Goal: Task Accomplishment & Management: Complete application form

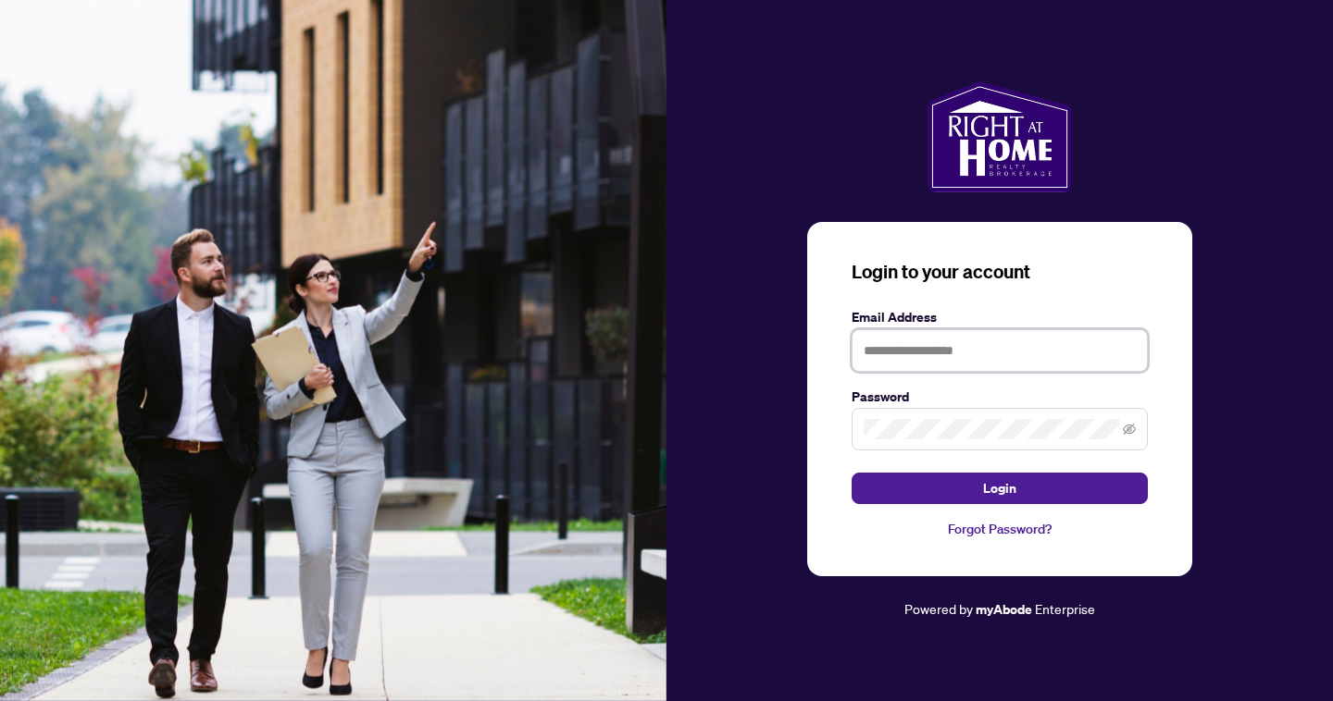
type input "**********"
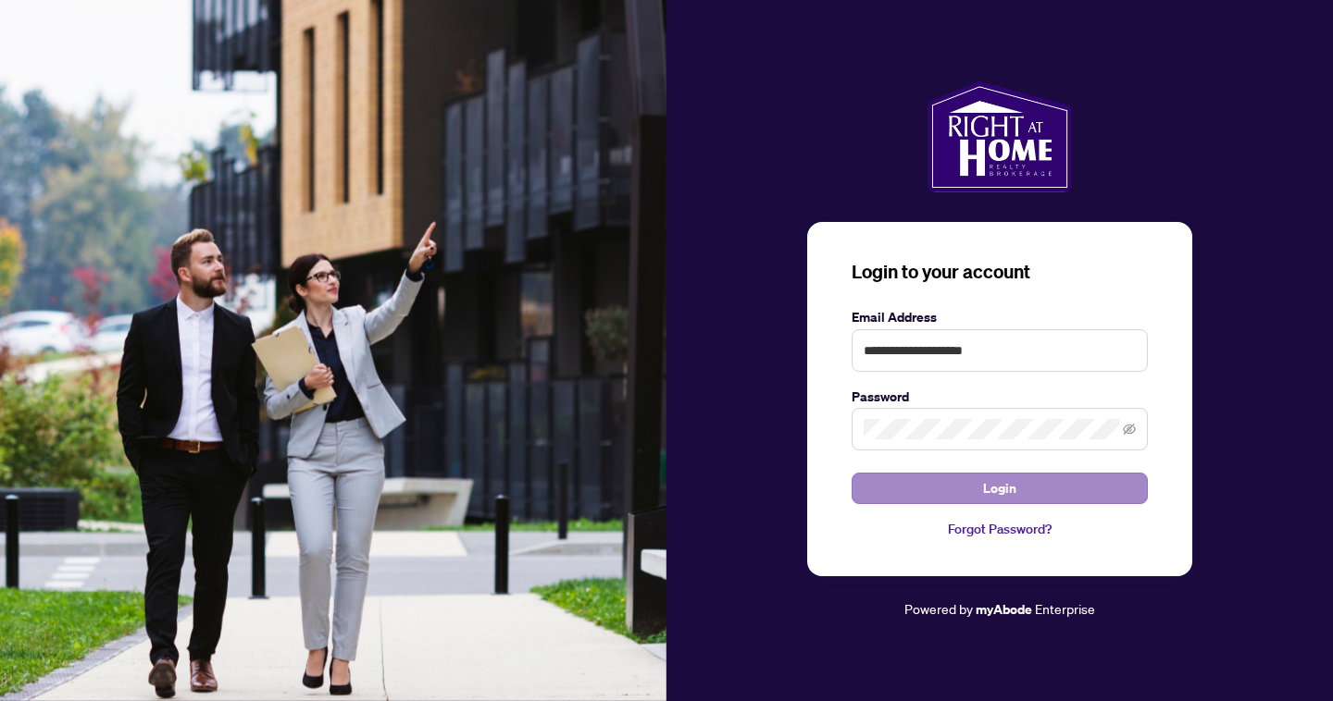
click at [934, 490] on button "Login" at bounding box center [999, 488] width 296 height 31
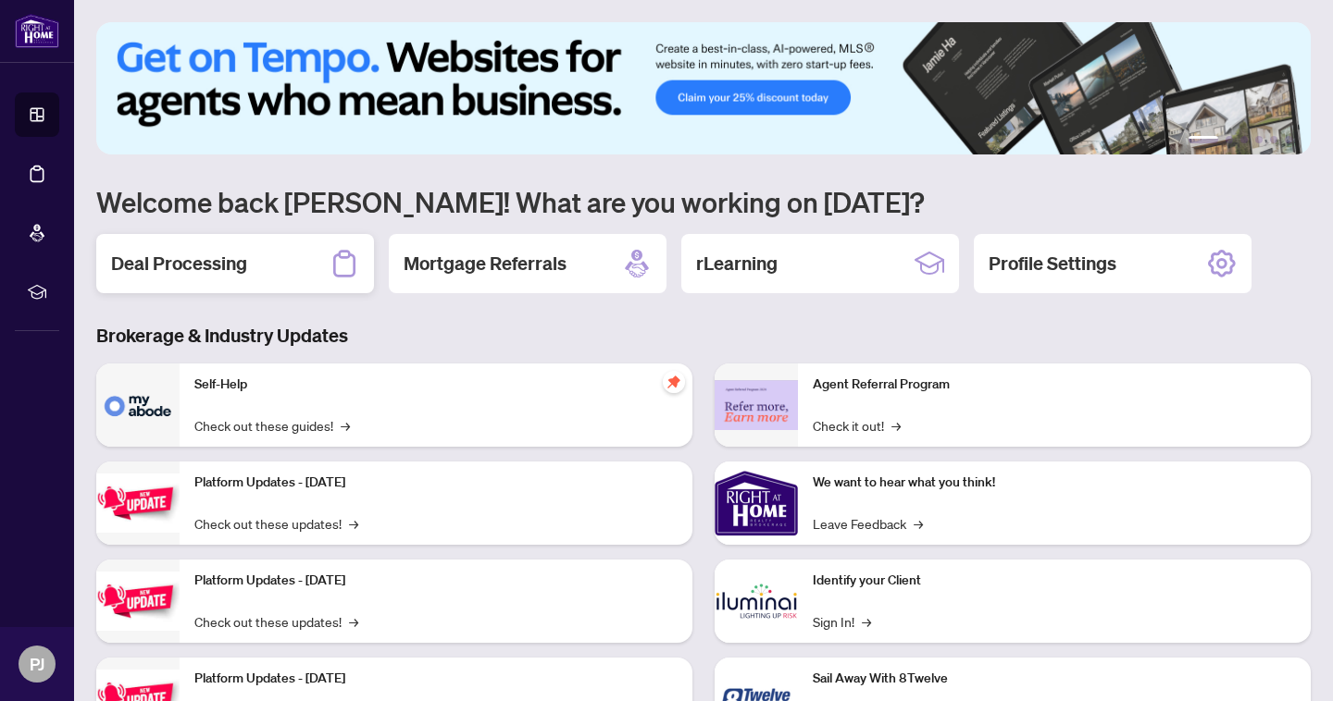
click at [178, 261] on h2 "Deal Processing" at bounding box center [179, 264] width 136 height 26
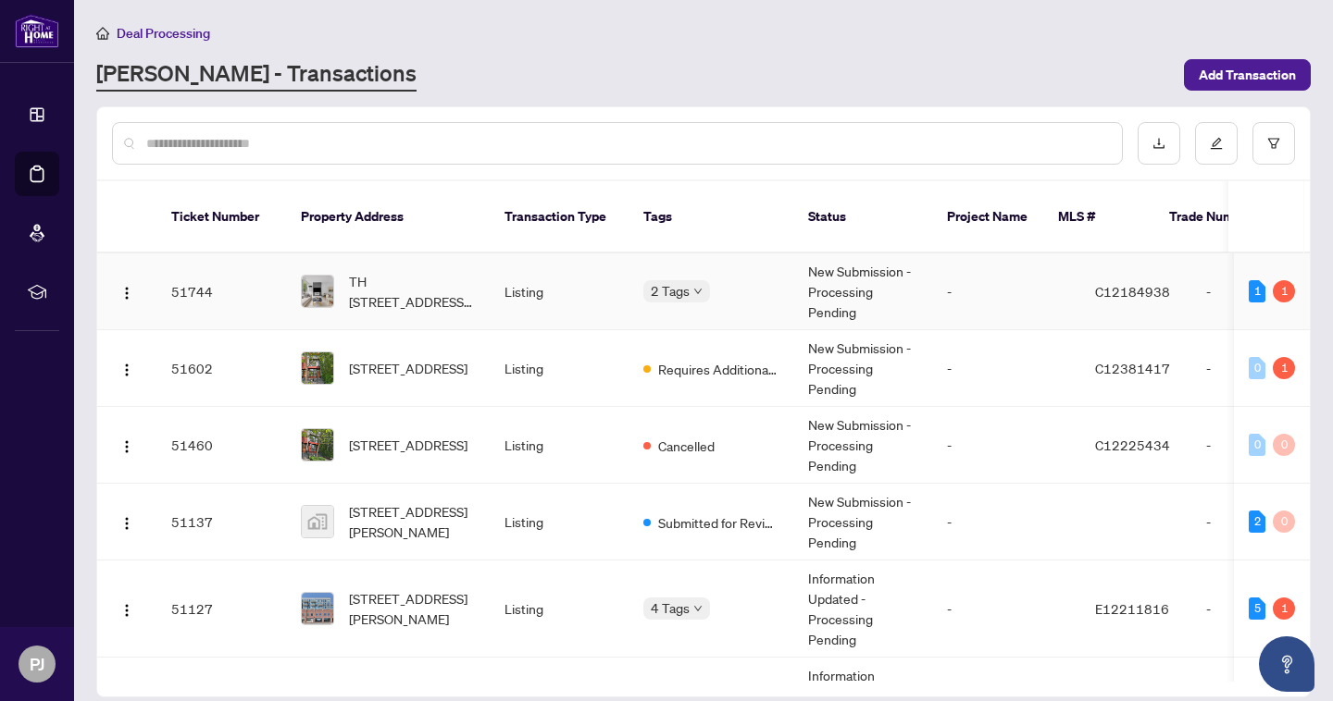
click at [119, 286] on td at bounding box center [126, 292] width 59 height 77
click at [127, 286] on img "button" at bounding box center [126, 293] width 15 height 15
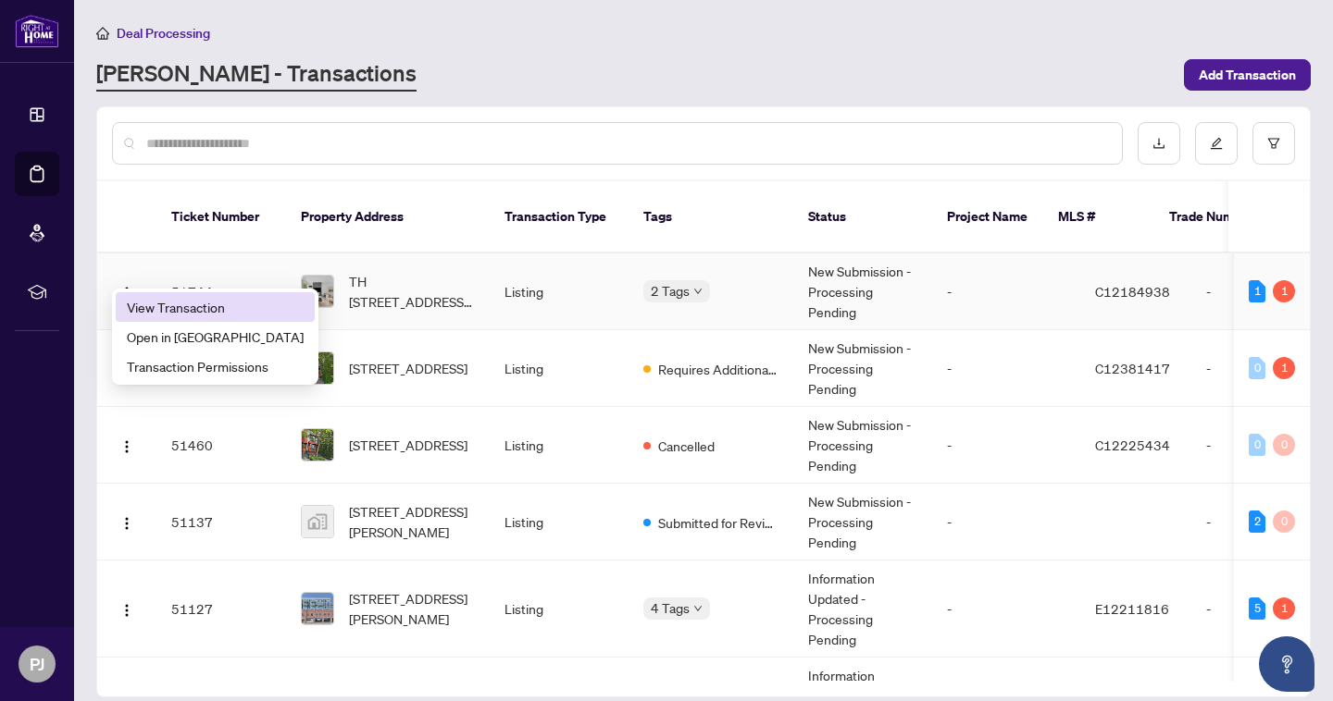
click at [133, 304] on span "View Transaction" at bounding box center [215, 307] width 177 height 20
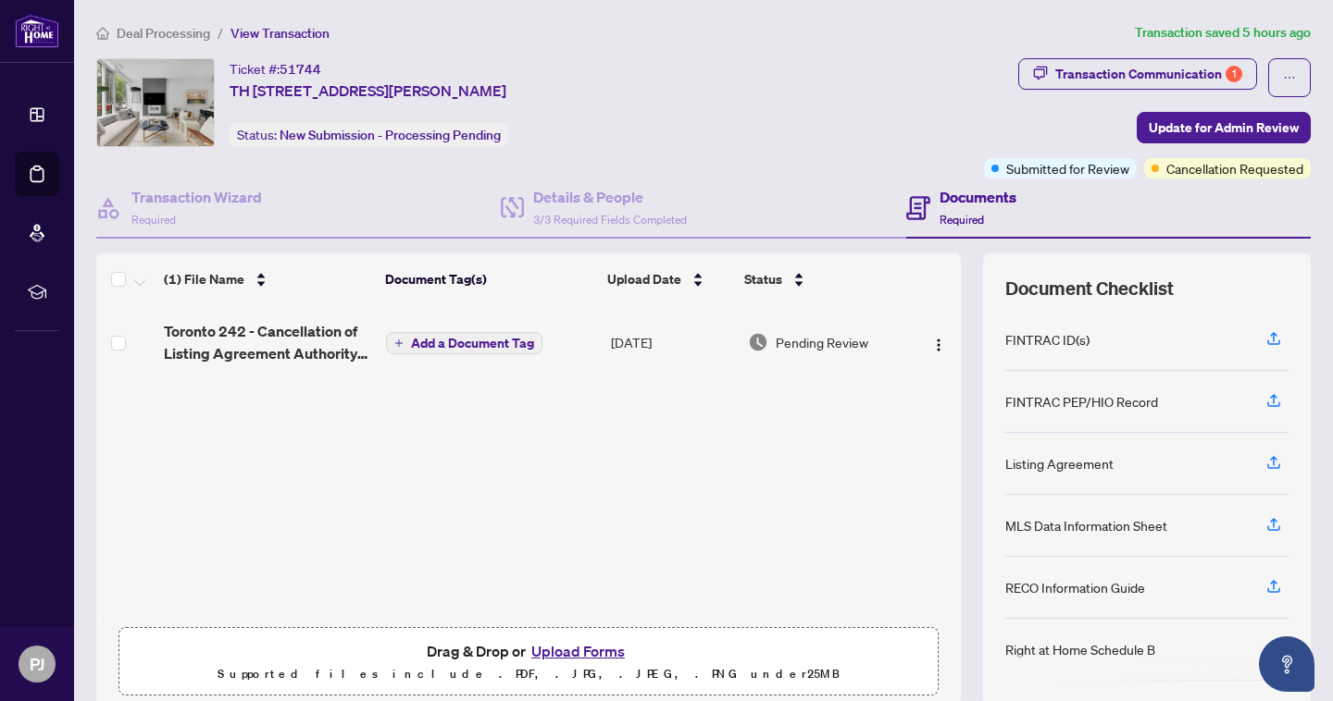
click at [143, 29] on span "Deal Processing" at bounding box center [163, 33] width 93 height 17
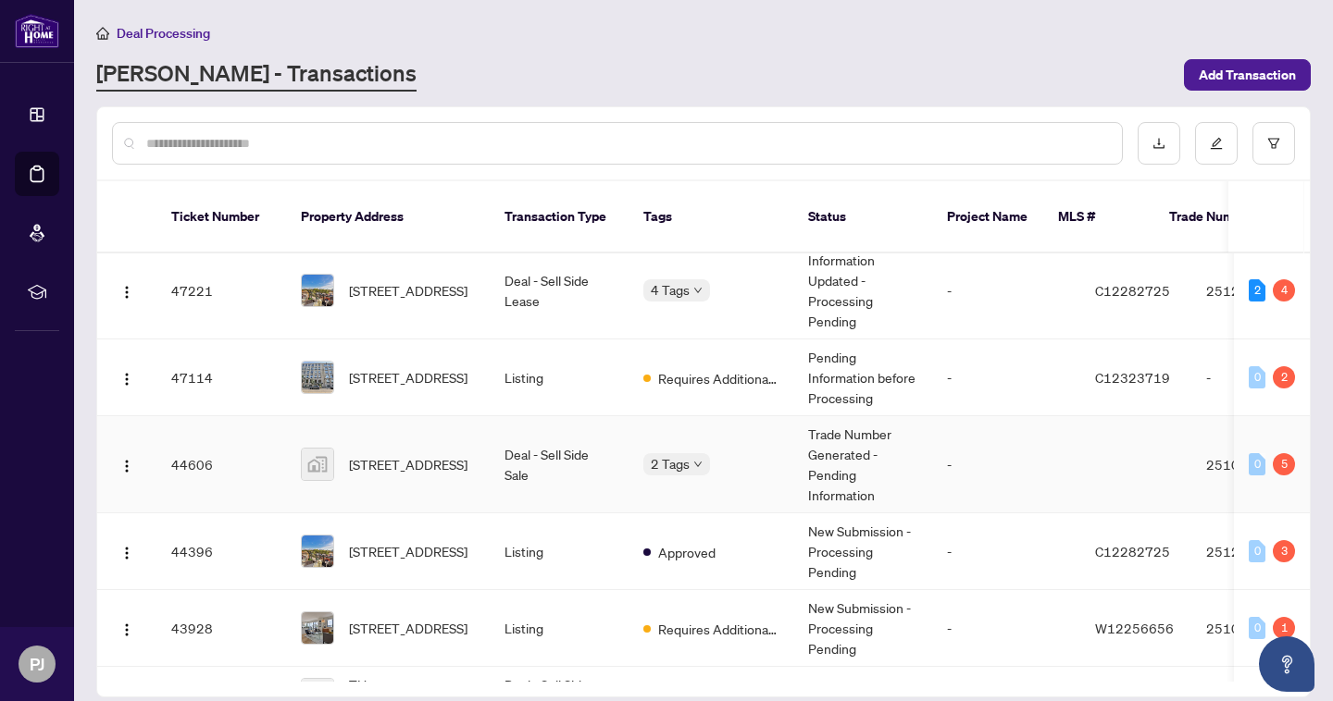
scroll to position [839, 0]
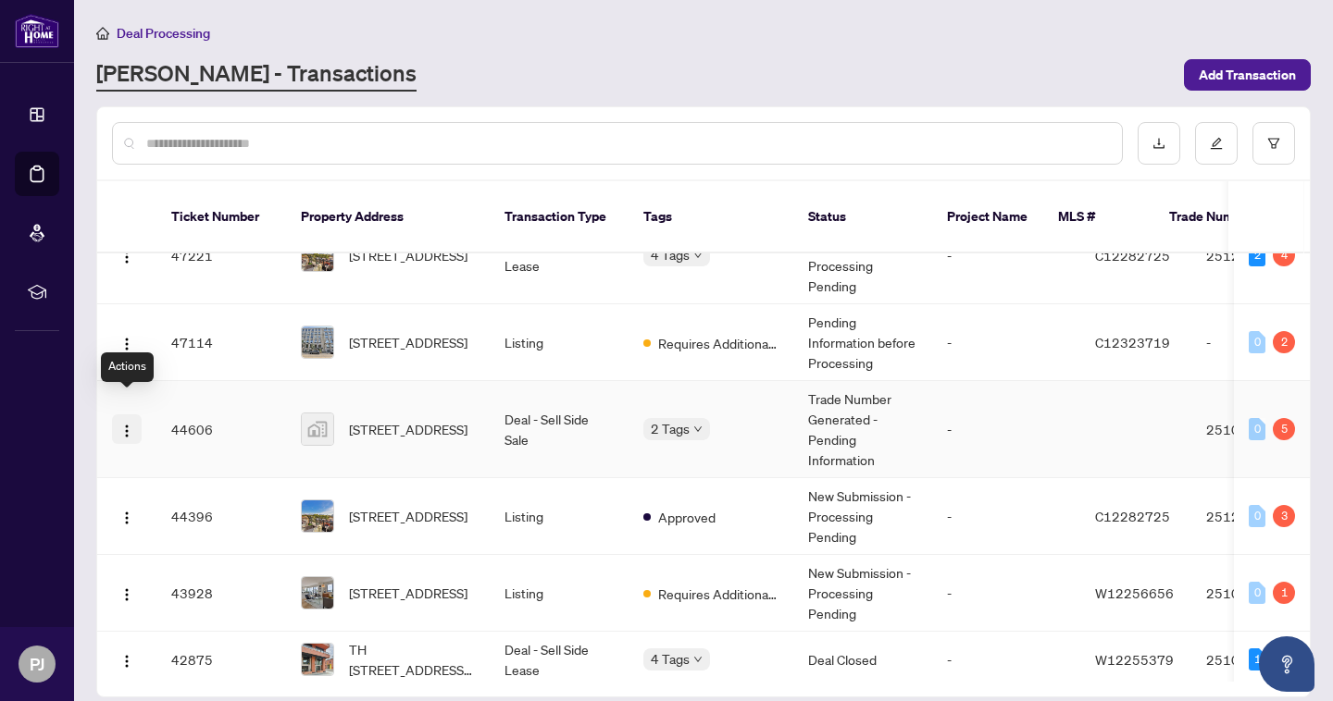
click at [118, 415] on button "button" at bounding box center [127, 430] width 30 height 30
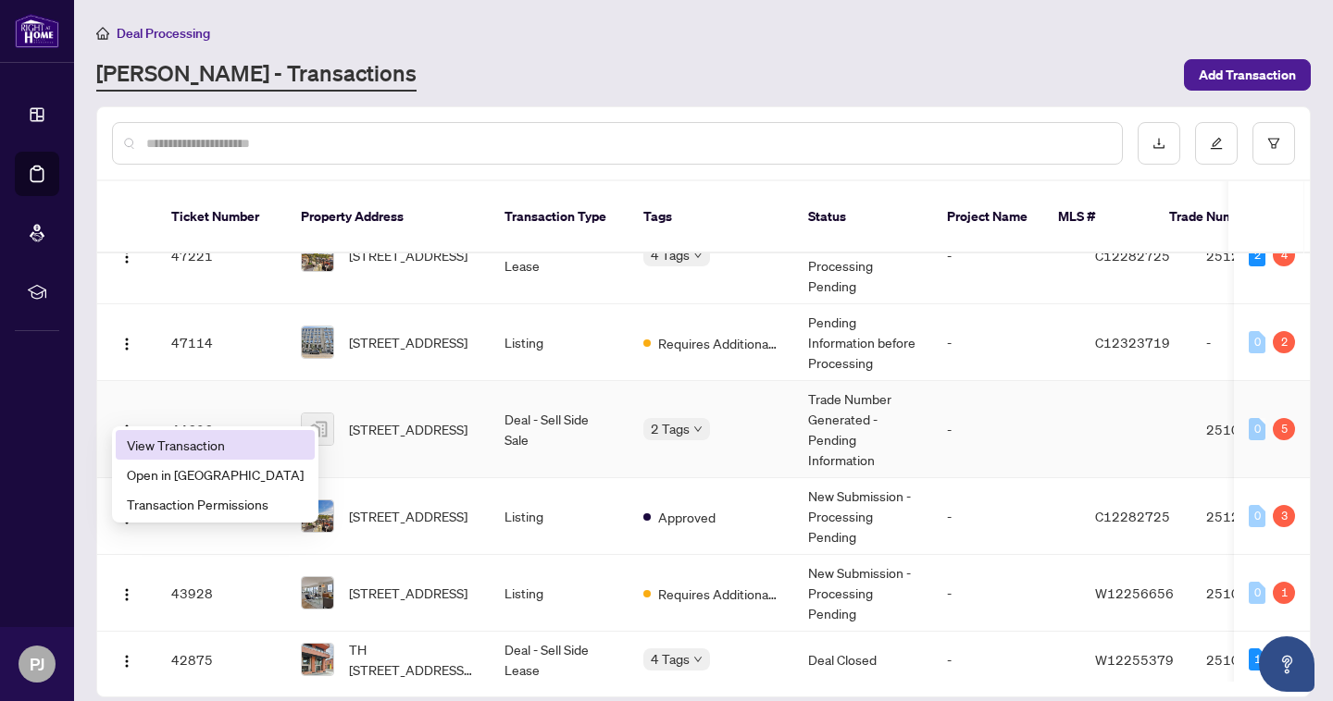
click at [141, 448] on span "View Transaction" at bounding box center [215, 445] width 177 height 20
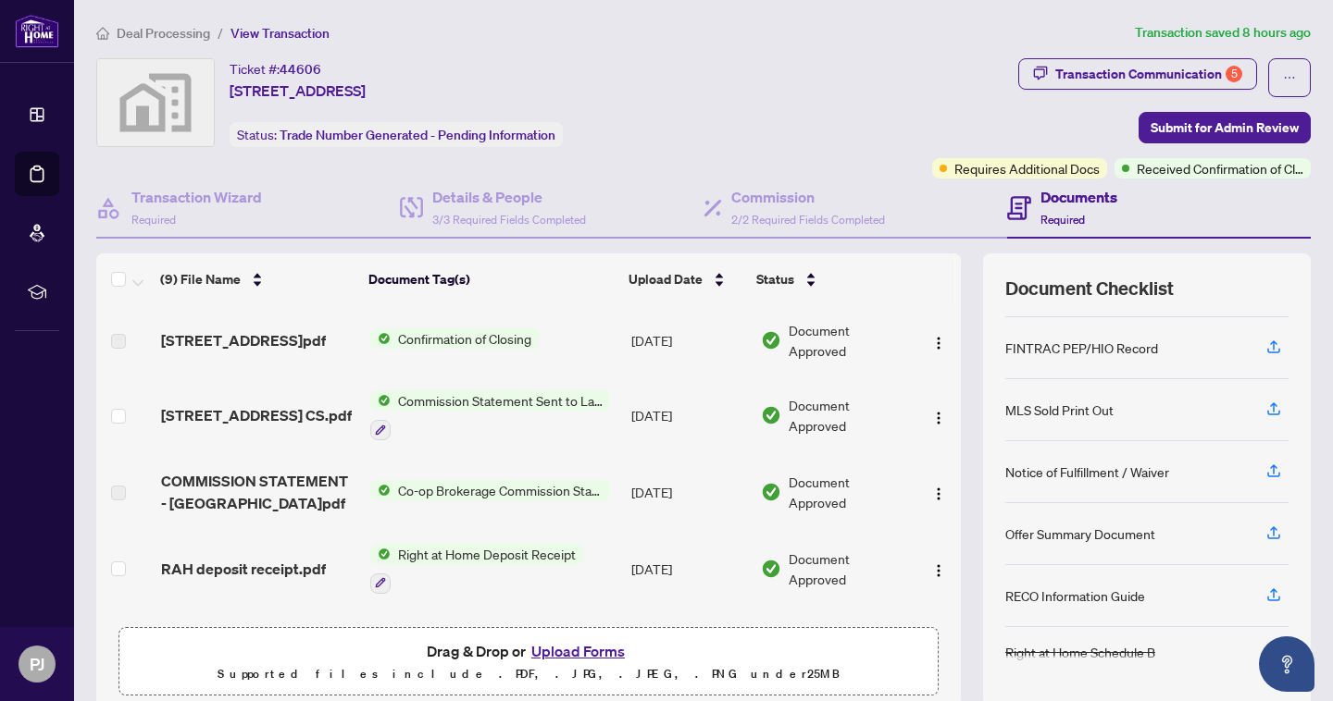
scroll to position [176, 0]
click at [1169, 64] on div "Transaction Communication 5" at bounding box center [1148, 74] width 187 height 30
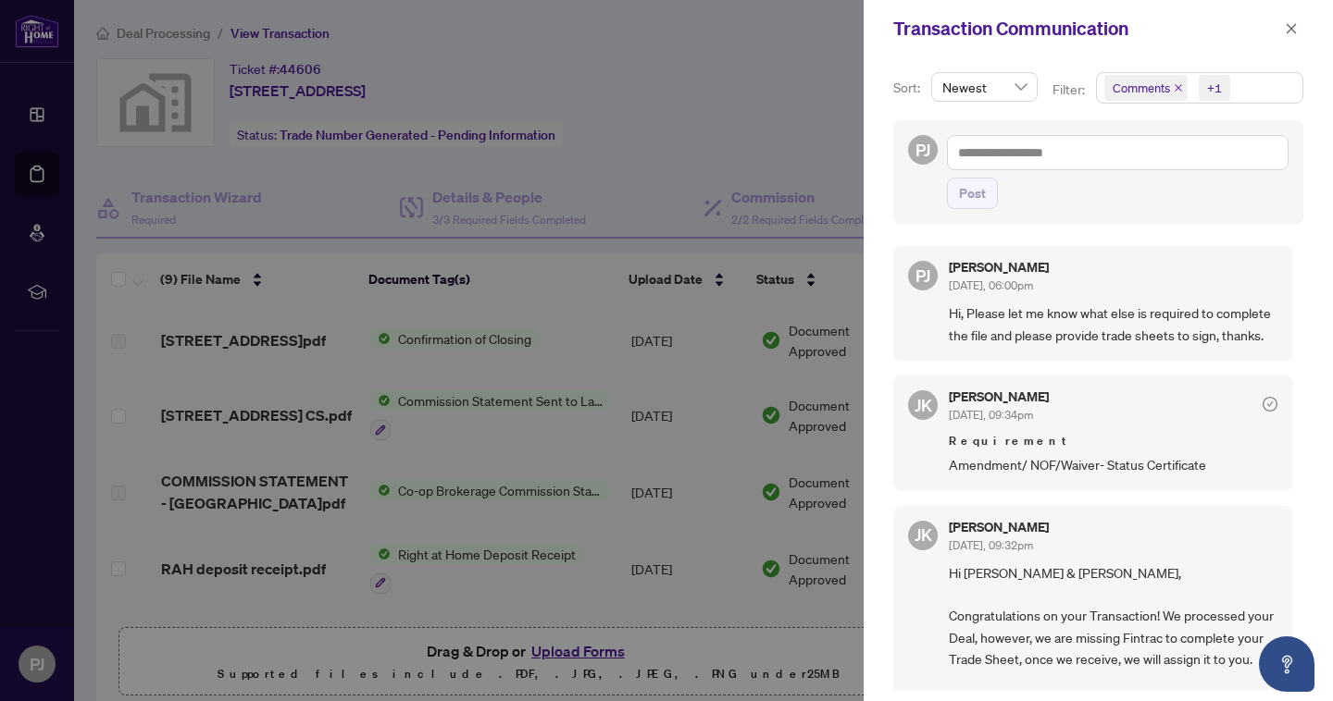
click at [636, 162] on div at bounding box center [666, 350] width 1333 height 701
click at [270, 65] on div at bounding box center [666, 350] width 1333 height 701
click at [1283, 31] on button "button" at bounding box center [1291, 29] width 24 height 22
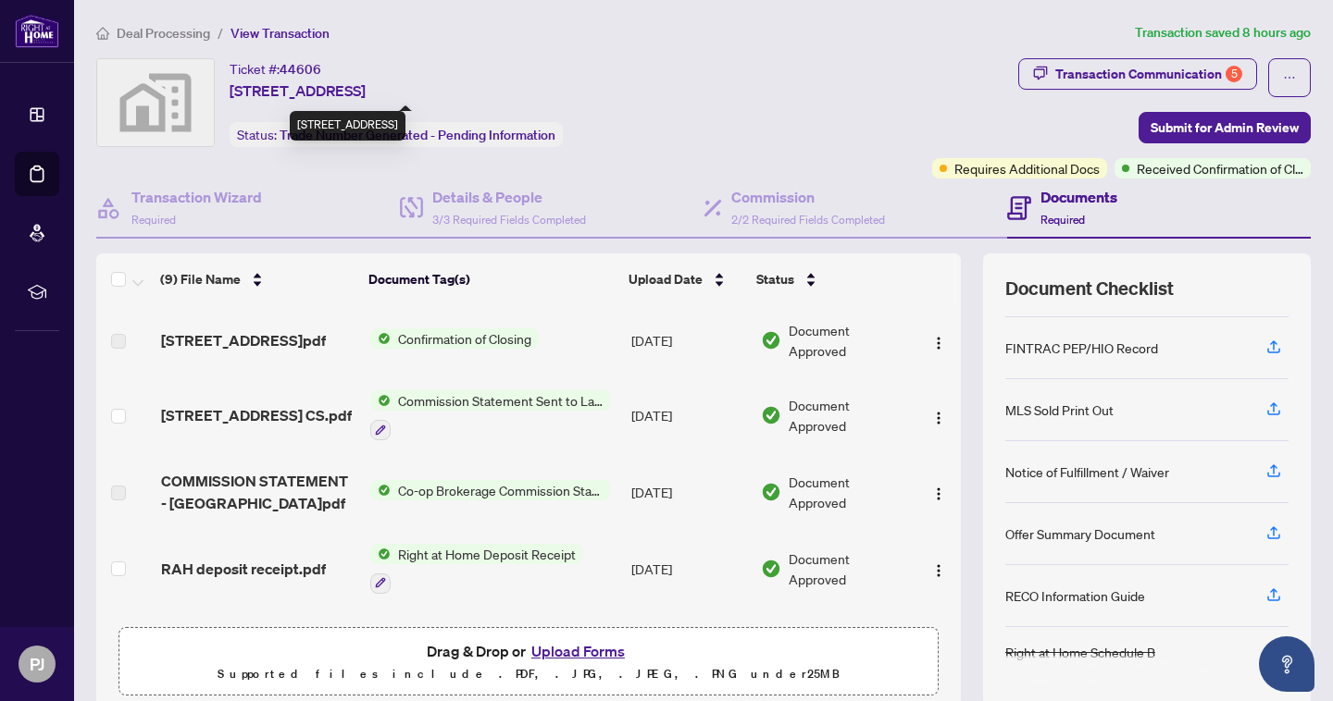
drag, startPoint x: 230, startPoint y: 66, endPoint x: 437, endPoint y: 87, distance: 208.4
click at [366, 87] on div "Ticket #: 44606 [STREET_ADDRESS]" at bounding box center [298, 79] width 136 height 43
copy div "Ticket #: 44606 [STREET_ADDRESS]"
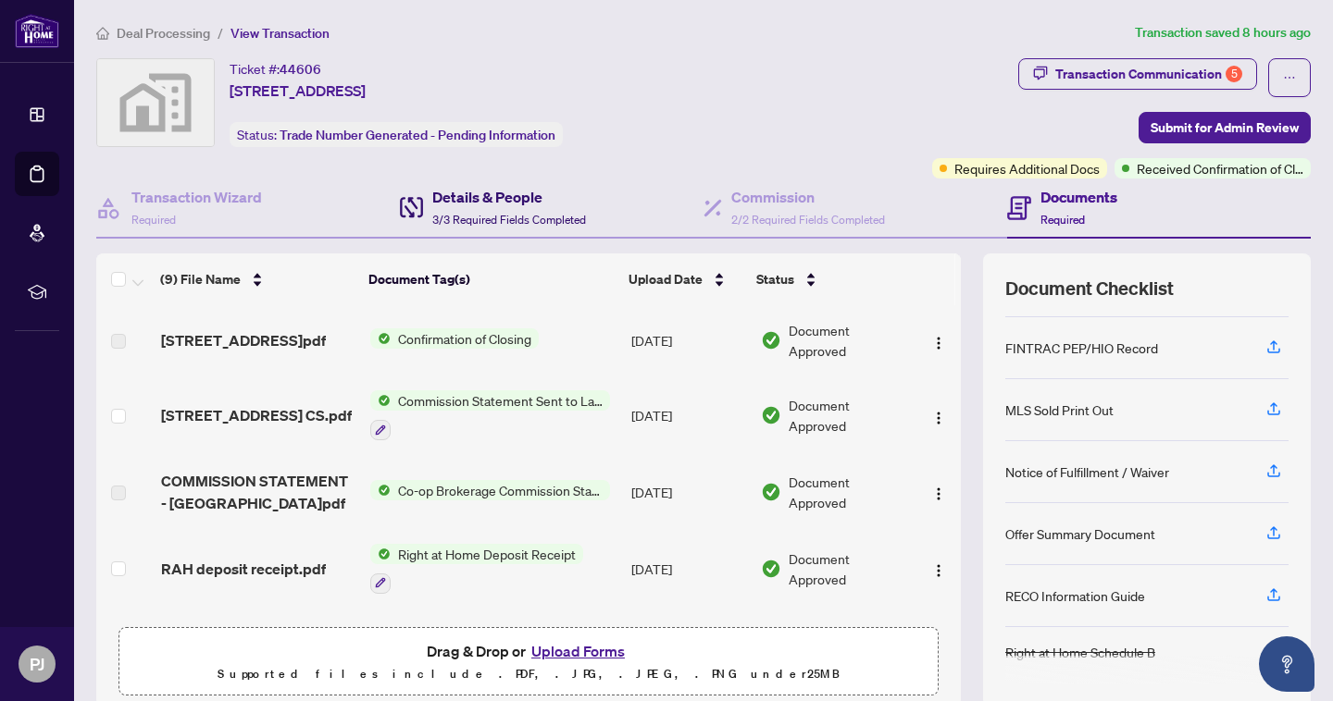
click at [482, 213] on span "3/3 Required Fields Completed" at bounding box center [509, 220] width 154 height 14
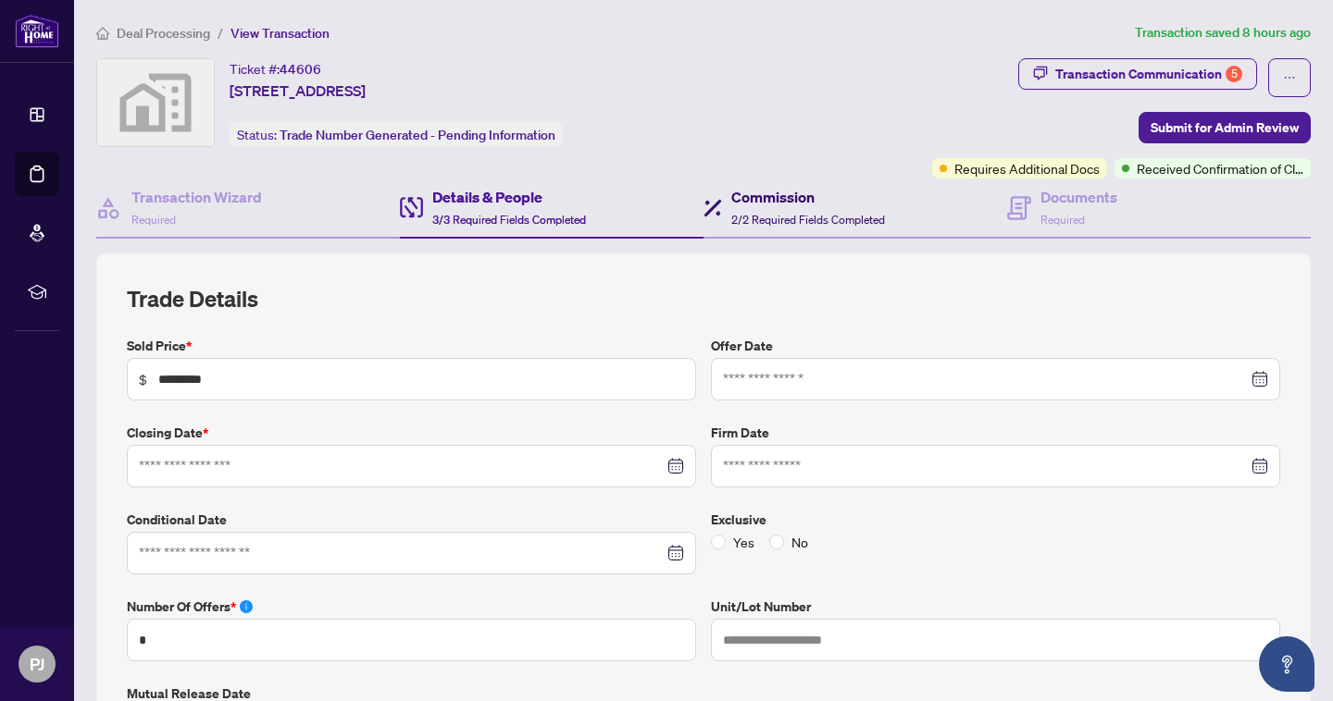
click at [805, 187] on h4 "Commission" at bounding box center [808, 197] width 154 height 22
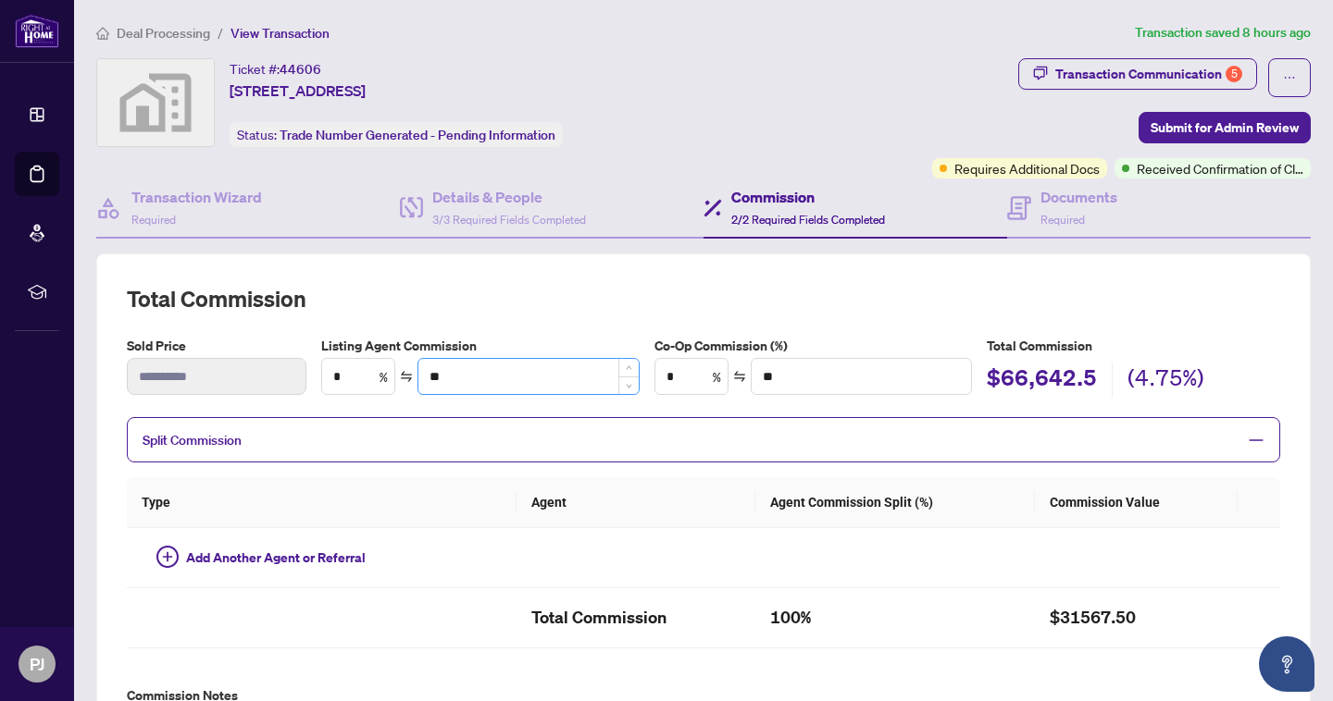
type textarea "**********"
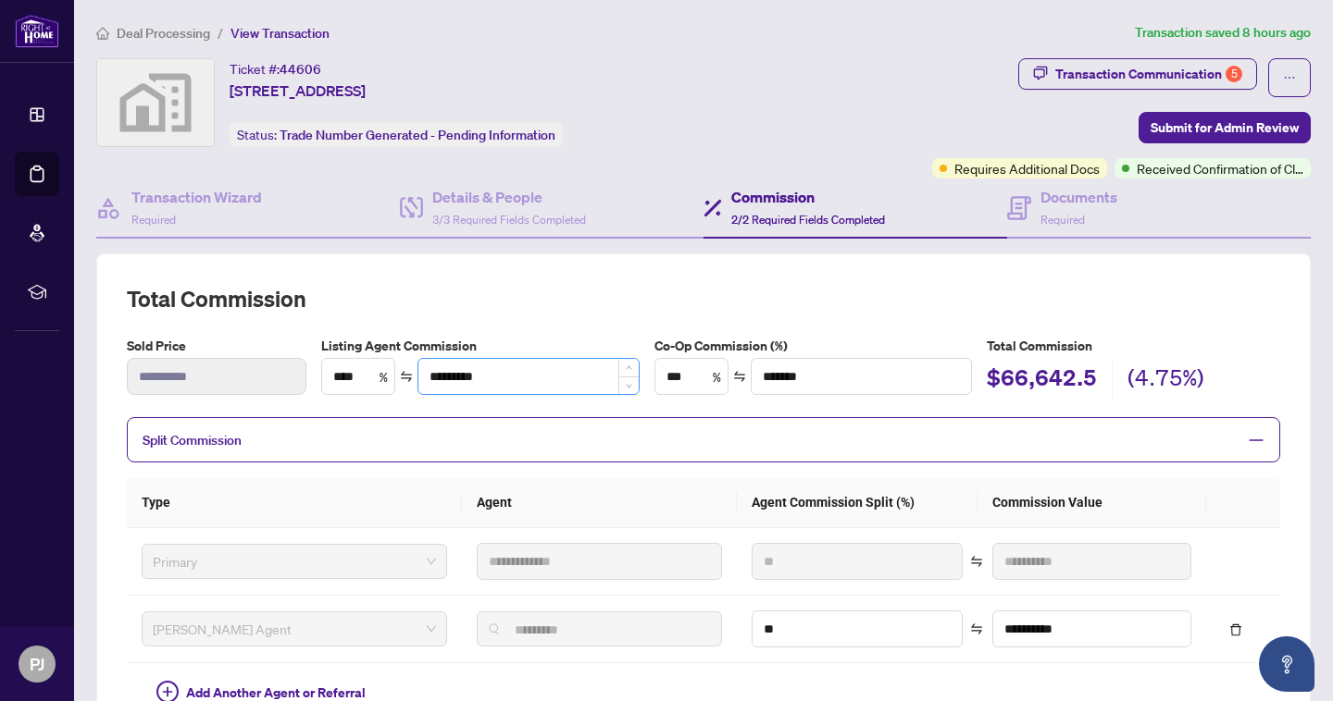
type input "****"
type input "*********"
type input "***"
type input "*******"
click at [485, 187] on h4 "Details & People" at bounding box center [509, 197] width 154 height 22
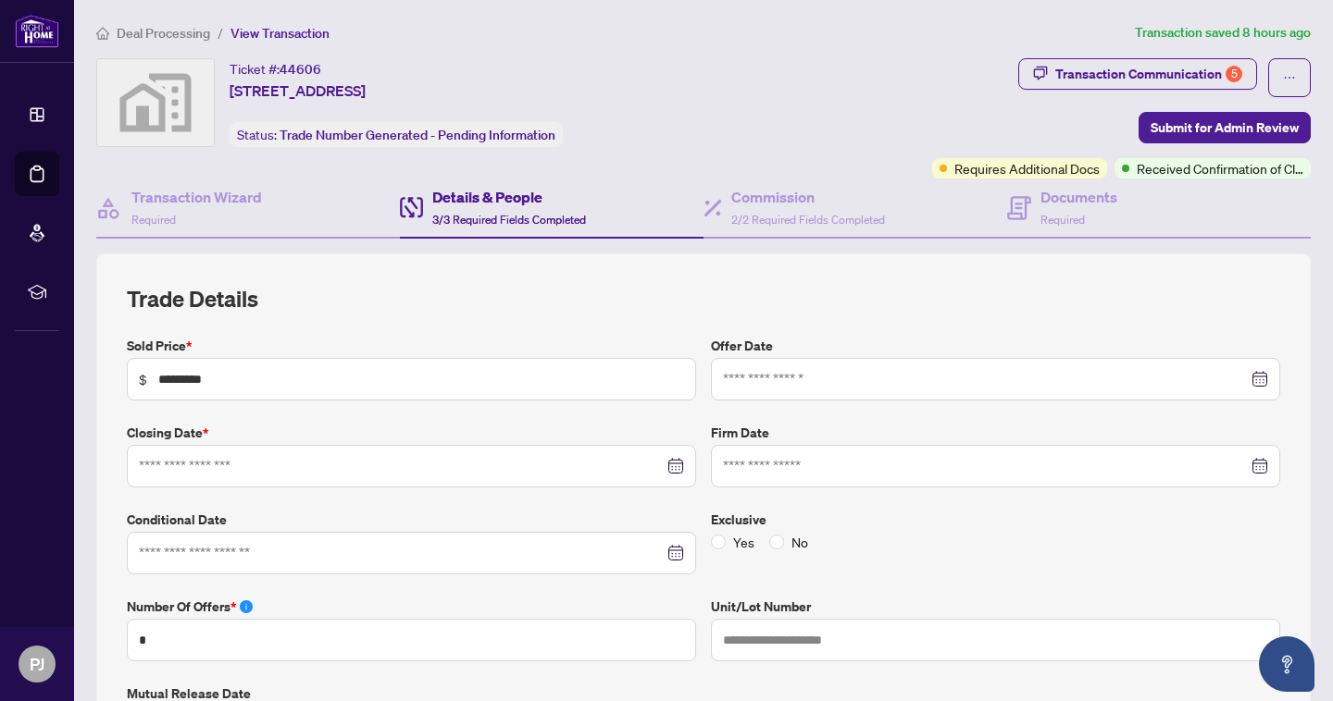
type input "**********"
click at [186, 34] on span "Deal Processing" at bounding box center [163, 33] width 93 height 17
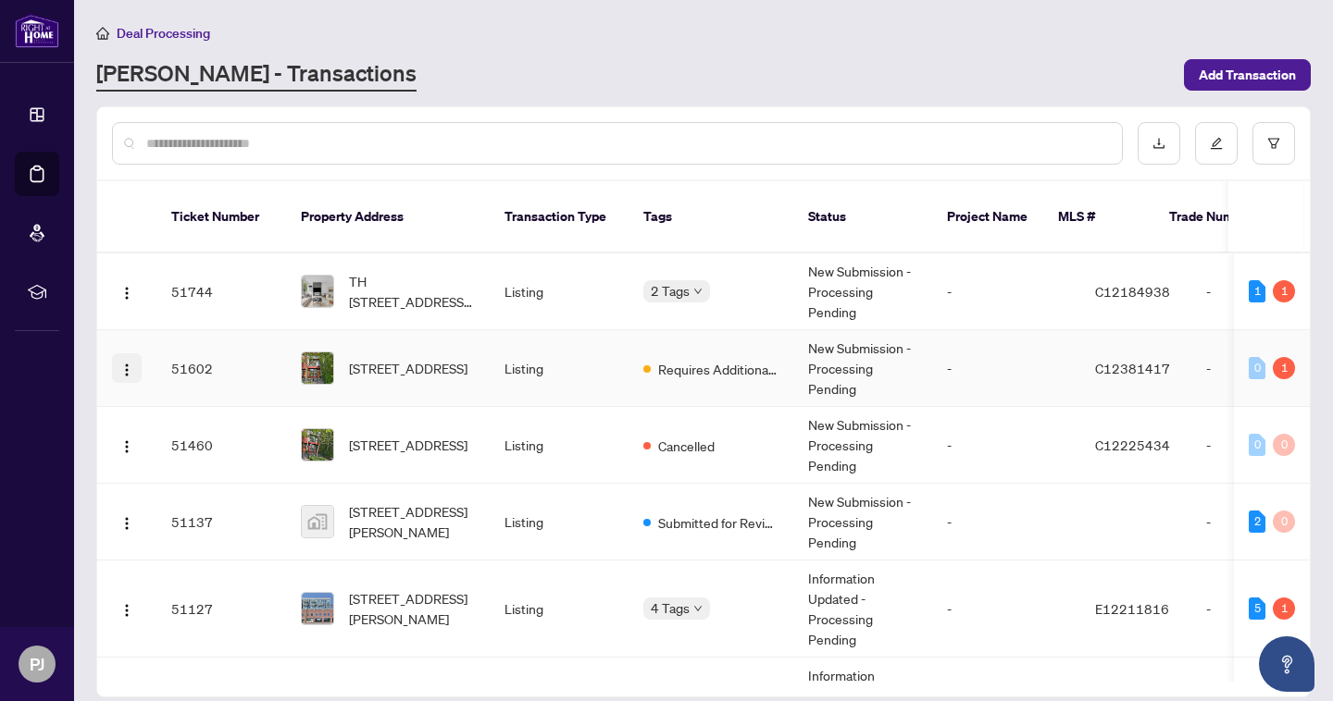
click at [130, 363] on img "button" at bounding box center [126, 370] width 15 height 15
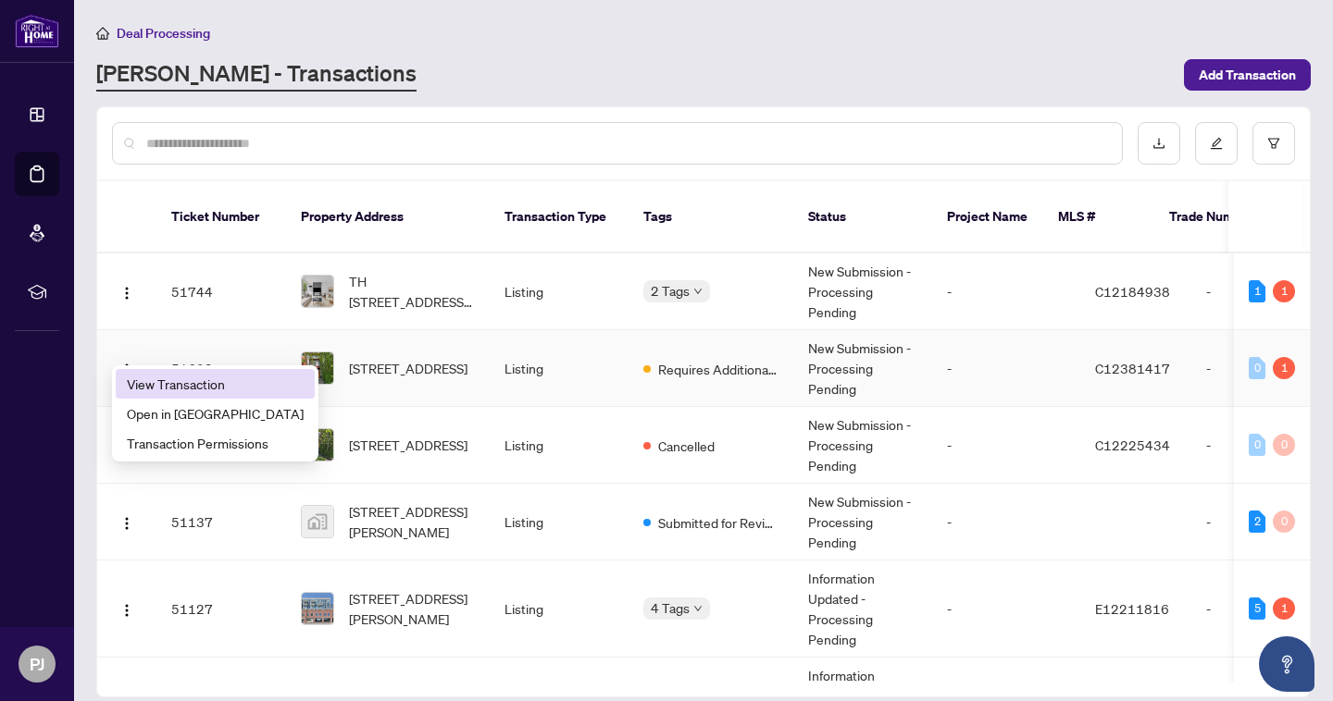
click at [168, 391] on span "View Transaction" at bounding box center [215, 384] width 177 height 20
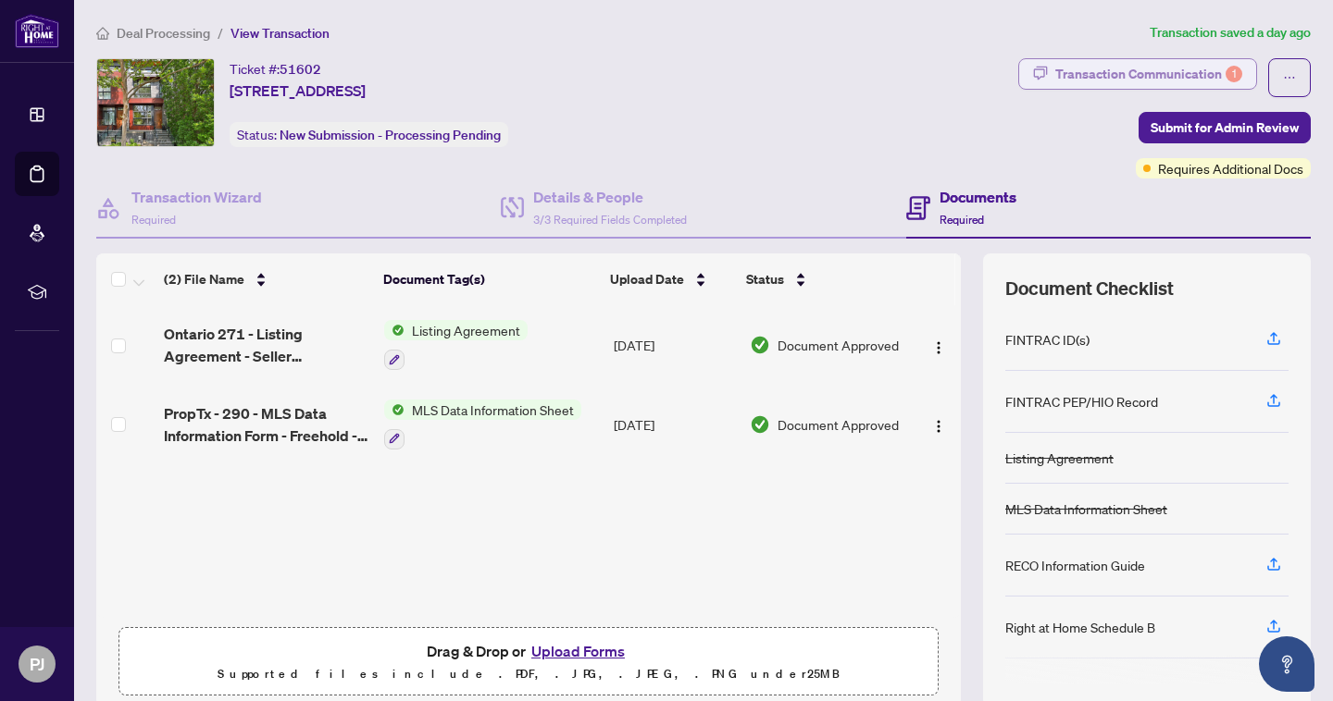
click at [1193, 68] on div "Transaction Communication 1" at bounding box center [1148, 74] width 187 height 30
type textarea "**********"
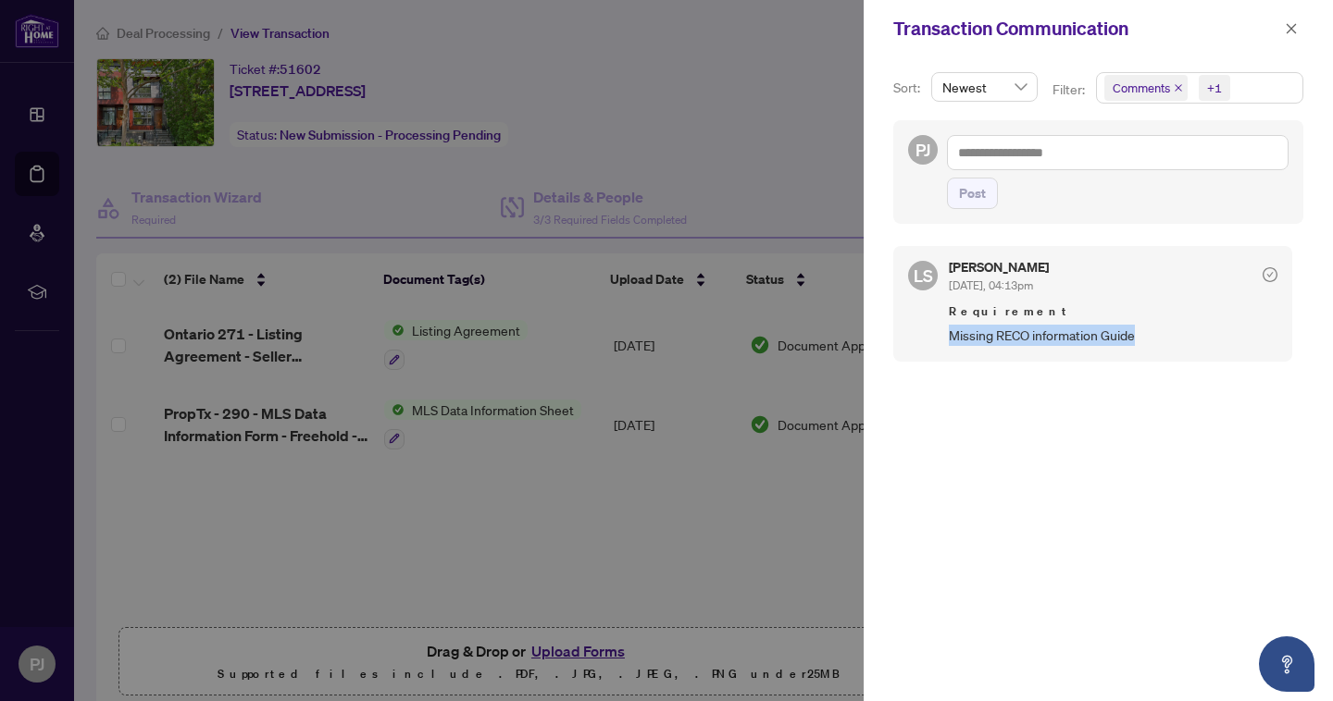
drag, startPoint x: 1134, startPoint y: 334, endPoint x: 948, endPoint y: 333, distance: 186.0
click at [948, 333] on div "LS [PERSON_NAME] [DATE], 04:13pm Requirement Missing RECO information Guide" at bounding box center [1092, 303] width 399 height 115
copy span "Missing RECO information Guide"
click at [590, 130] on div at bounding box center [666, 350] width 1333 height 701
click at [594, 216] on div at bounding box center [666, 350] width 1333 height 701
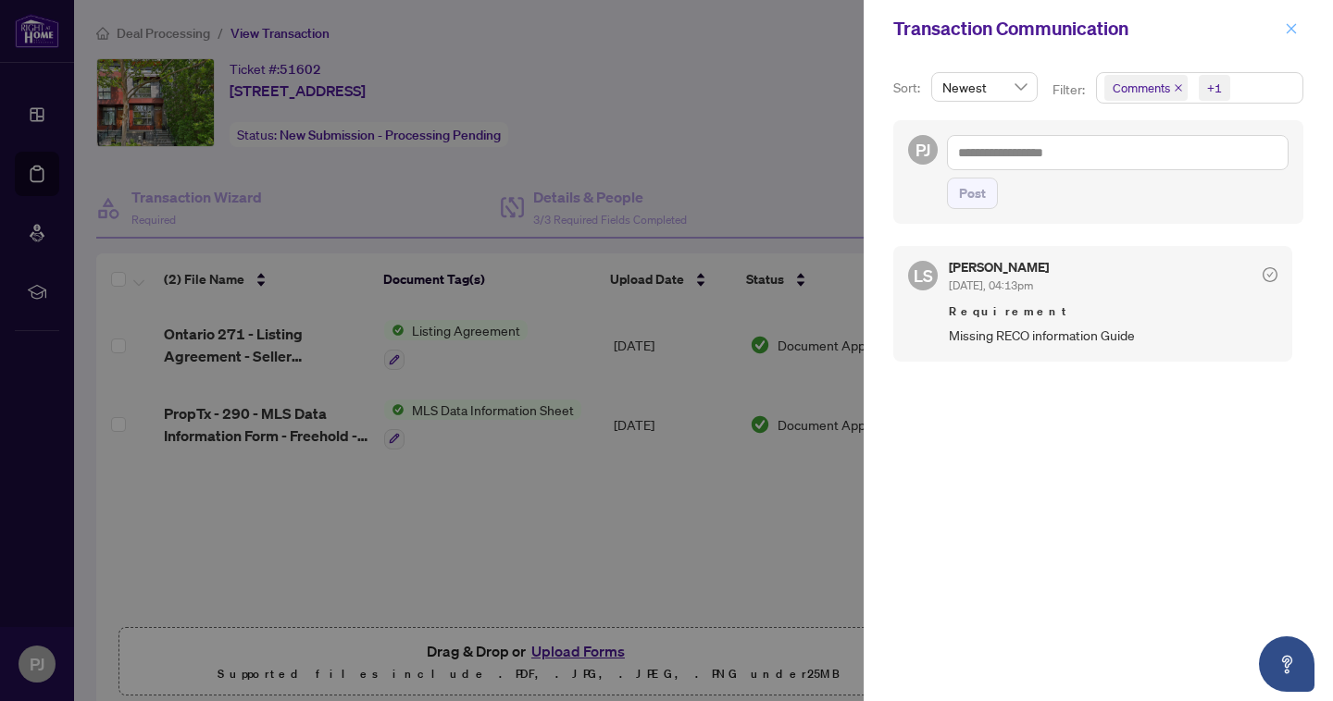
click at [1294, 31] on icon "close" at bounding box center [1291, 28] width 13 height 13
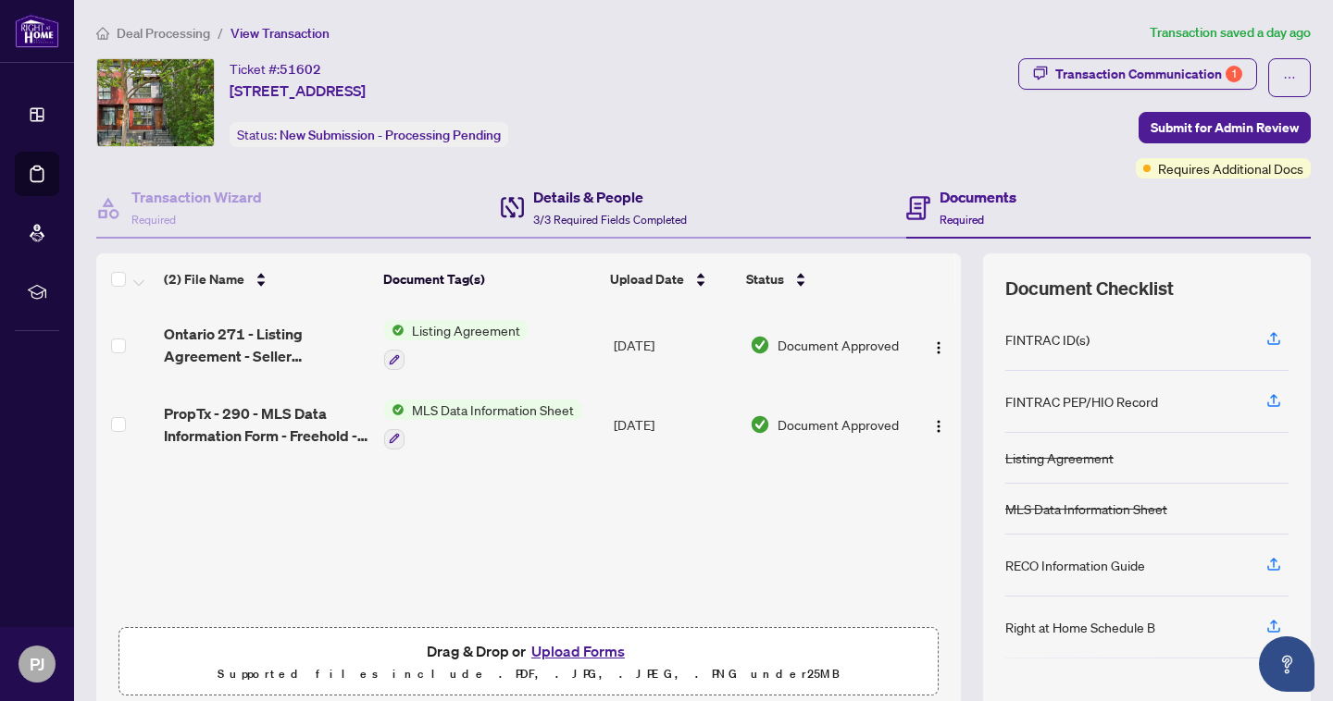
click at [570, 215] on span "3/3 Required Fields Completed" at bounding box center [610, 220] width 154 height 14
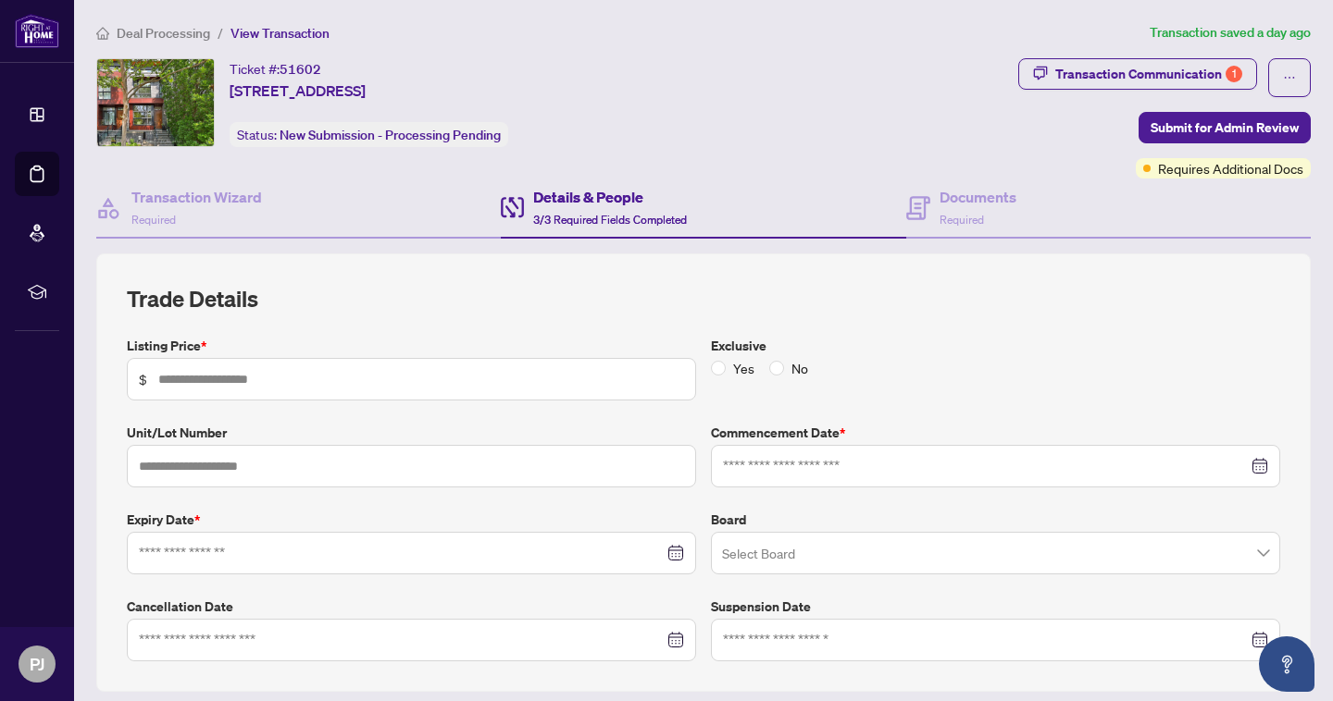
type input "*********"
type input "**********"
click at [168, 29] on span "Deal Processing" at bounding box center [163, 33] width 93 height 17
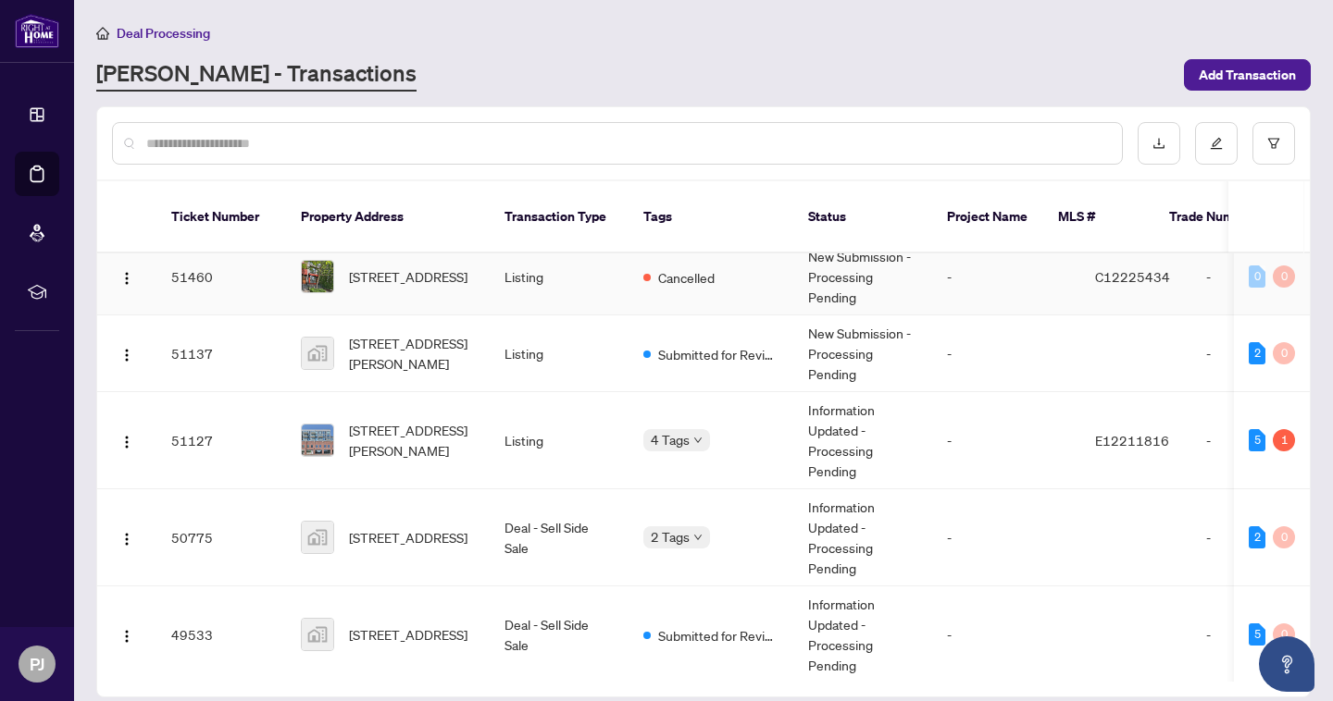
scroll to position [171, 0]
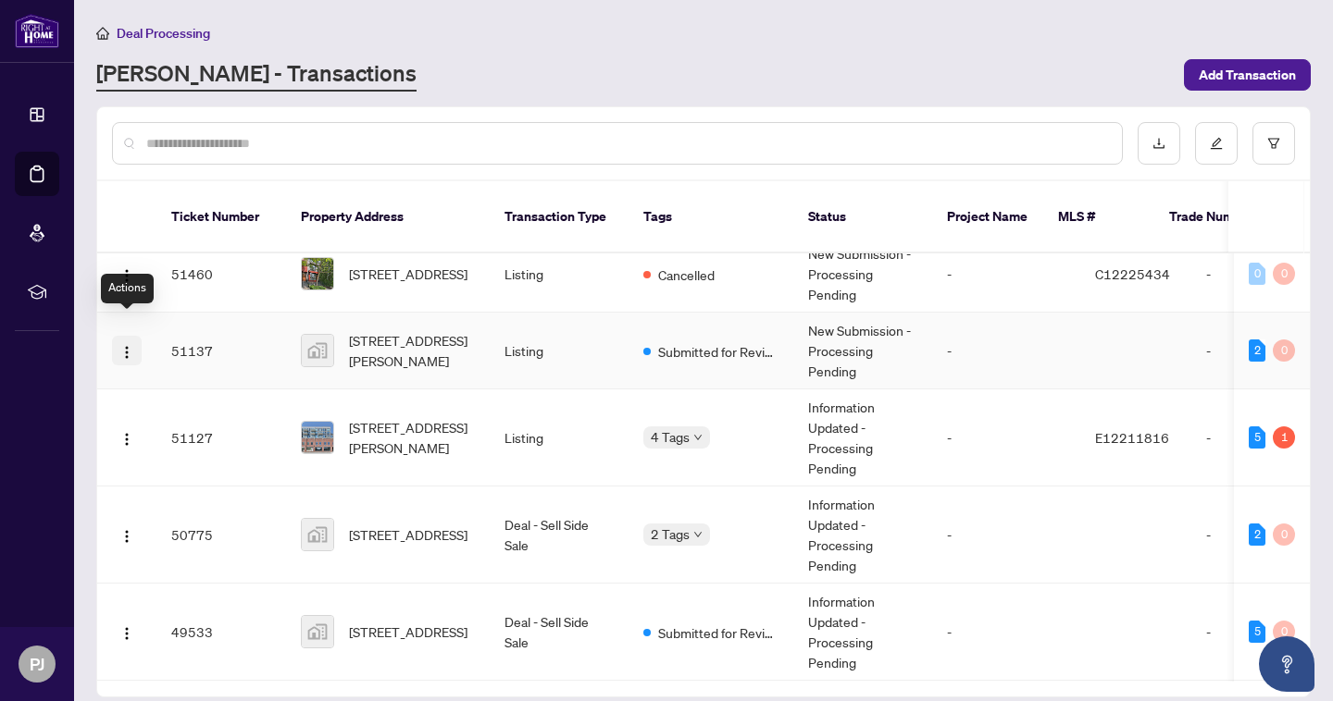
click at [124, 345] on img "button" at bounding box center [126, 352] width 15 height 15
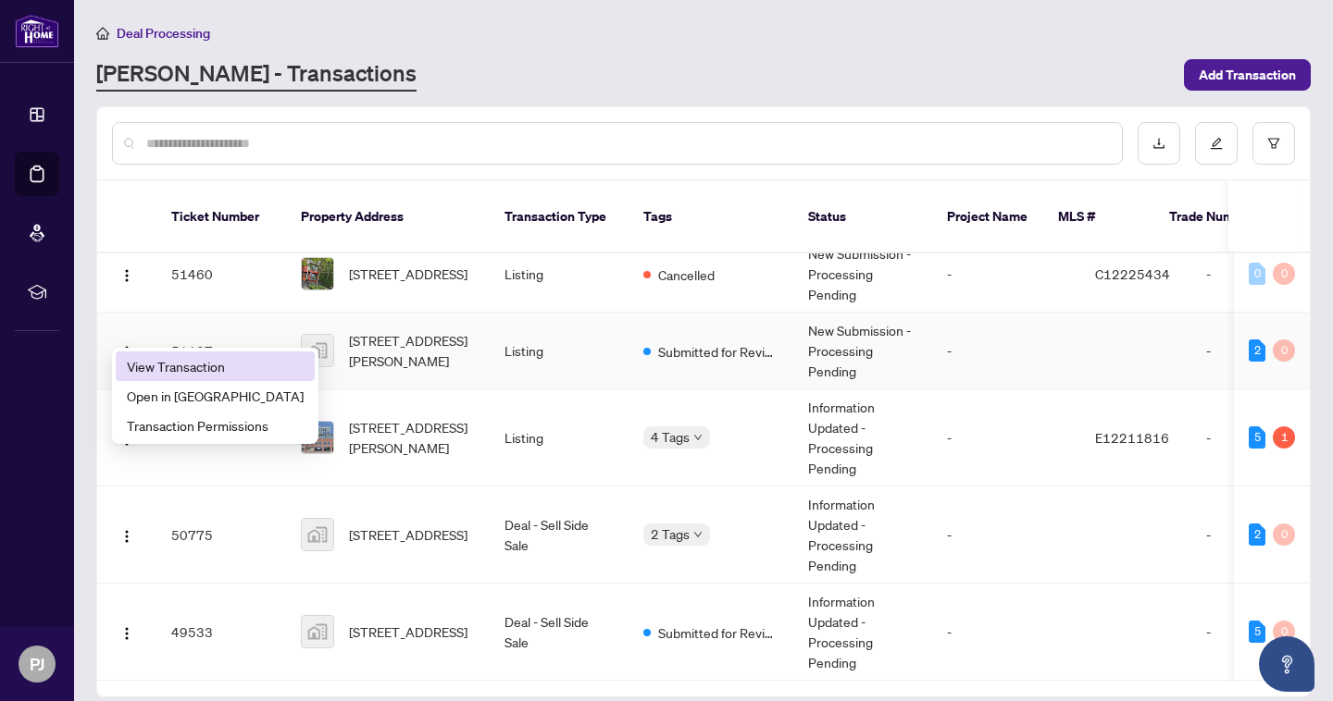
click at [140, 371] on span "View Transaction" at bounding box center [215, 366] width 177 height 20
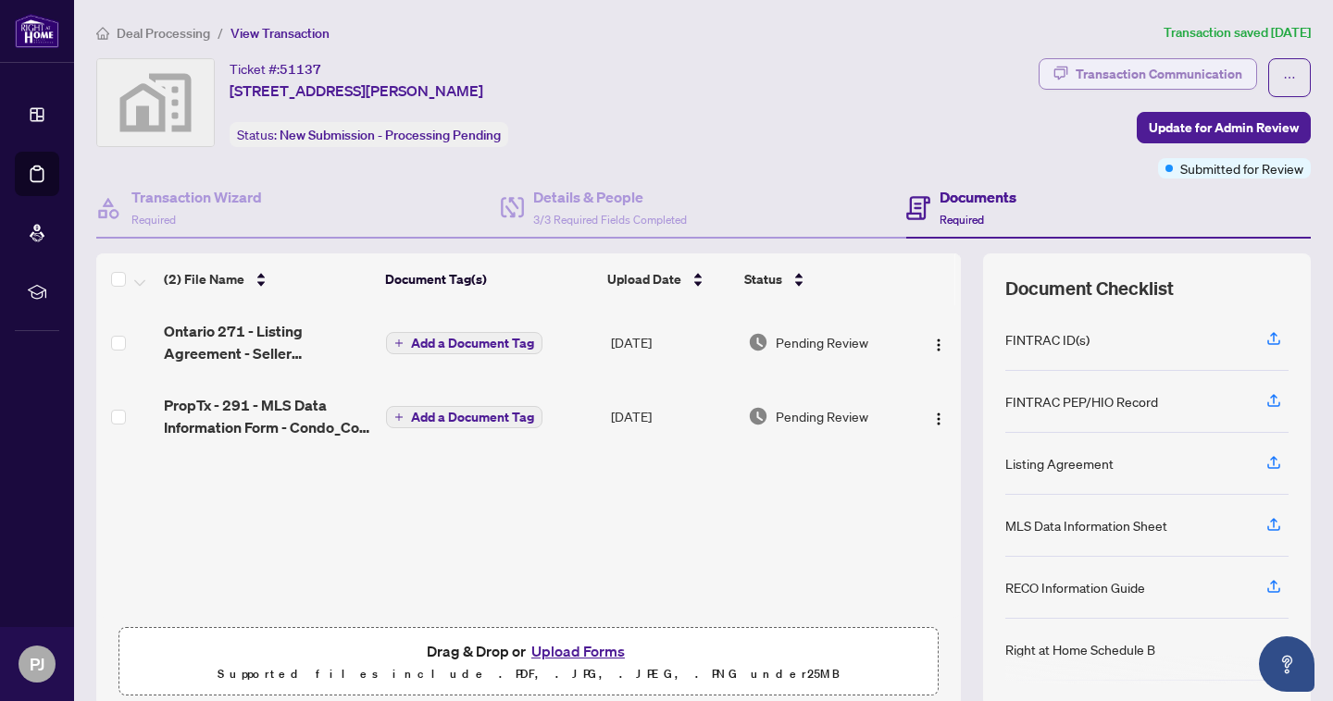
click at [1112, 72] on div "Transaction Communication" at bounding box center [1158, 74] width 167 height 30
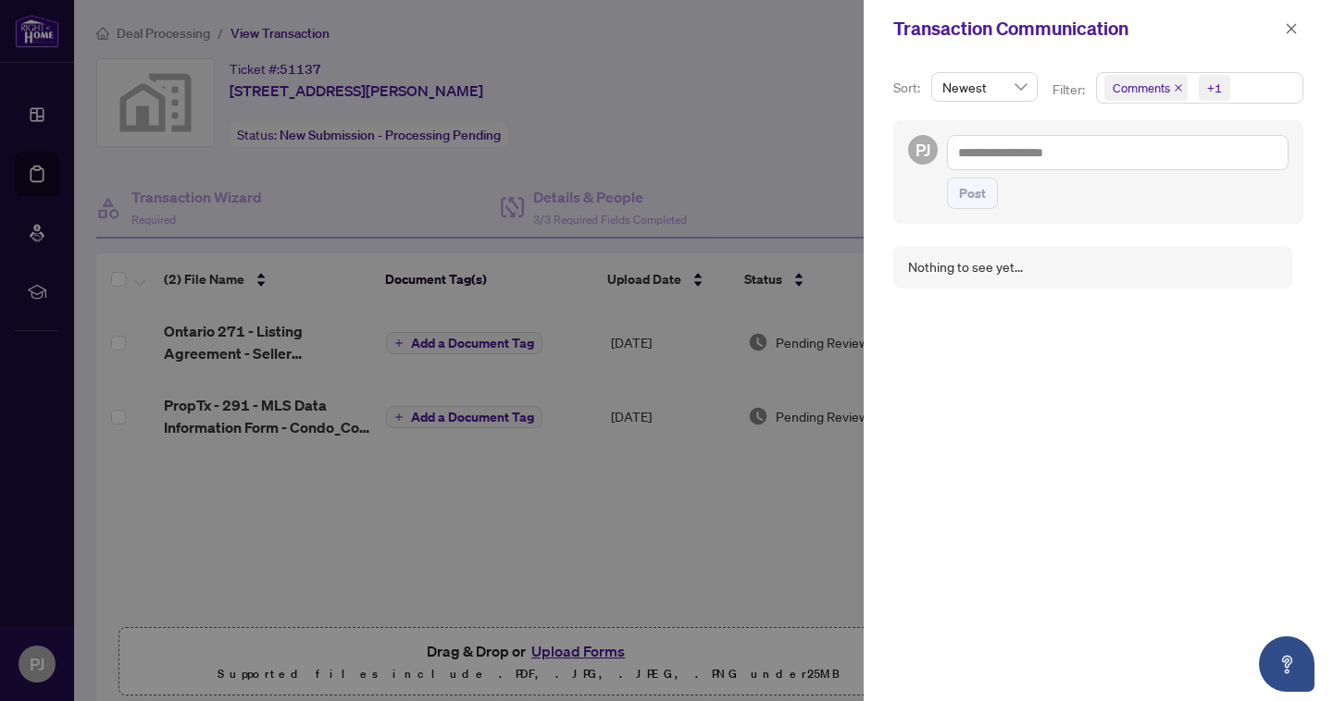
click at [738, 84] on div at bounding box center [666, 350] width 1333 height 701
click at [1287, 32] on icon "close" at bounding box center [1291, 28] width 13 height 13
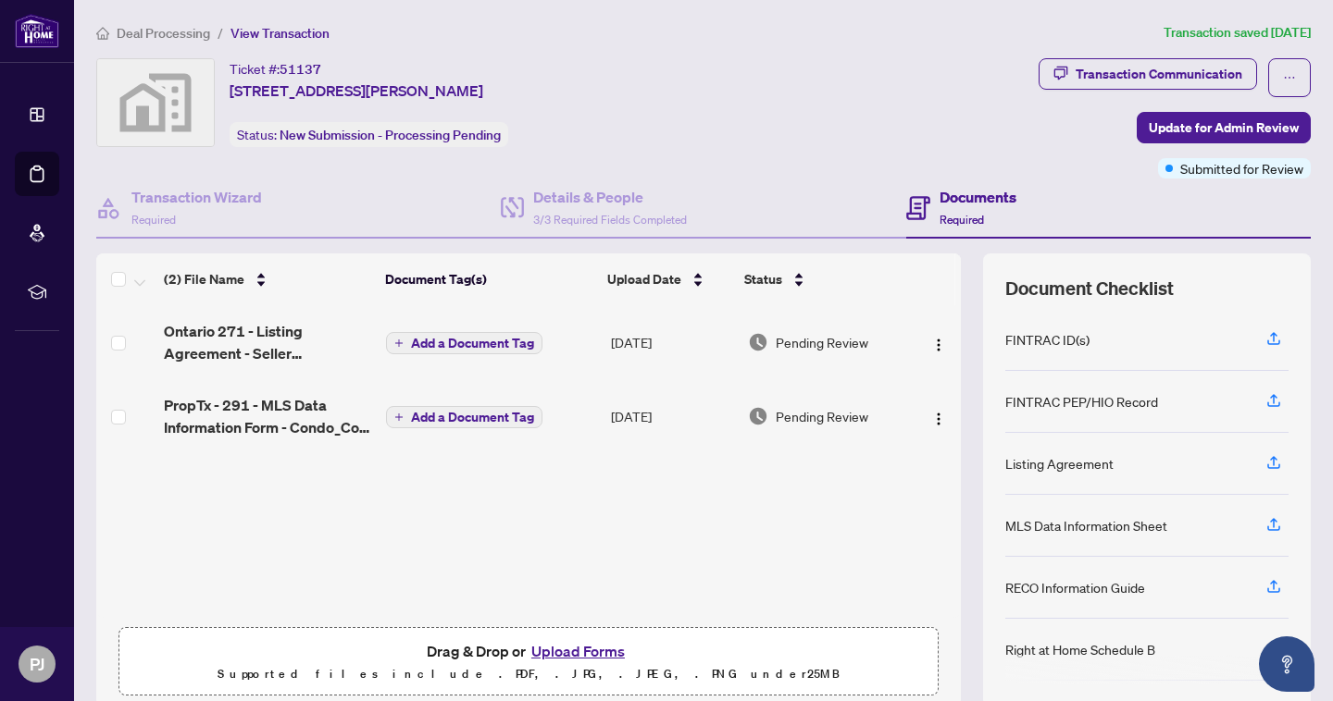
click at [172, 33] on span "Deal Processing" at bounding box center [163, 33] width 93 height 17
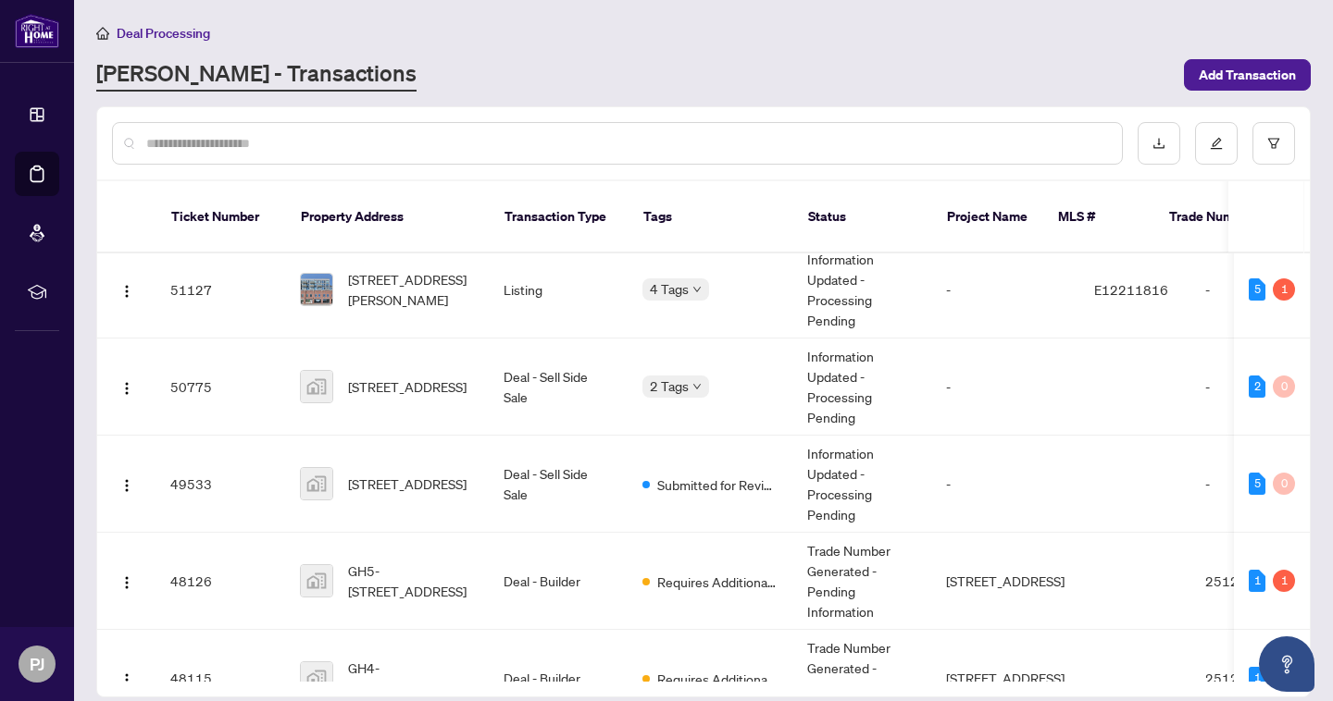
scroll to position [0, 1]
click at [122, 381] on img "button" at bounding box center [126, 388] width 15 height 15
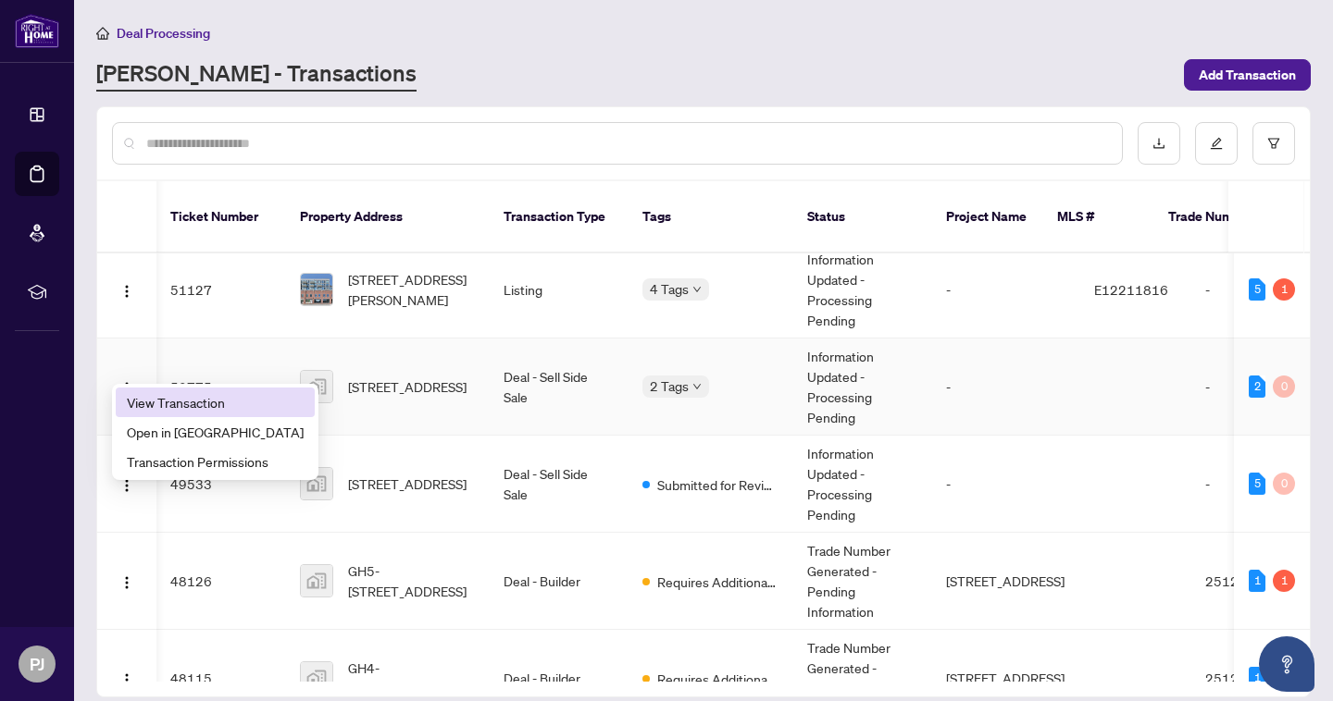
click at [133, 411] on span "View Transaction" at bounding box center [215, 402] width 177 height 20
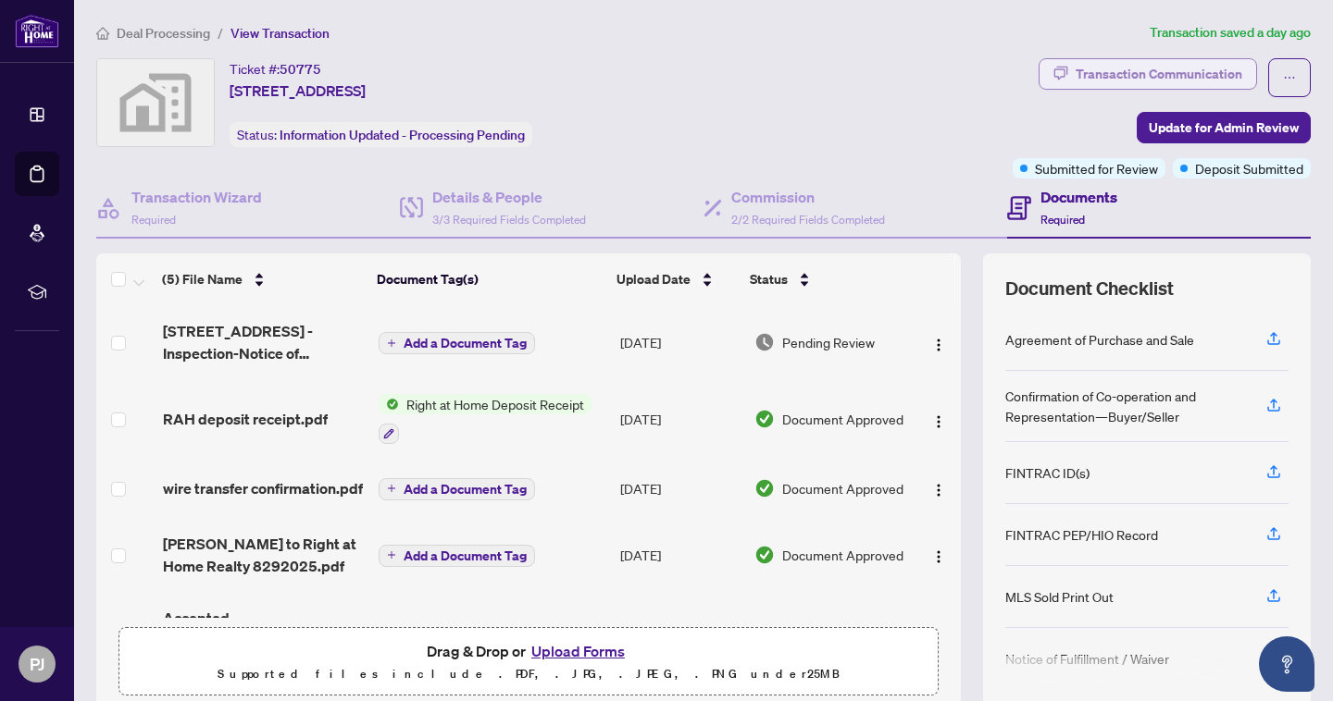
click at [1188, 73] on div "Transaction Communication" at bounding box center [1158, 74] width 167 height 30
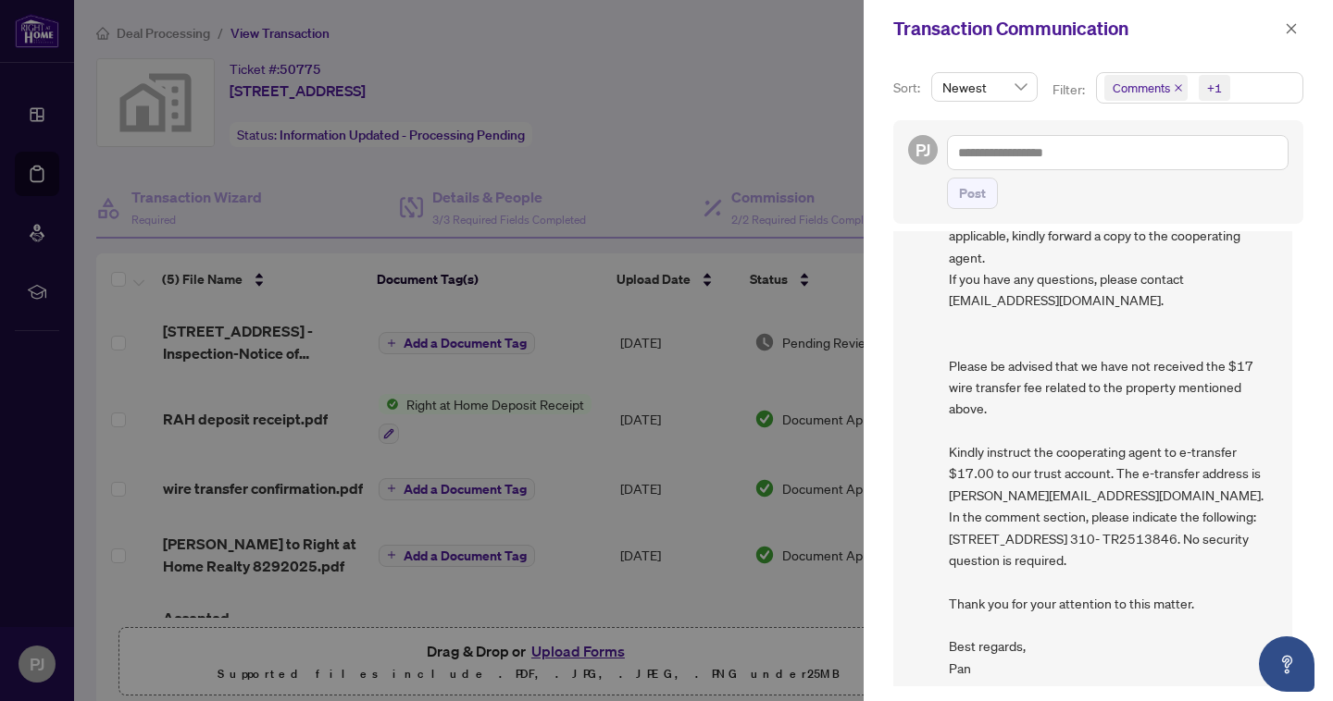
scroll to position [267, 0]
click at [1293, 22] on span "button" at bounding box center [1291, 29] width 13 height 30
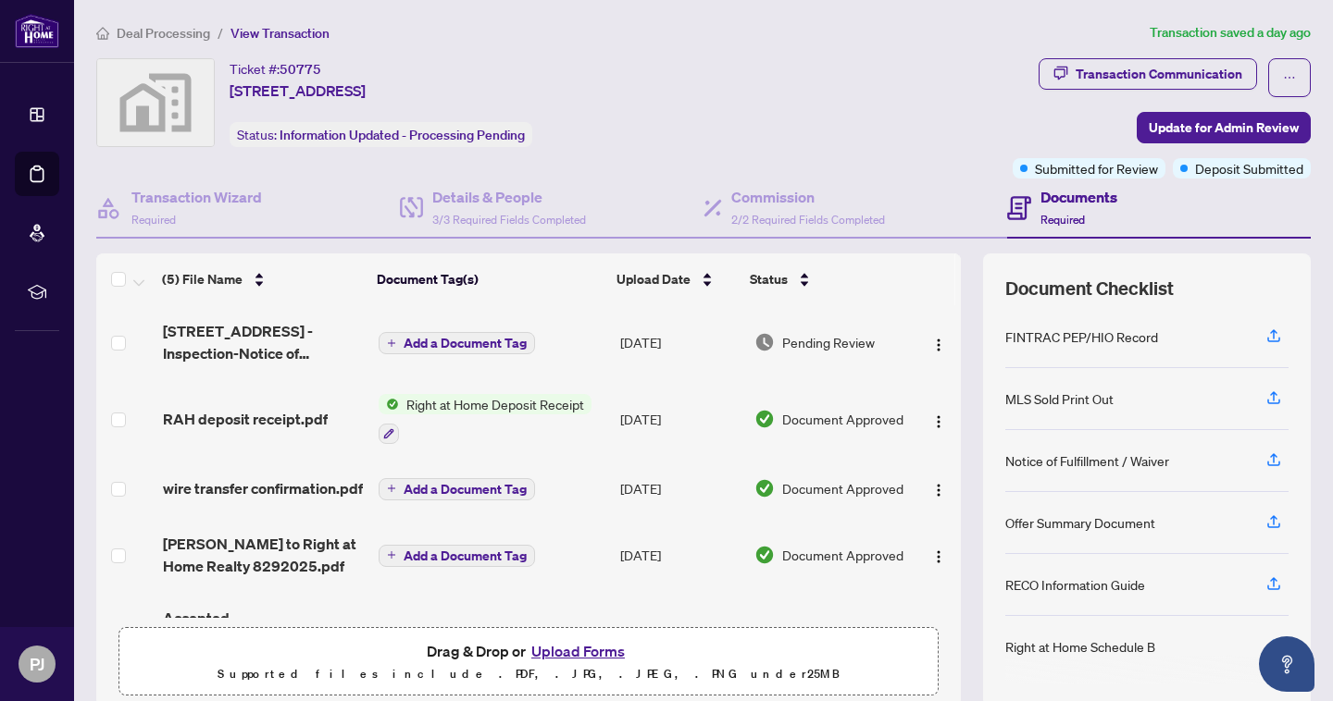
scroll to position [0, 0]
drag, startPoint x: 233, startPoint y: 64, endPoint x: 547, endPoint y: 85, distance: 314.4
click at [547, 85] on div "Ticket #: 50775 [STREET_ADDRESS] Status: Information Updated - Processing Pendi…" at bounding box center [550, 102] width 909 height 89
copy div "Ticket #: 50775 [STREET_ADDRESS]"
click at [169, 33] on span "Deal Processing" at bounding box center [163, 33] width 93 height 17
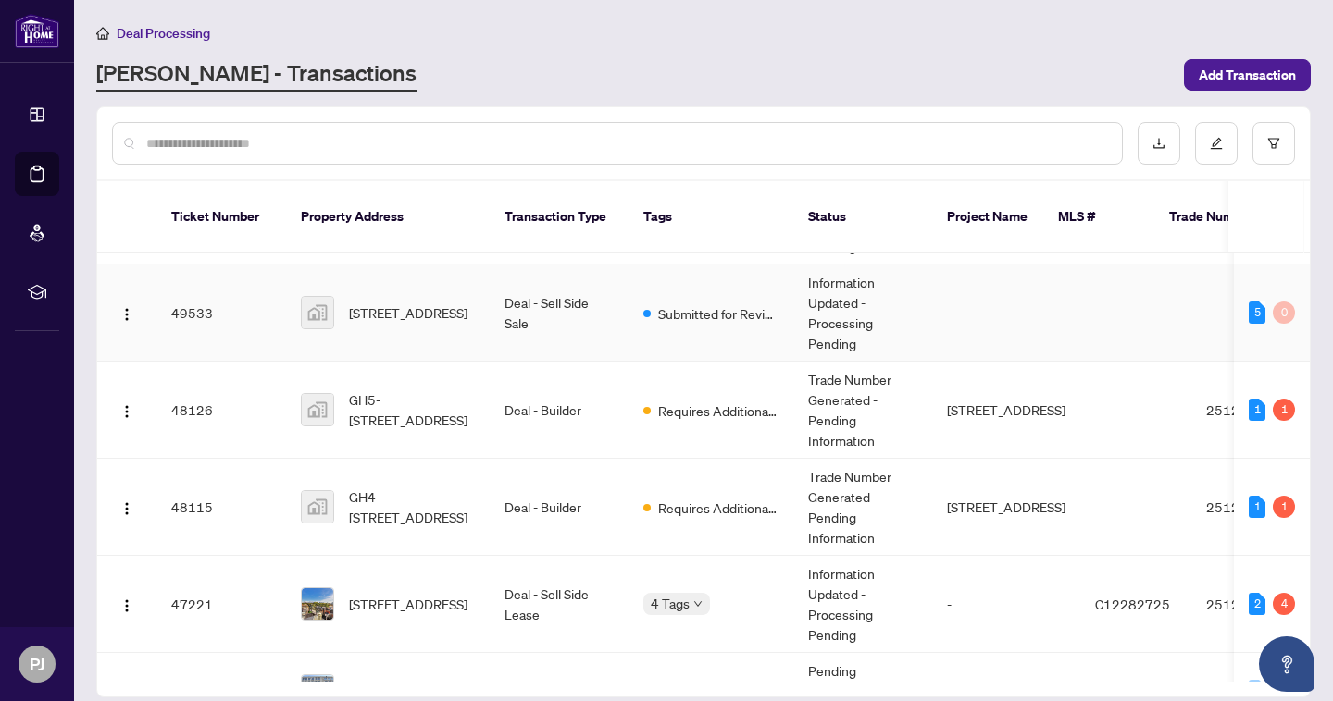
scroll to position [491, 0]
click at [129, 403] on img "button" at bounding box center [126, 410] width 15 height 15
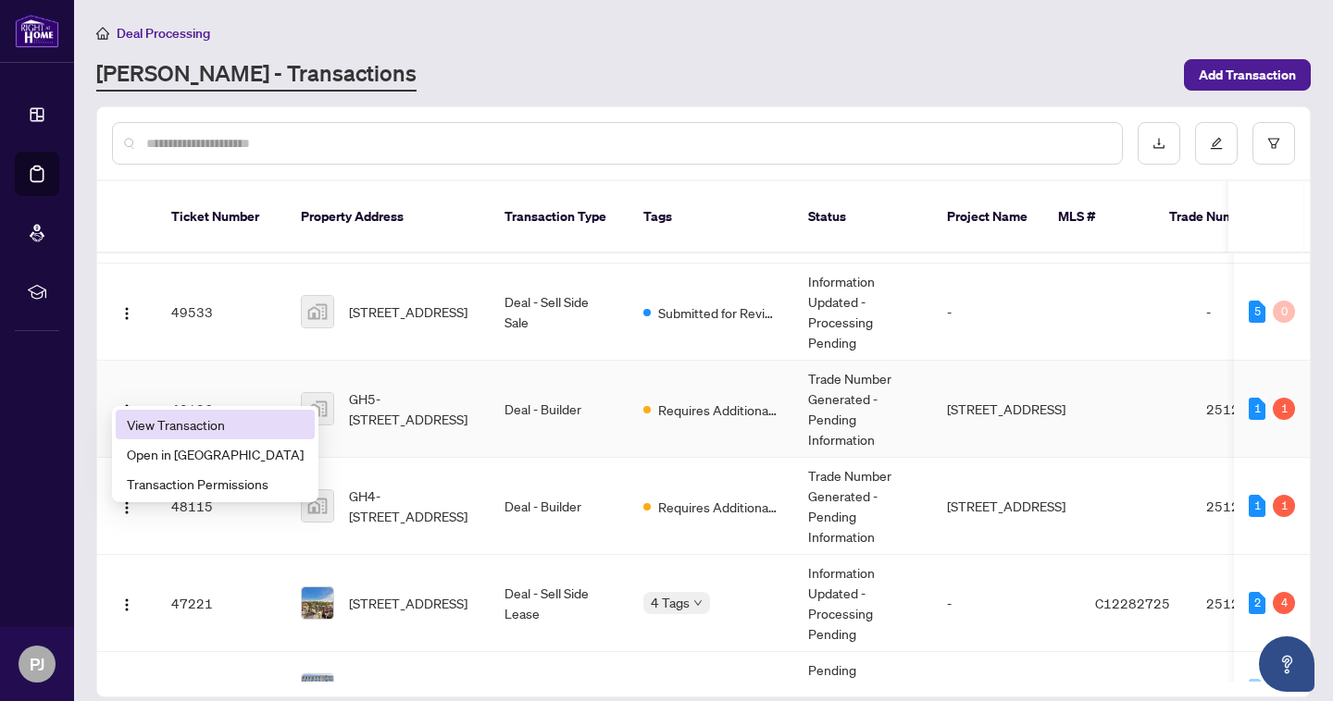
click at [143, 418] on span "View Transaction" at bounding box center [215, 425] width 177 height 20
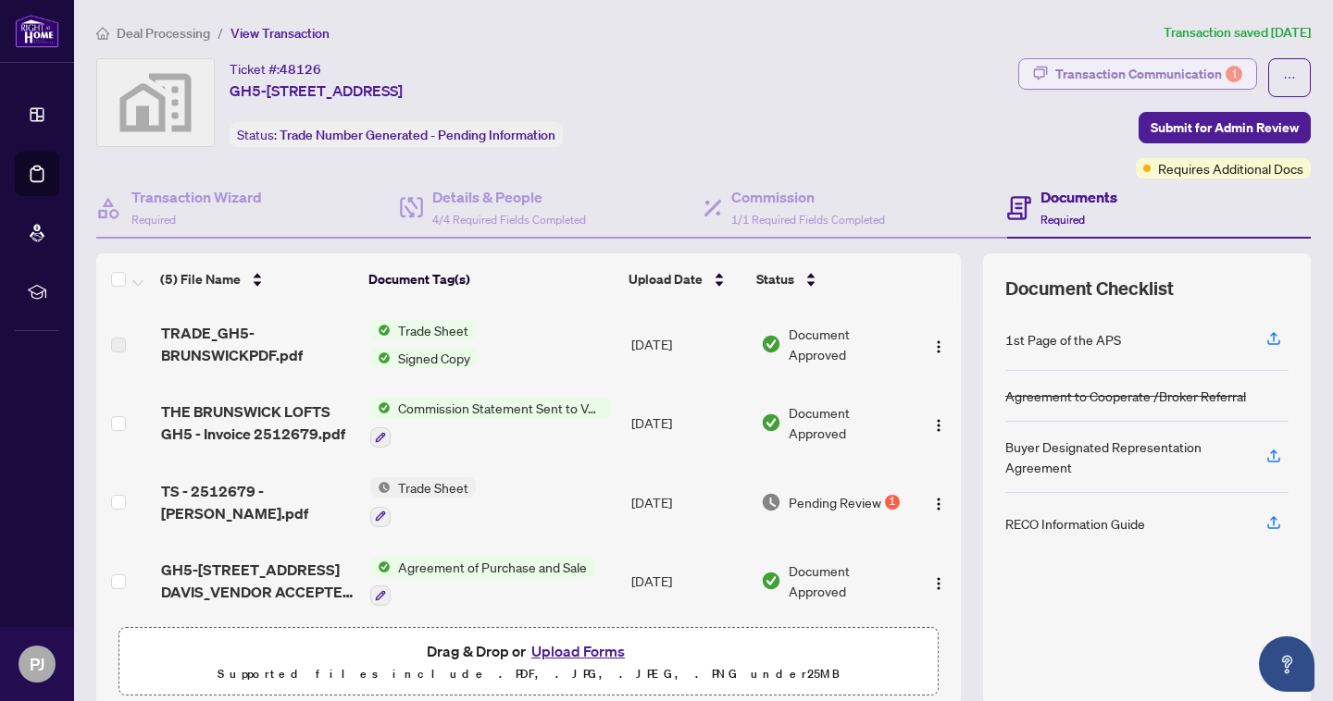
click at [1181, 68] on div "Transaction Communication 1" at bounding box center [1148, 74] width 187 height 30
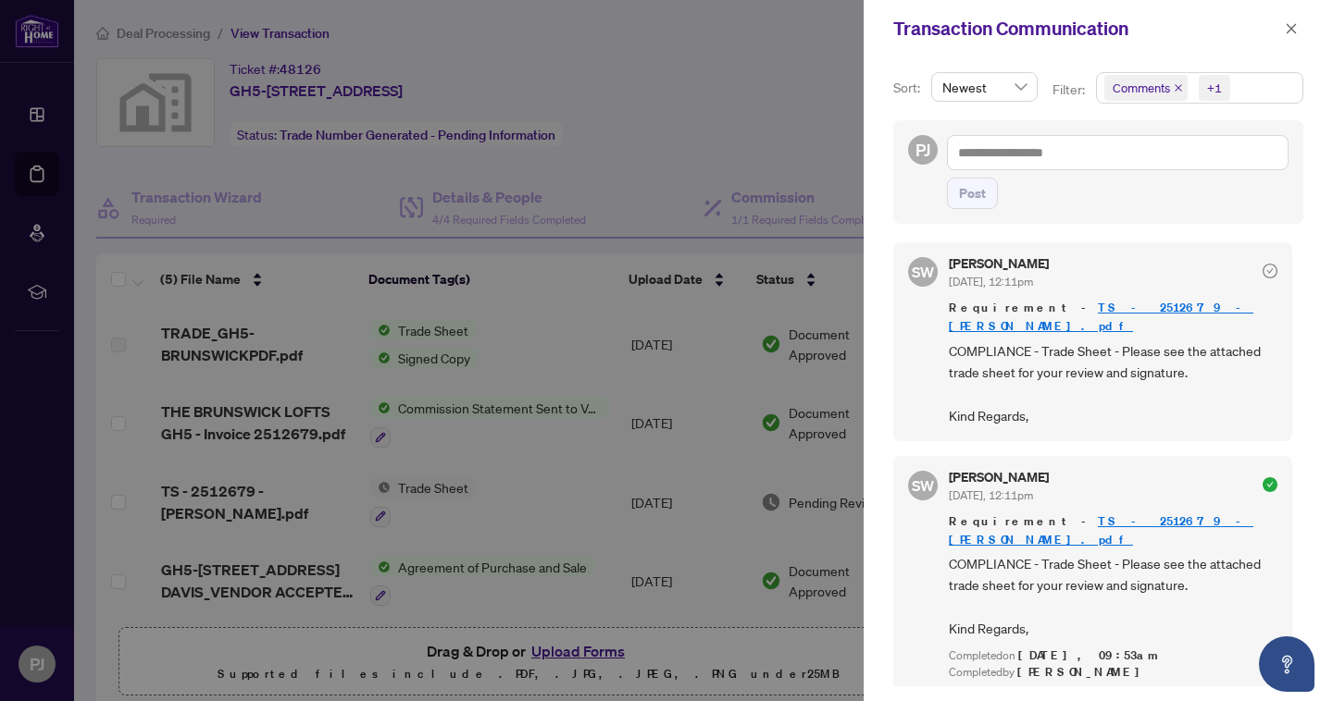
scroll to position [4, 0]
click at [1289, 31] on icon "close" at bounding box center [1291, 28] width 10 height 10
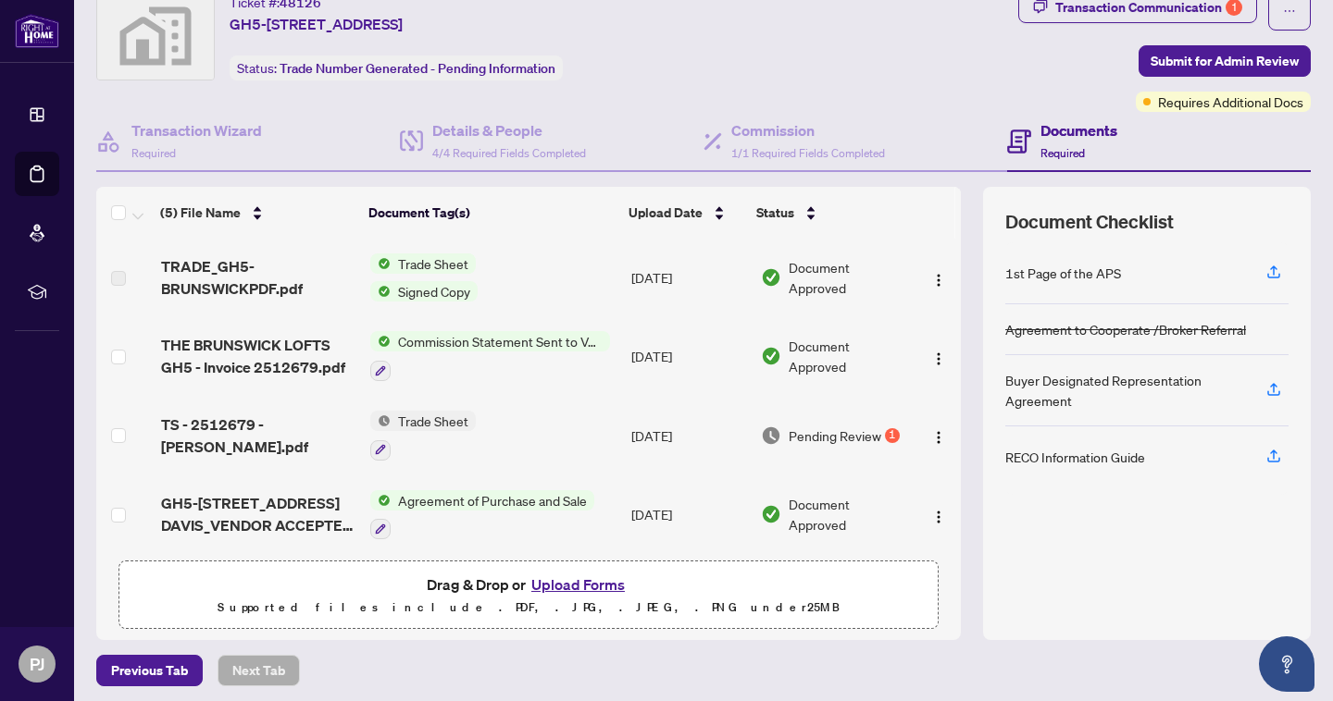
scroll to position [0, 0]
click at [937, 274] on img "button" at bounding box center [938, 280] width 15 height 15
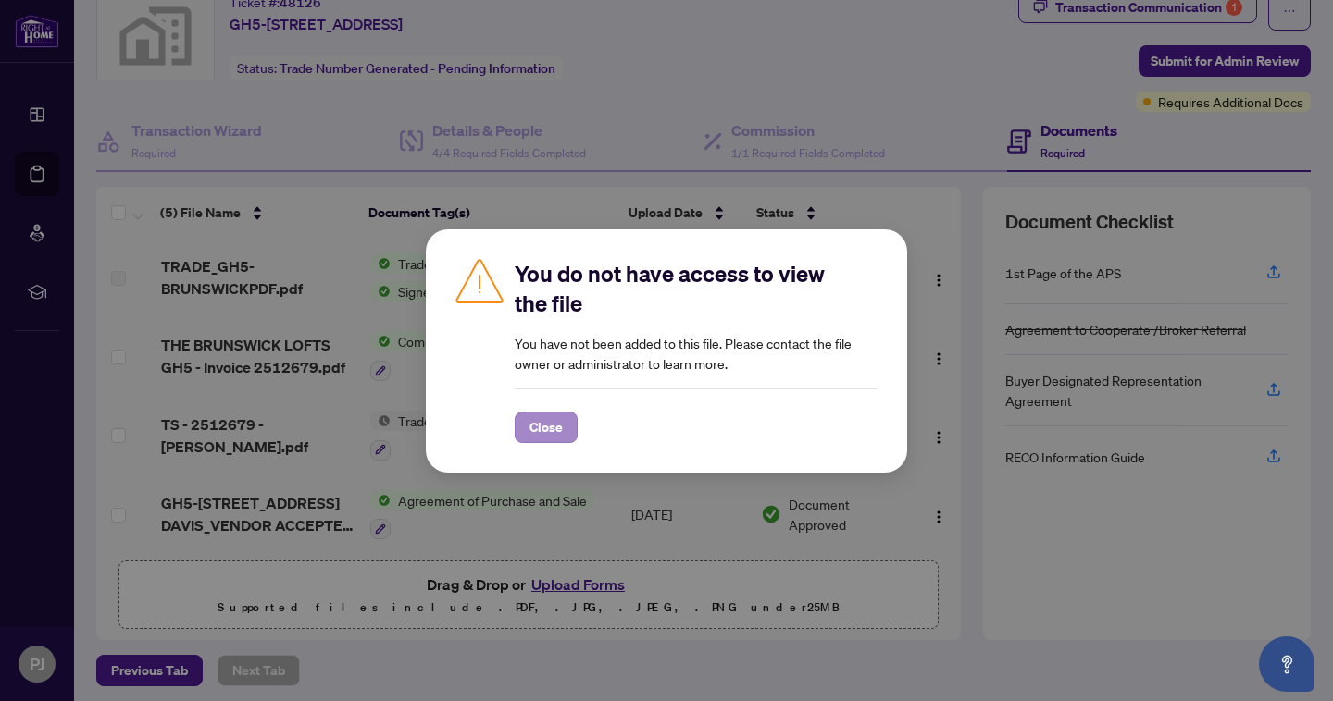
click at [550, 427] on span "Close" at bounding box center [545, 428] width 33 height 30
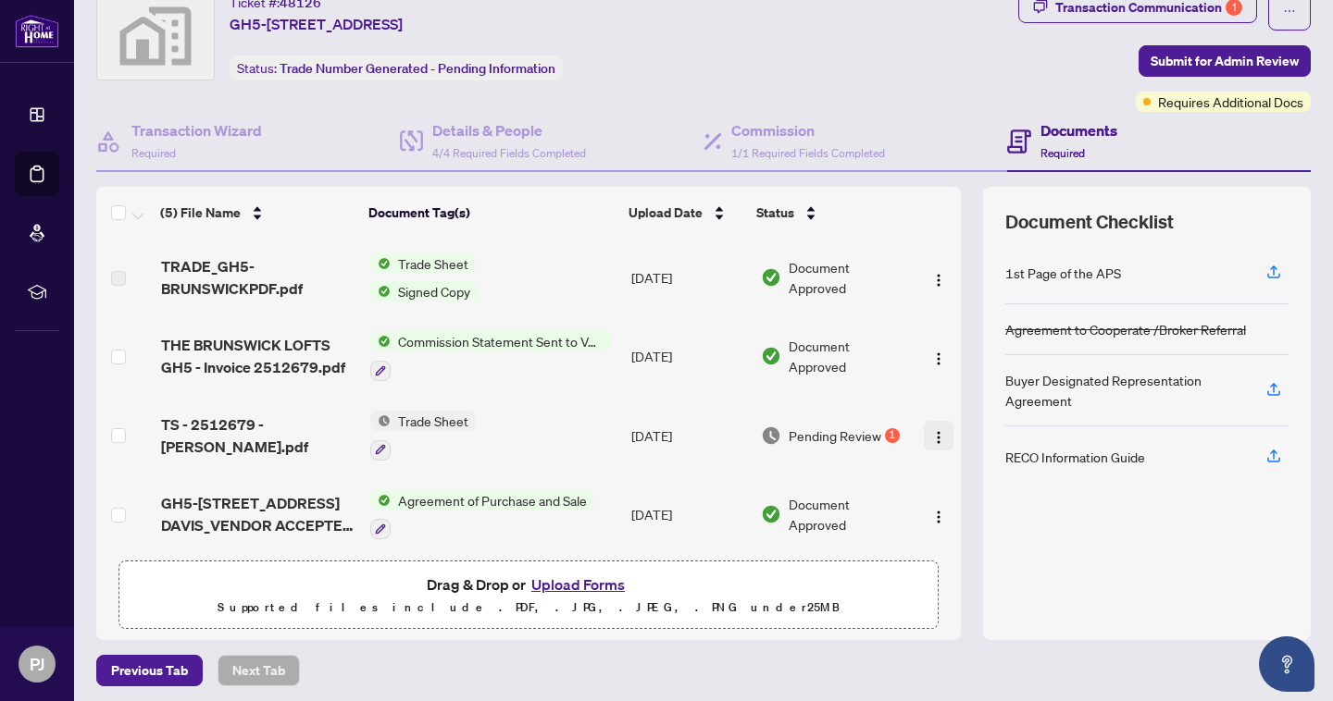
click at [931, 435] on img "button" at bounding box center [938, 437] width 15 height 15
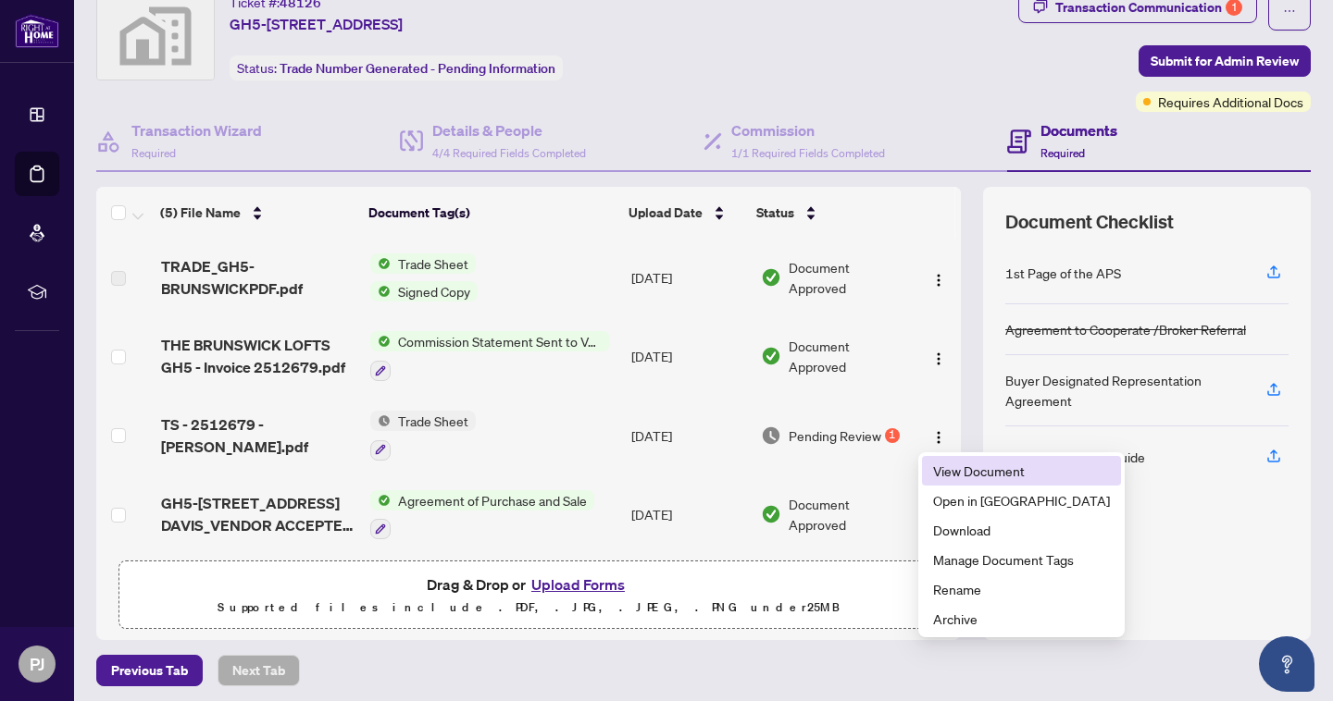
click at [950, 478] on span "View Document" at bounding box center [1021, 471] width 177 height 20
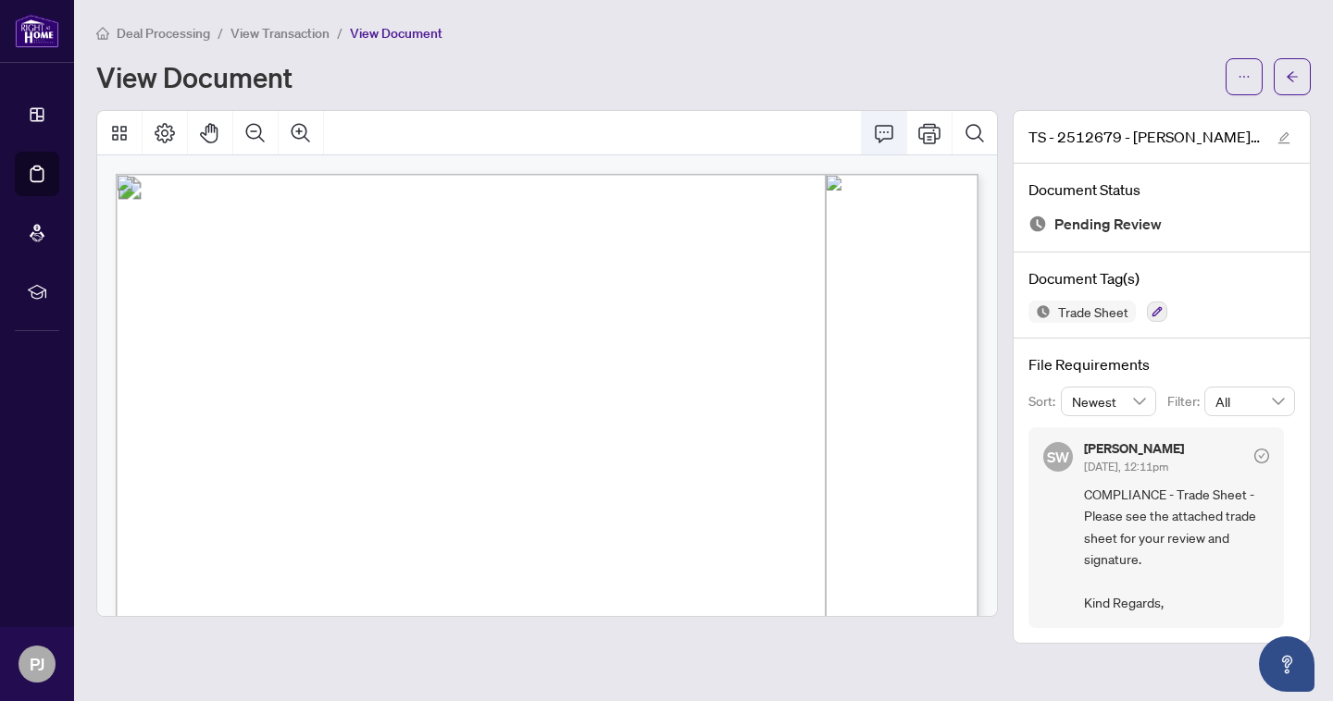
click at [887, 135] on icon "Comment" at bounding box center [884, 133] width 22 height 22
click at [1257, 89] on button "button" at bounding box center [1243, 76] width 37 height 37
click at [1189, 115] on span "Download" at bounding box center [1177, 116] width 141 height 20
click at [1285, 73] on button "button" at bounding box center [1291, 76] width 37 height 37
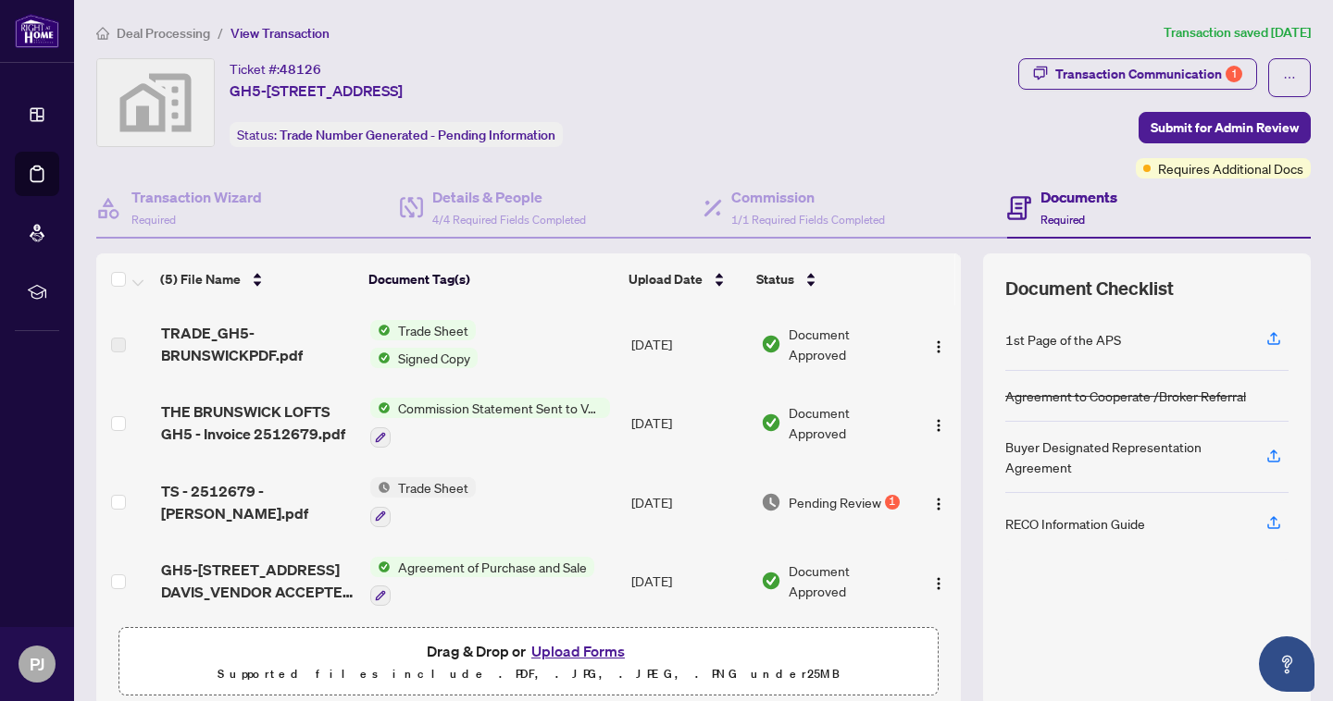
click at [140, 34] on span "Deal Processing" at bounding box center [163, 33] width 93 height 17
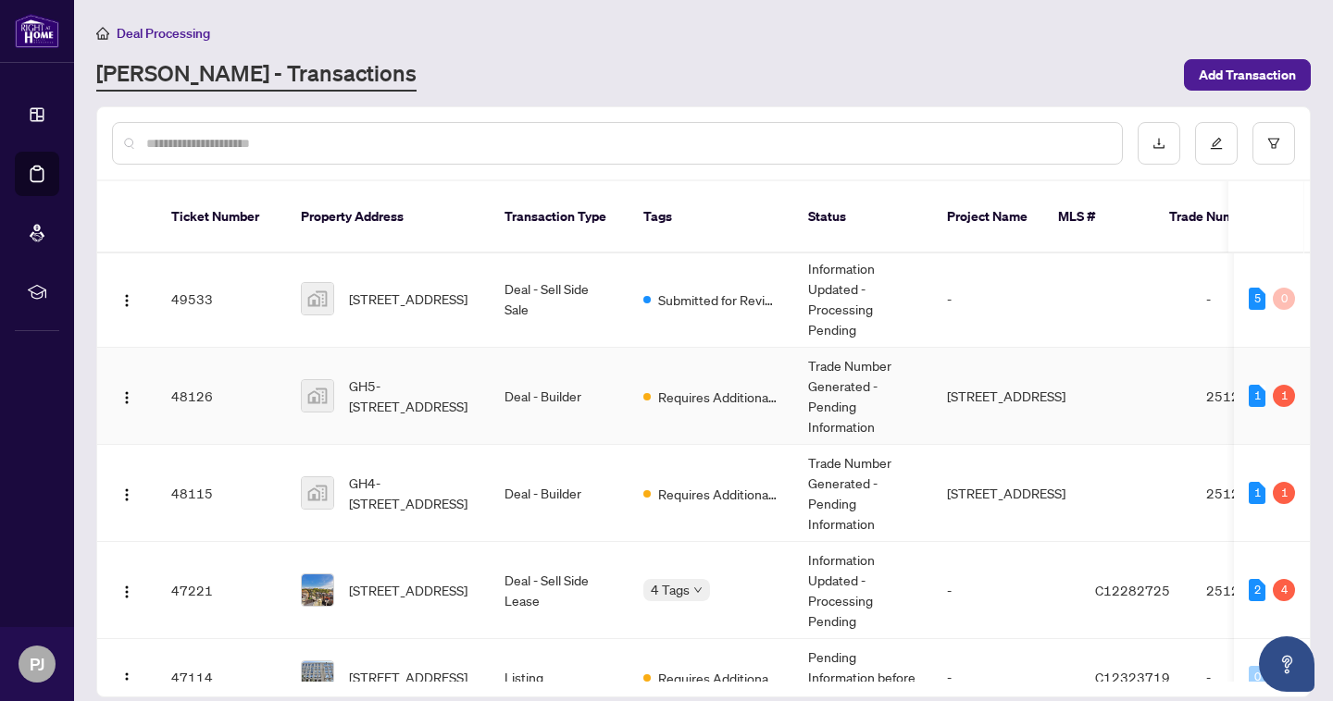
scroll to position [542, 0]
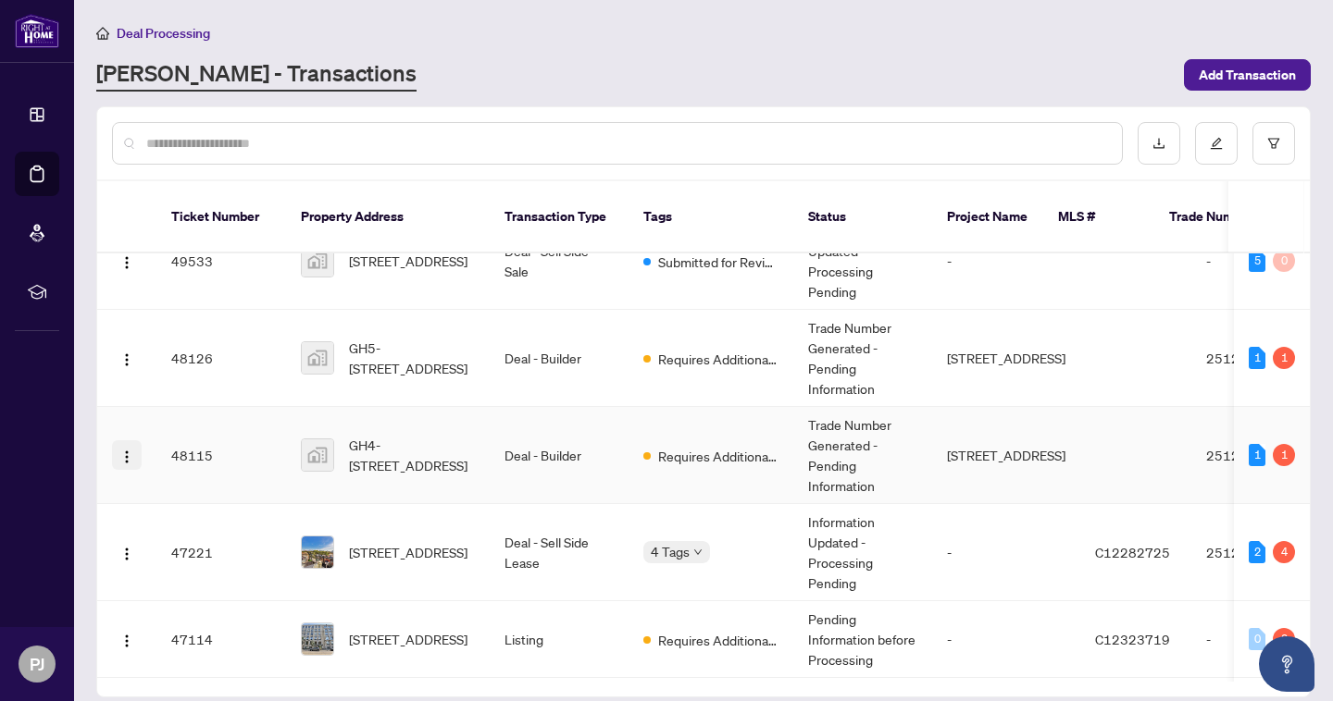
click at [120, 450] on img "button" at bounding box center [126, 457] width 15 height 15
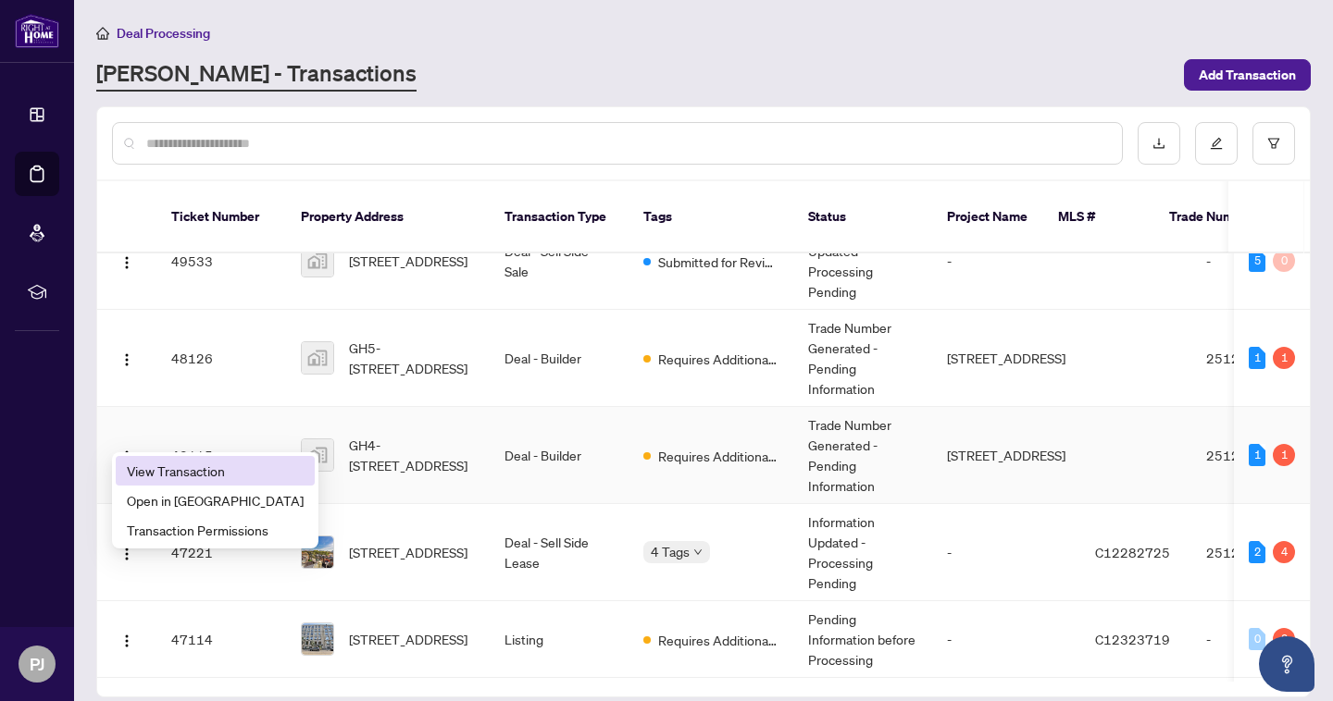
click at [129, 467] on span "View Transaction" at bounding box center [215, 471] width 177 height 20
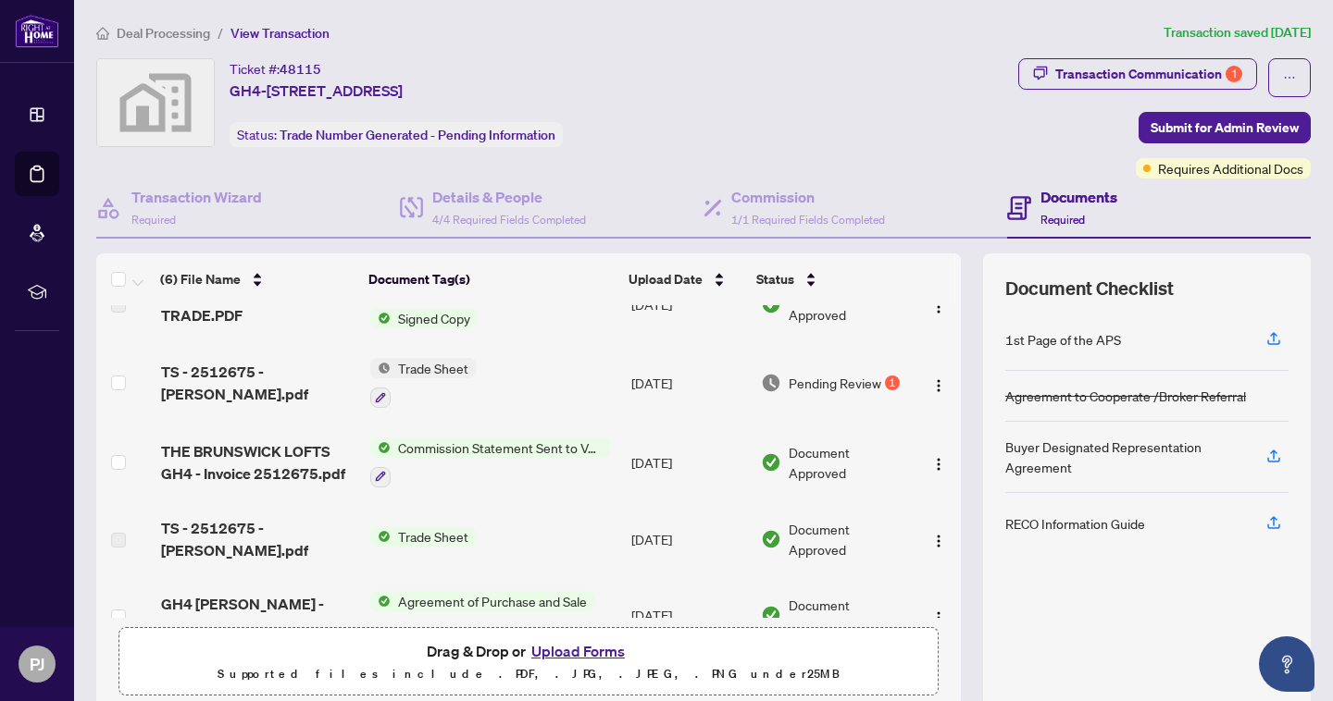
scroll to position [43, 0]
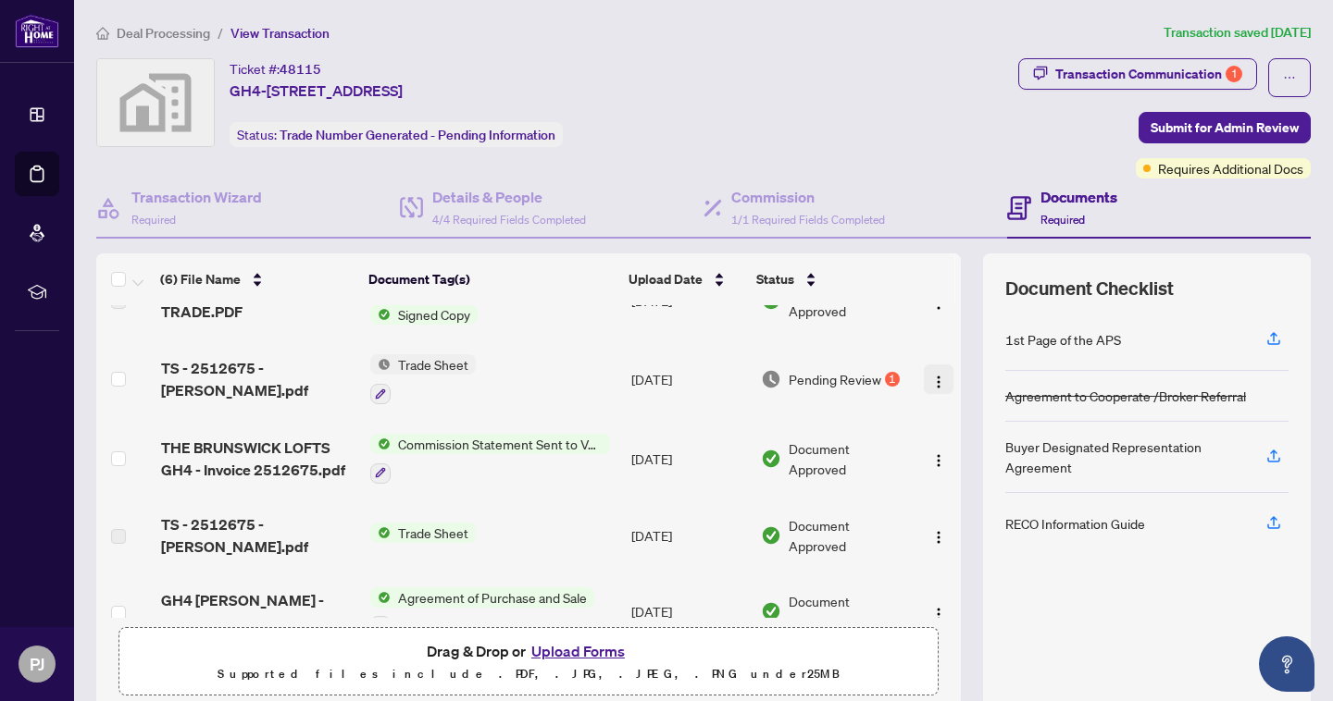
click at [937, 377] on img "button" at bounding box center [938, 382] width 15 height 15
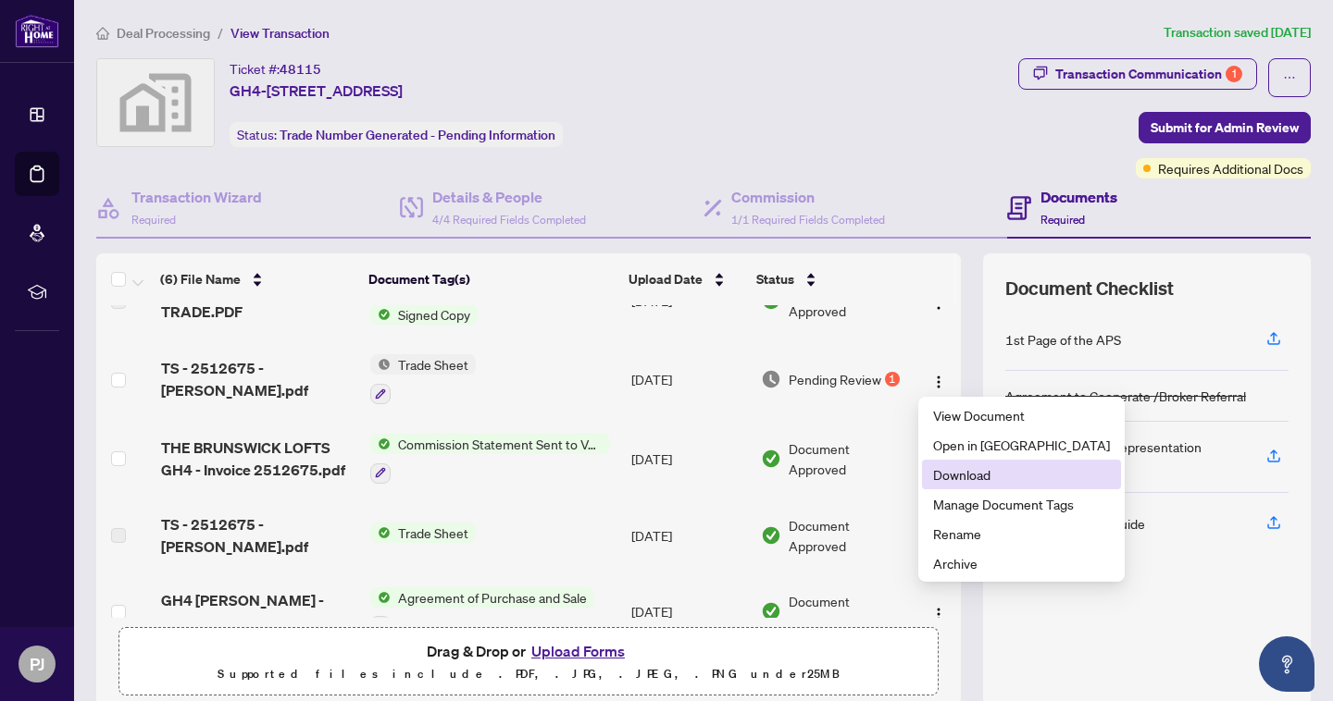
click at [962, 472] on span "Download" at bounding box center [1021, 475] width 177 height 20
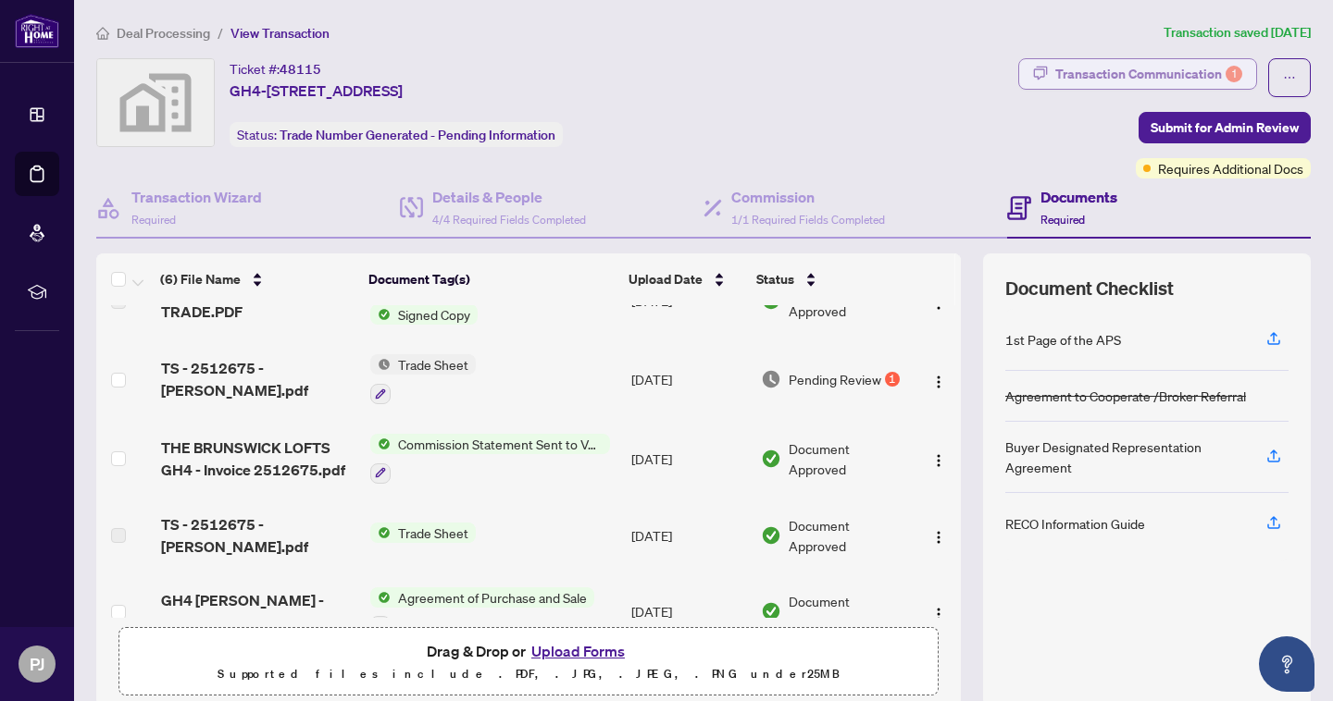
click at [1171, 58] on button "Transaction Communication 1" at bounding box center [1137, 73] width 239 height 31
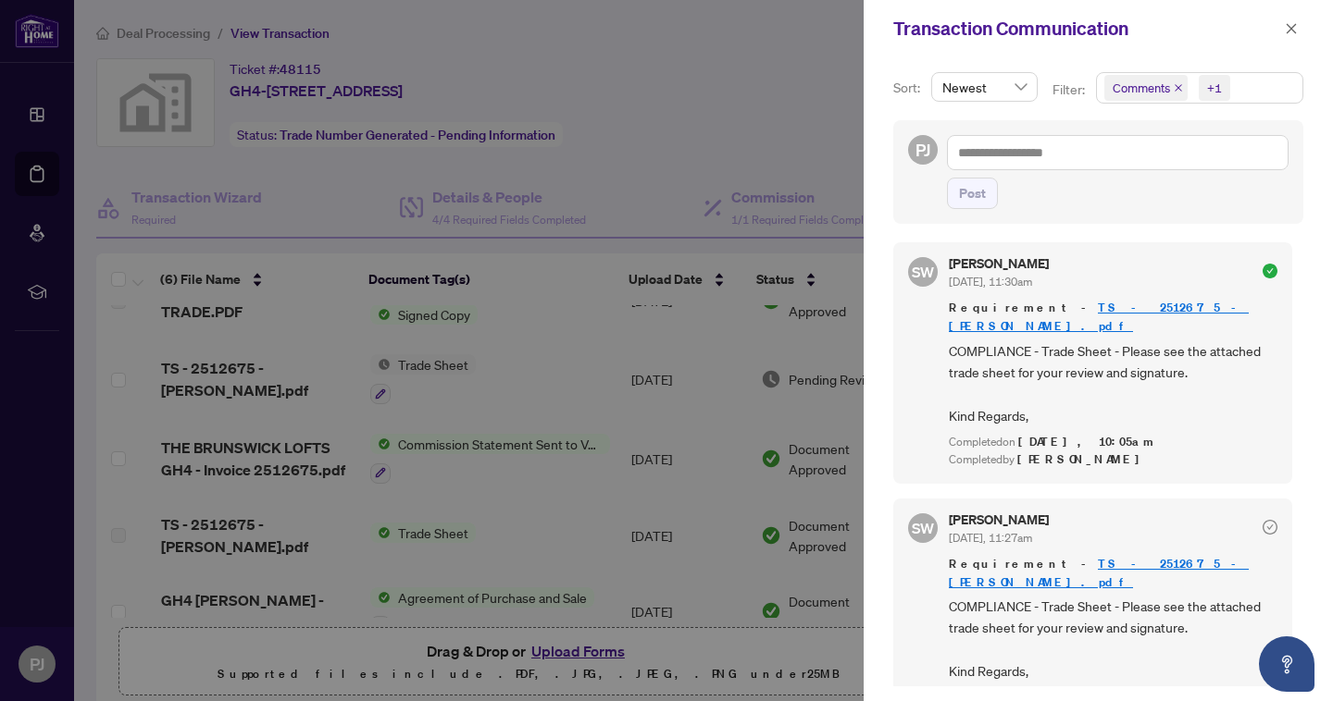
scroll to position [4, 0]
click at [1286, 31] on icon "close" at bounding box center [1291, 28] width 13 height 13
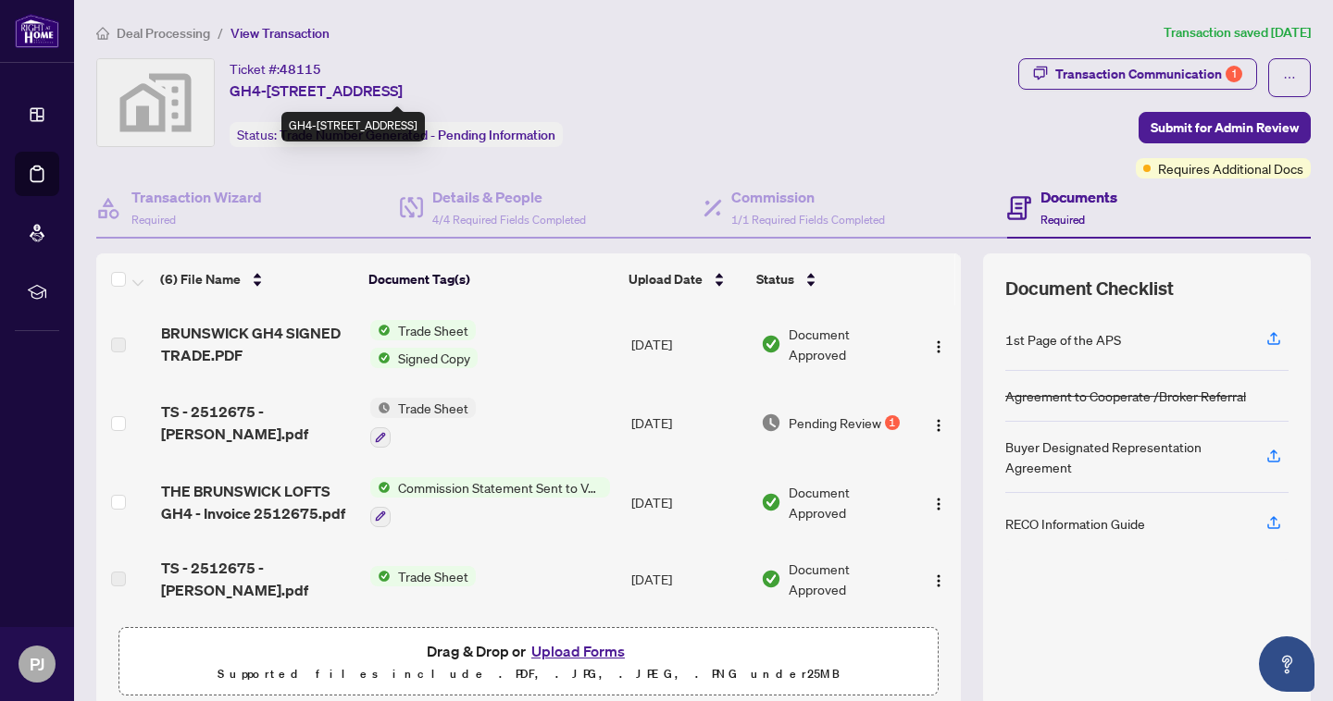
scroll to position [0, 0]
drag, startPoint x: 232, startPoint y: 68, endPoint x: 420, endPoint y: 89, distance: 189.0
click at [403, 89] on div "Ticket #: 48115 GH4-[STREET_ADDRESS]" at bounding box center [316, 79] width 173 height 43
copy div "Ticket #: 48115 GH4-[STREET_ADDRESS]"
click at [168, 35] on span "Deal Processing" at bounding box center [163, 33] width 93 height 17
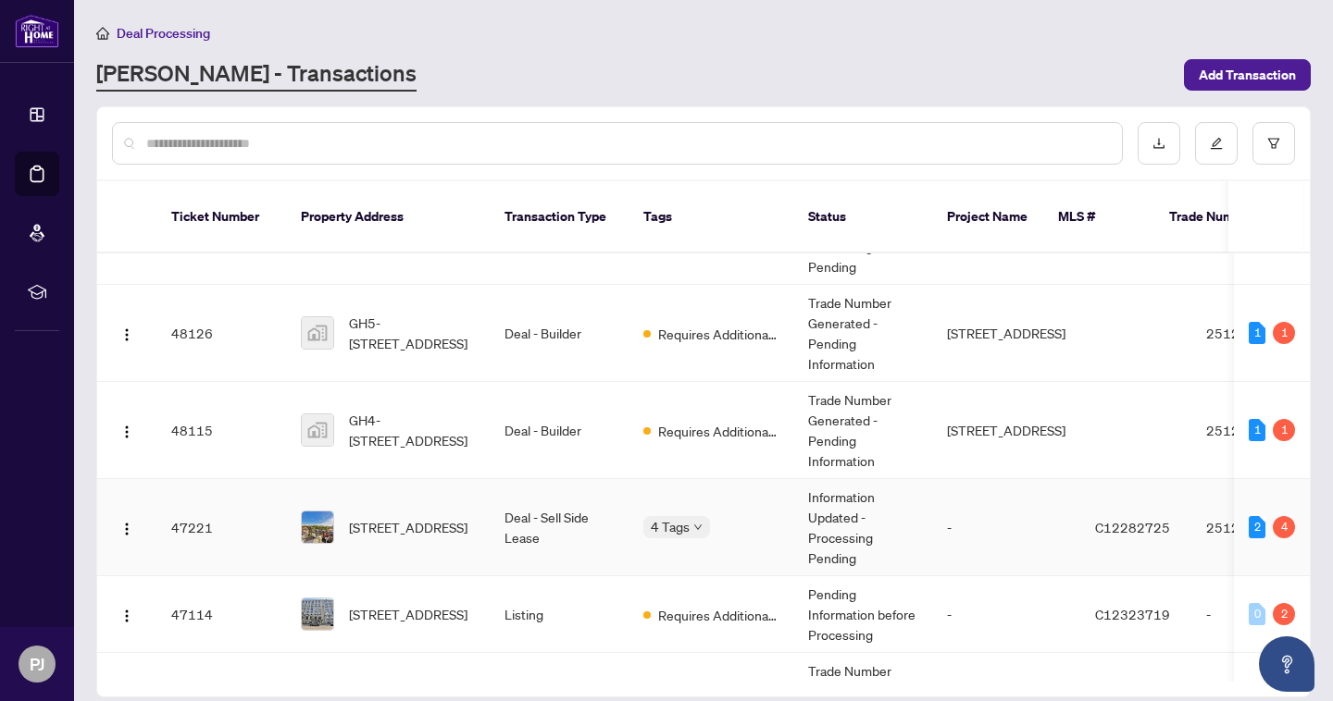
scroll to position [543, 0]
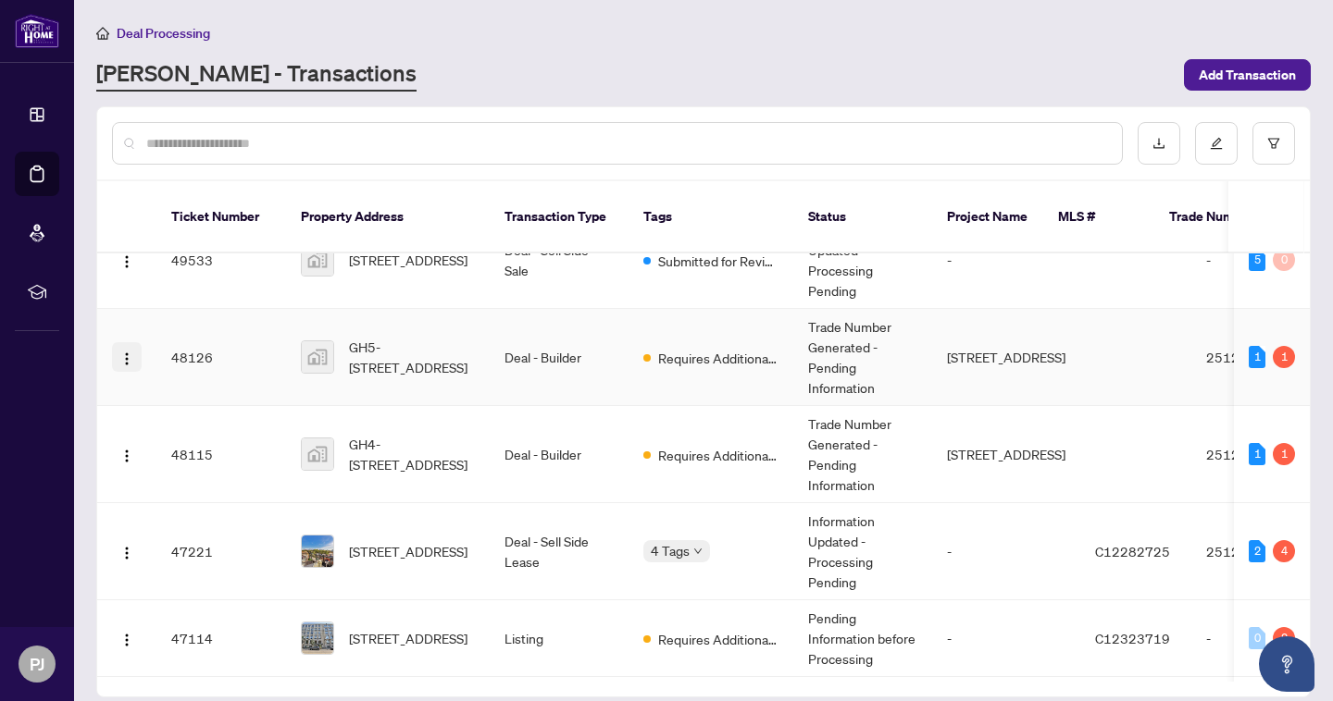
click at [128, 352] on img "button" at bounding box center [126, 359] width 15 height 15
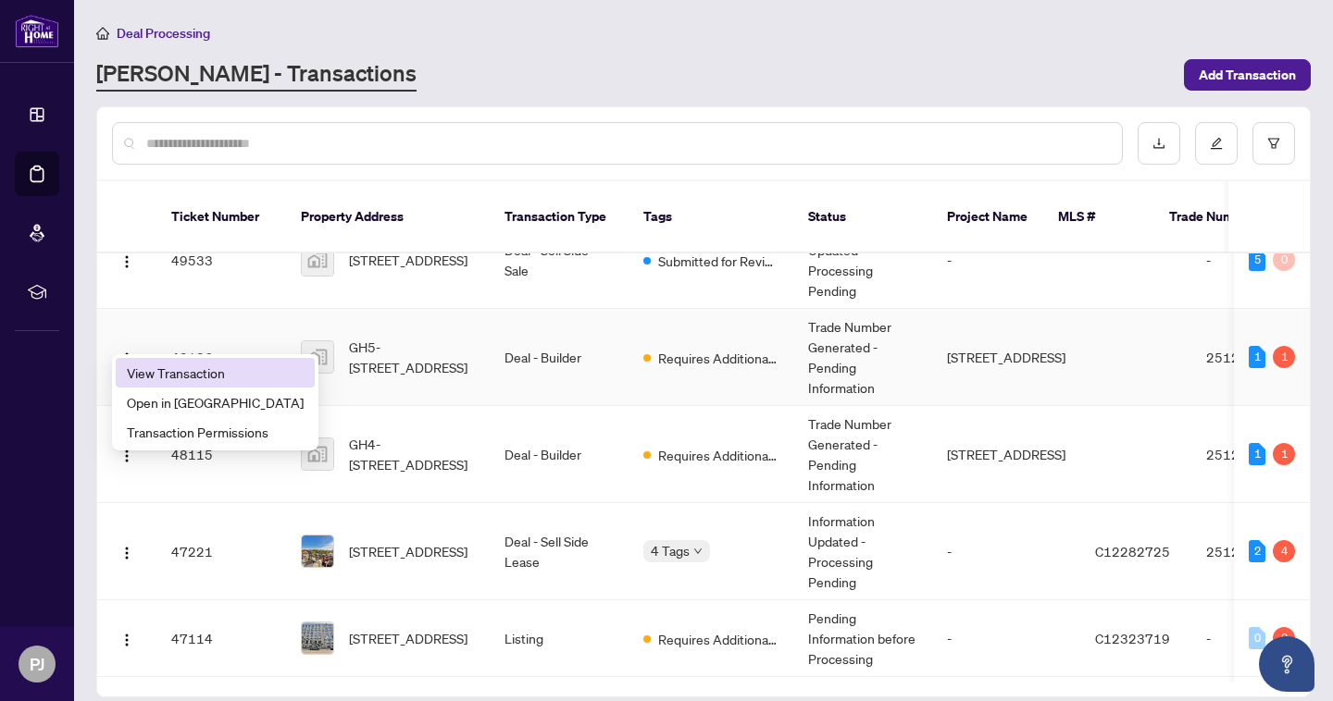
click at [232, 372] on span "View Transaction" at bounding box center [215, 373] width 177 height 20
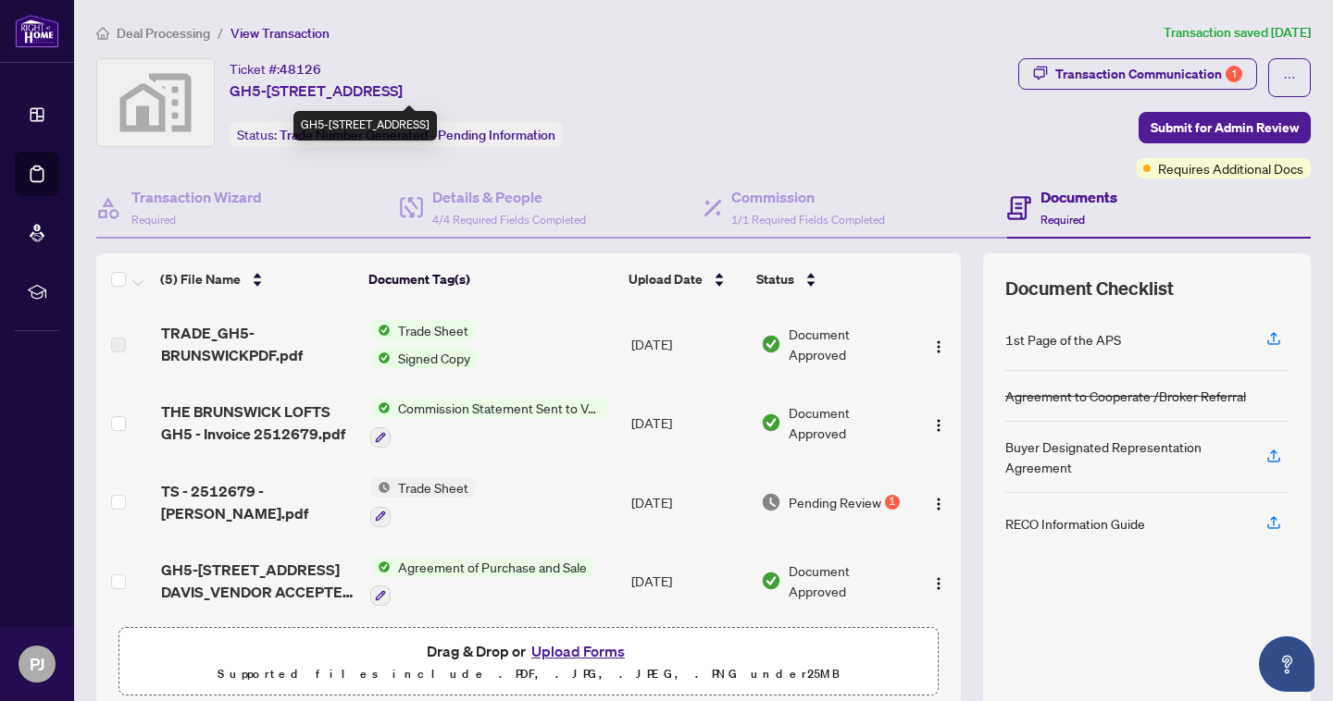
drag, startPoint x: 230, startPoint y: 66, endPoint x: 443, endPoint y: 89, distance: 215.0
click at [403, 89] on div "Ticket #: 48126 GH5-[STREET_ADDRESS]" at bounding box center [316, 79] width 173 height 43
copy div "Ticket #: 48126 GH5-[STREET_ADDRESS]"
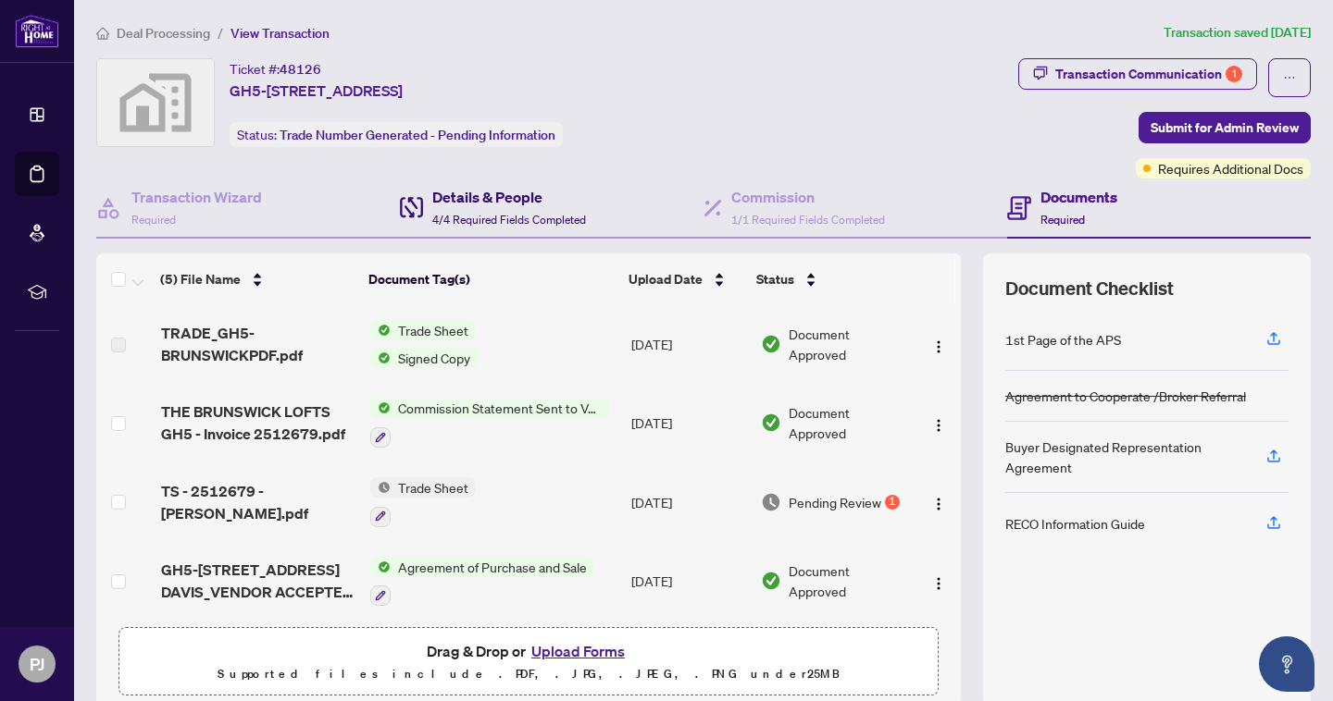
click at [493, 213] on span "4/4 Required Fields Completed" at bounding box center [509, 220] width 154 height 14
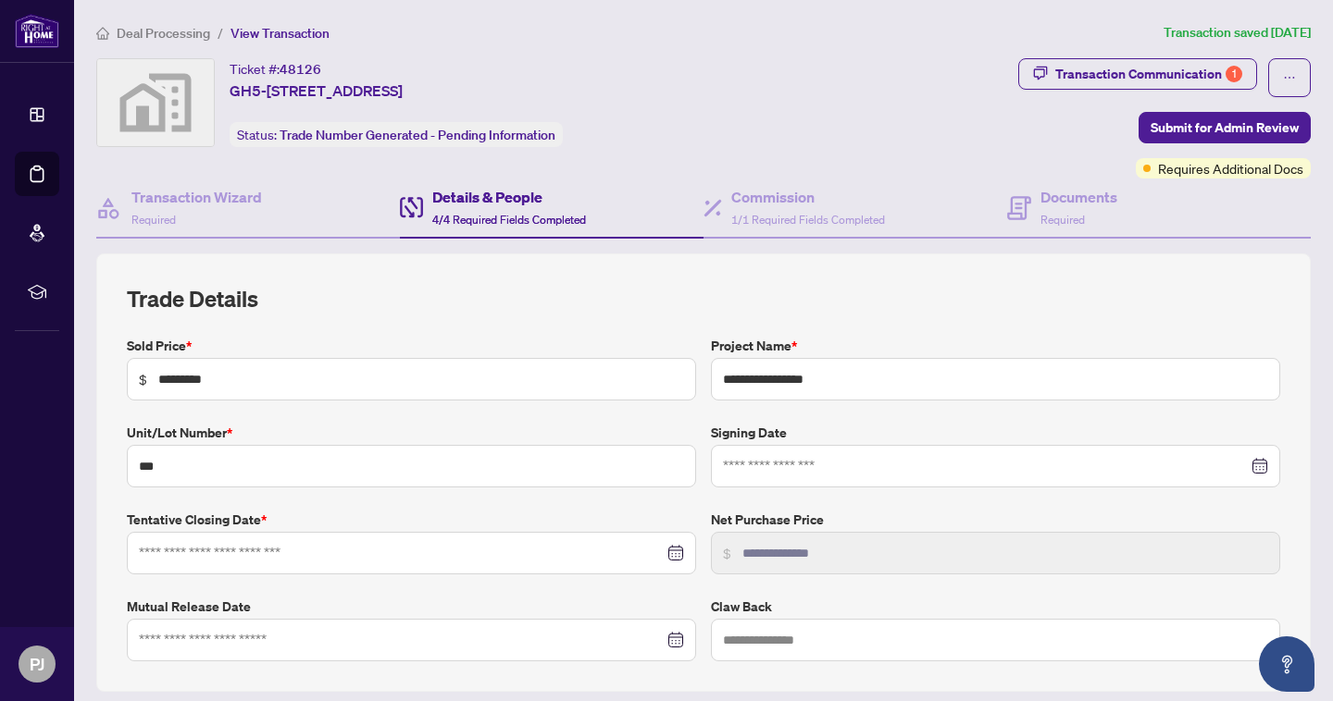
type input "**********"
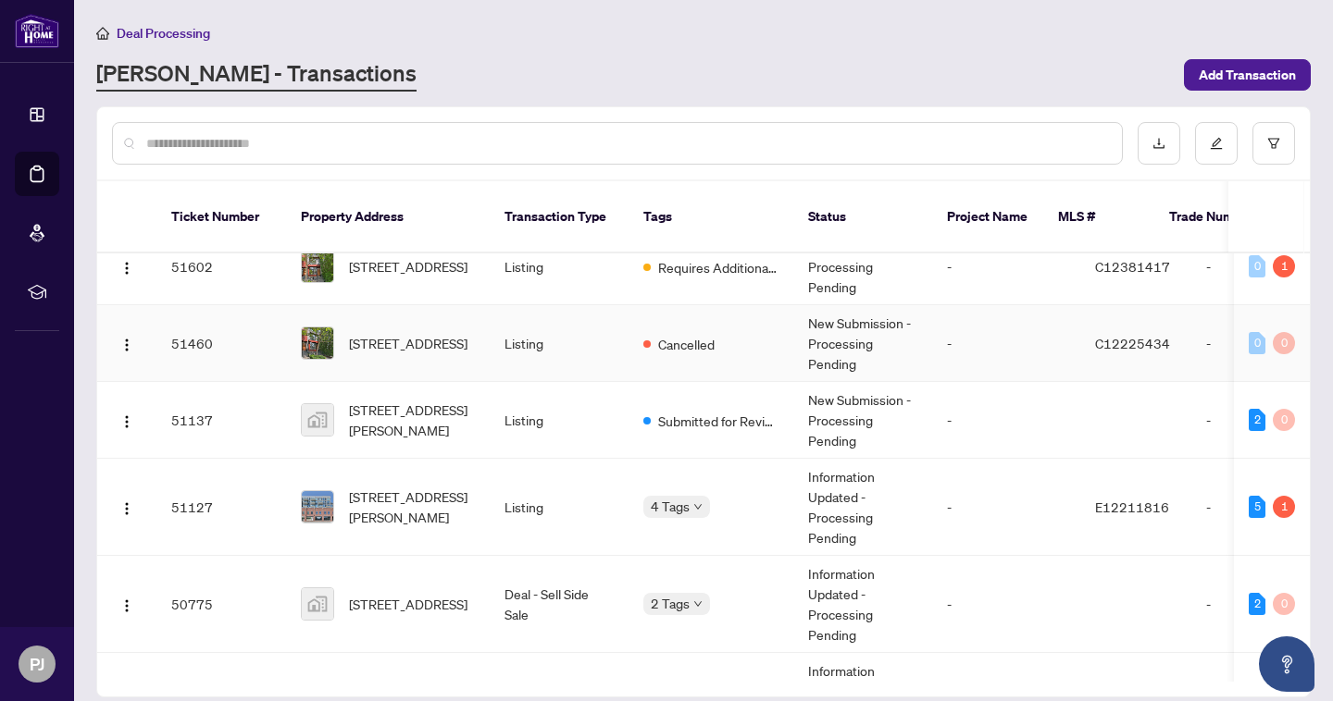
scroll to position [569, 0]
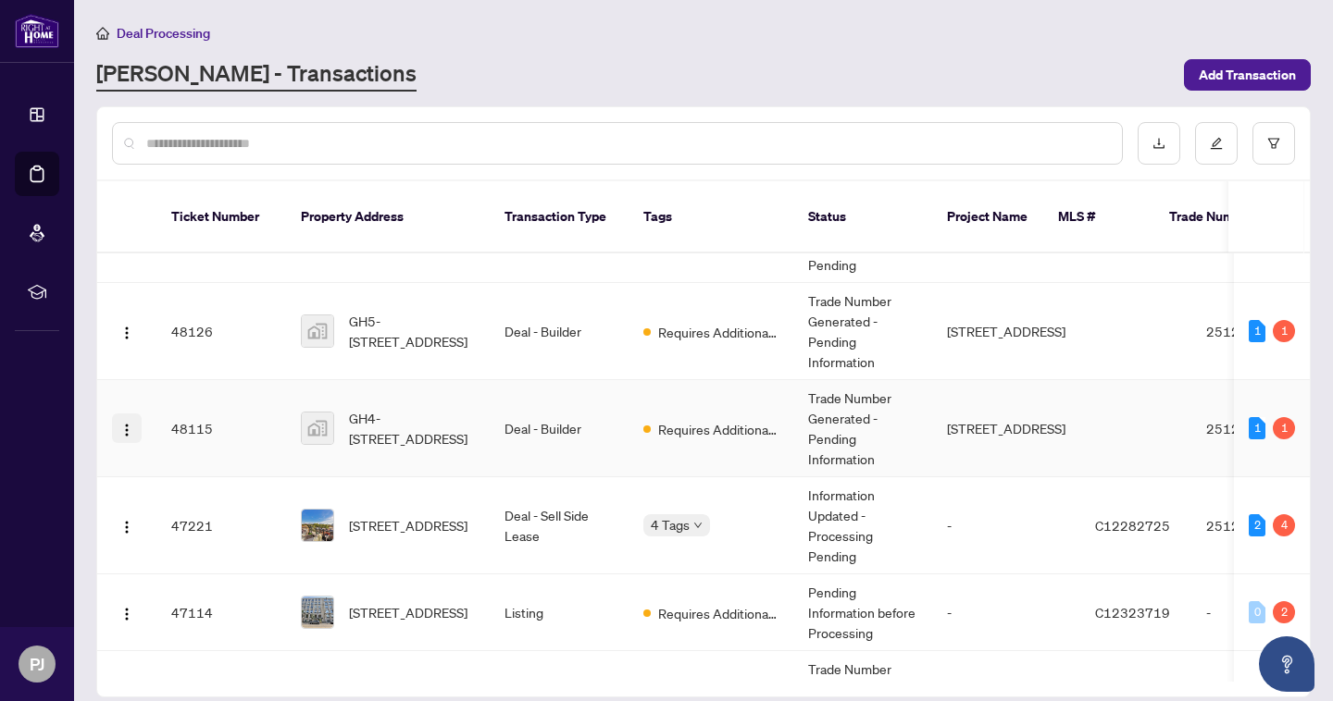
click at [127, 418] on span "button" at bounding box center [126, 428] width 15 height 20
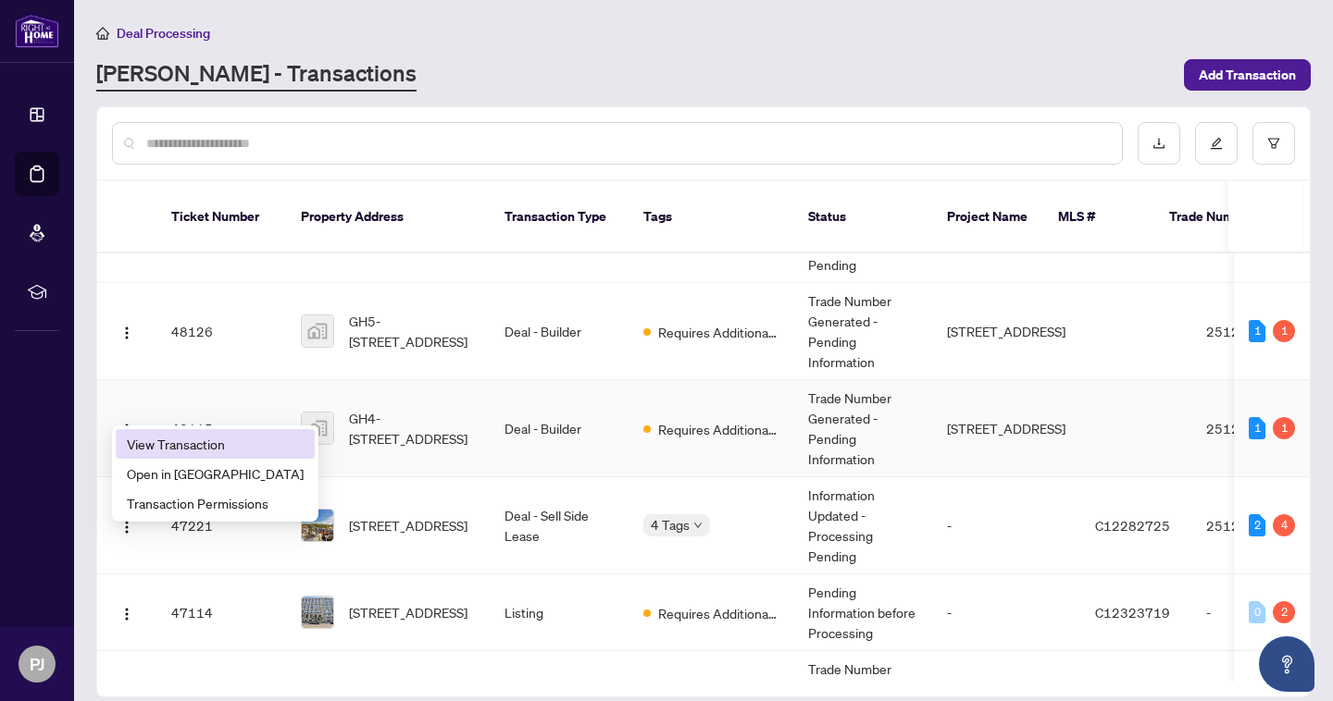
click at [161, 441] on span "View Transaction" at bounding box center [215, 444] width 177 height 20
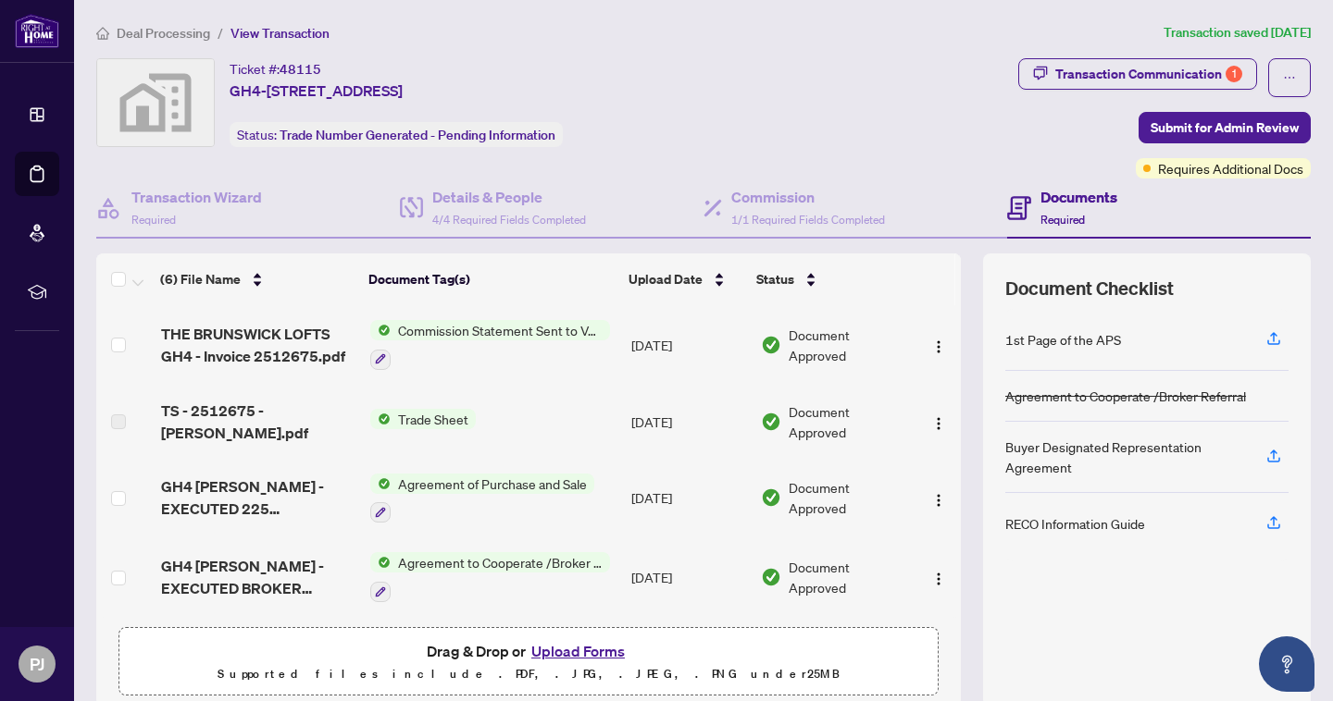
scroll to position [156, 0]
click at [508, 189] on h4 "Details & People" at bounding box center [509, 197] width 154 height 22
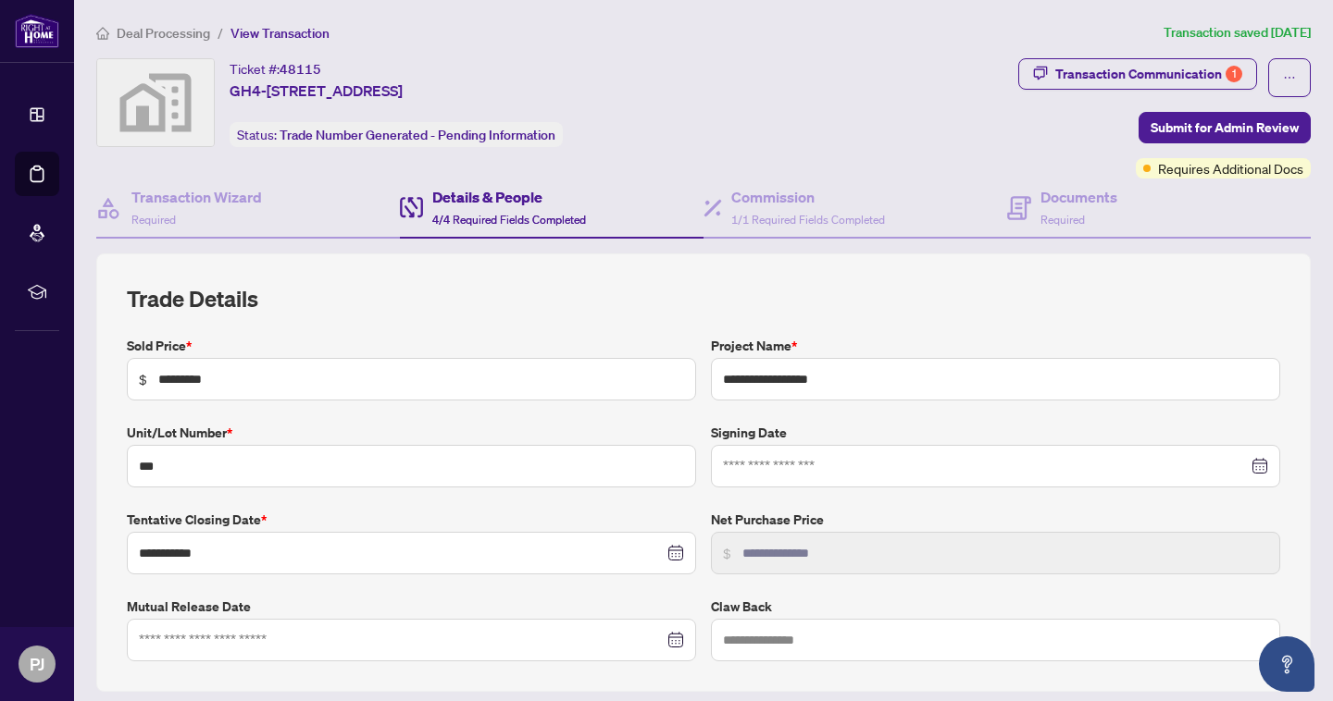
click at [134, 33] on span "Deal Processing" at bounding box center [163, 33] width 93 height 17
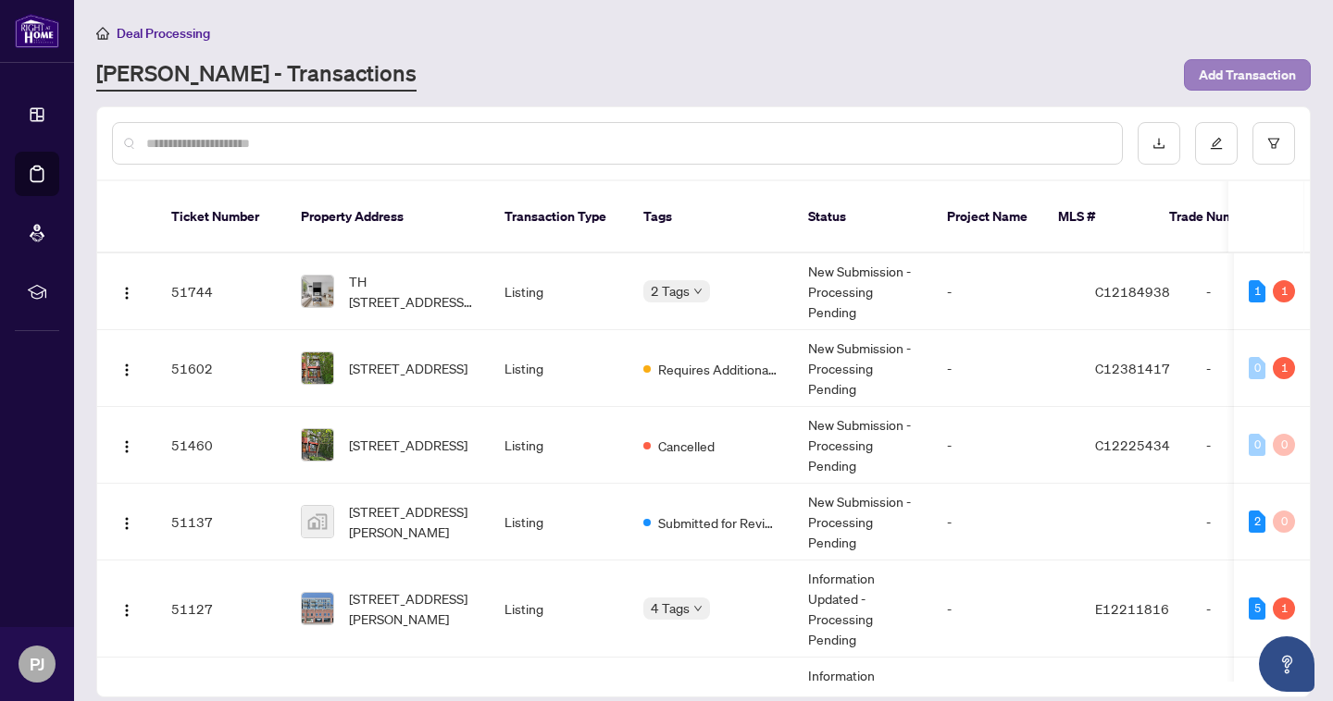
click at [1241, 75] on span "Add Transaction" at bounding box center [1246, 75] width 97 height 30
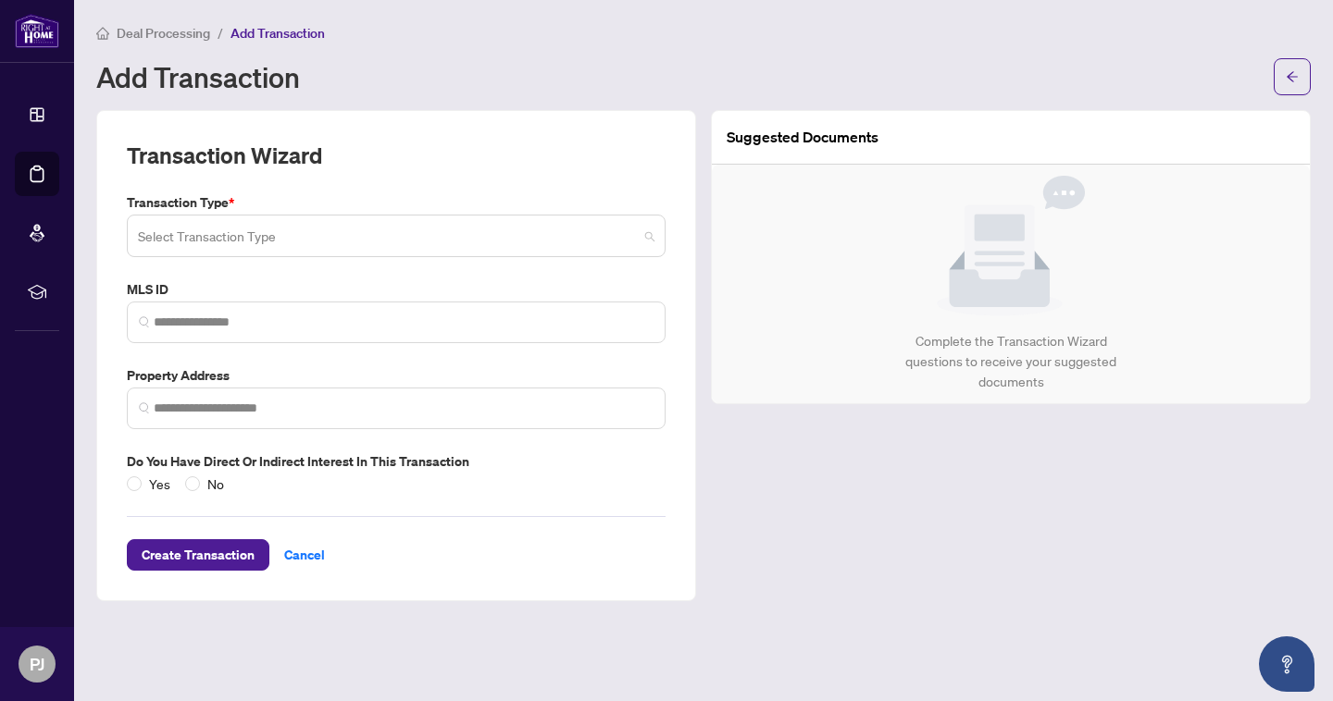
click at [377, 238] on input "search" at bounding box center [388, 238] width 500 height 41
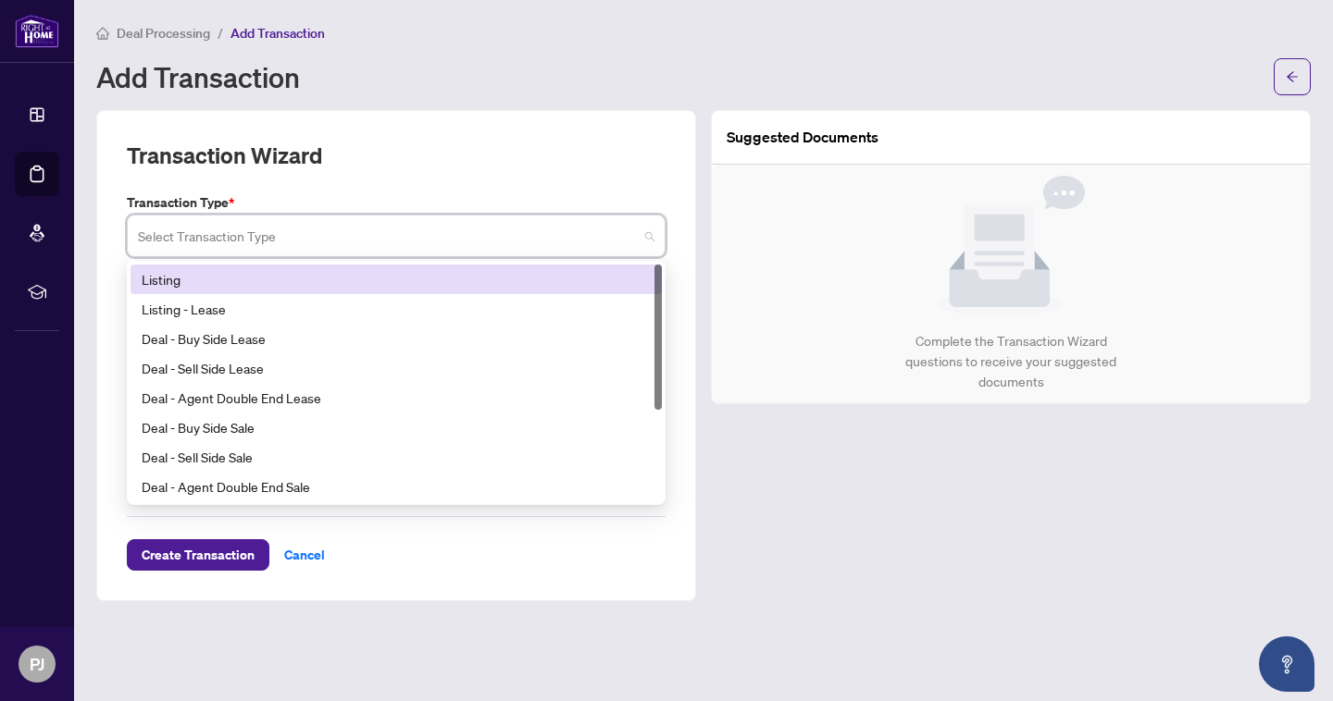
click at [347, 276] on div "Listing" at bounding box center [396, 279] width 509 height 20
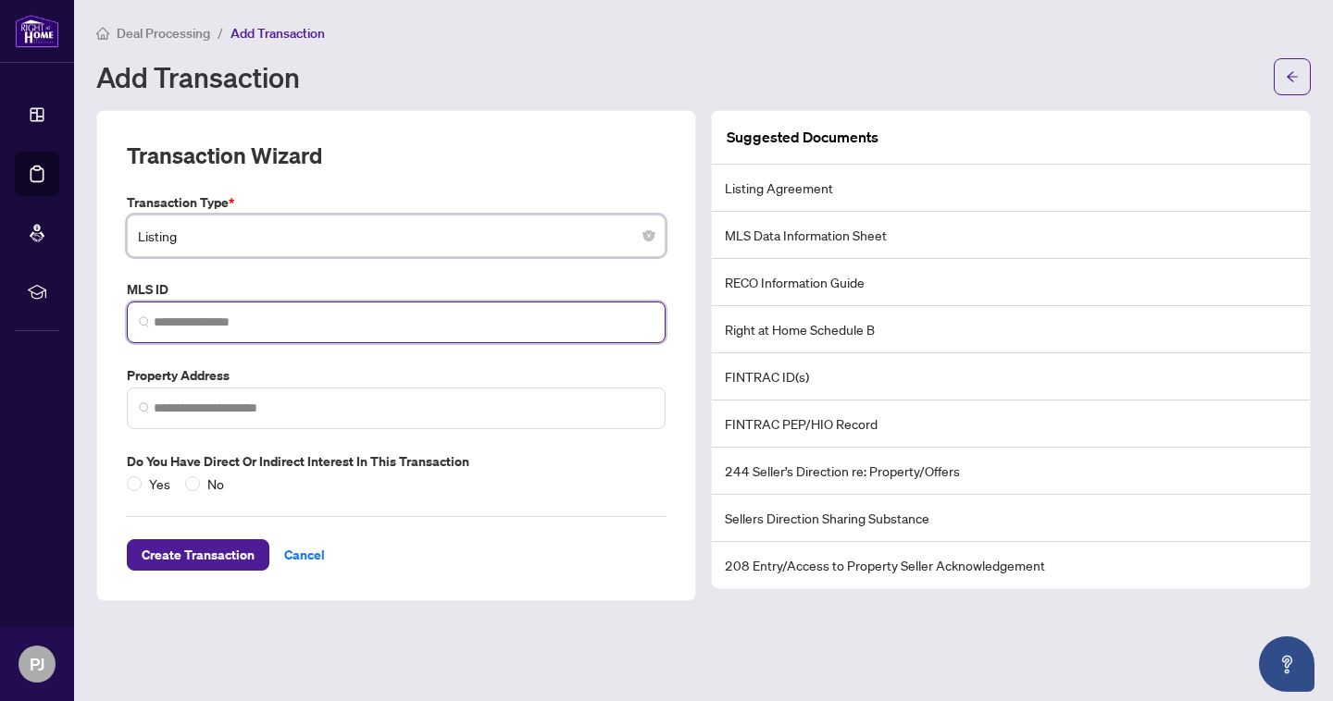
click at [289, 329] on input "search" at bounding box center [404, 322] width 500 height 19
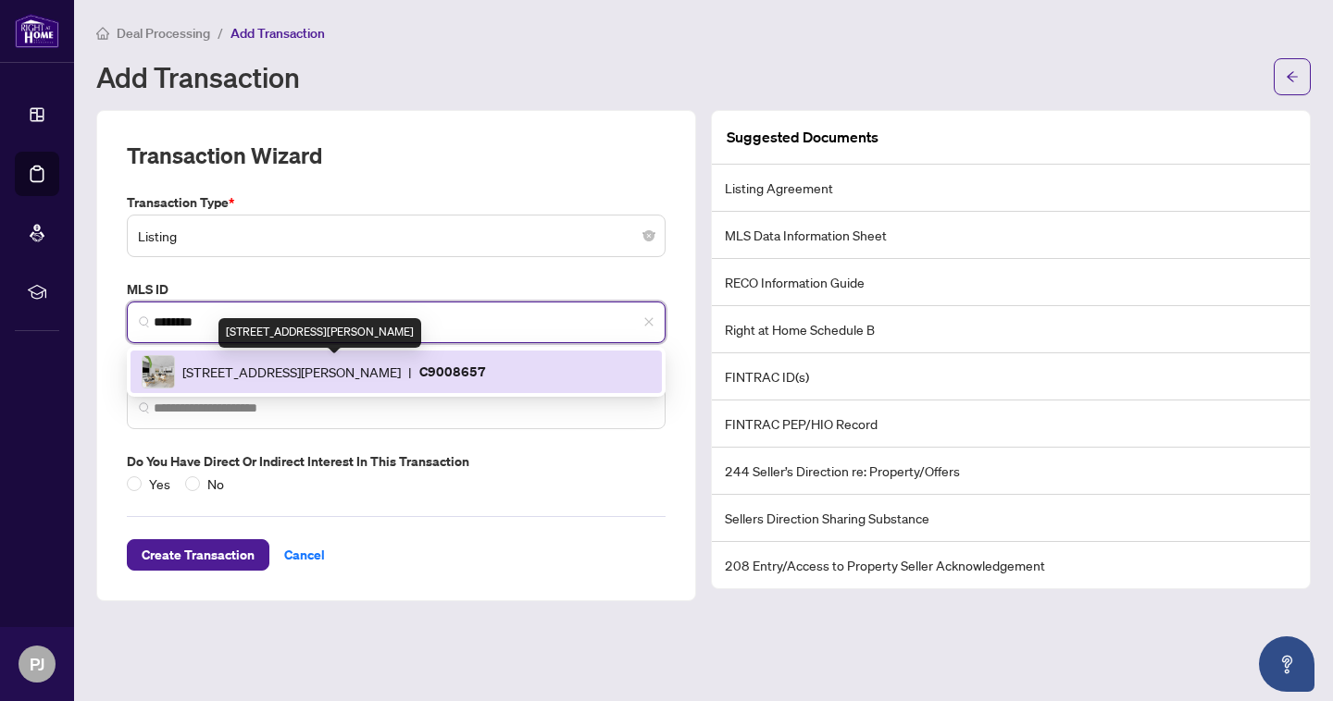
click at [341, 371] on span "[STREET_ADDRESS][PERSON_NAME]" at bounding box center [291, 372] width 218 height 20
type input "********"
type input "**********"
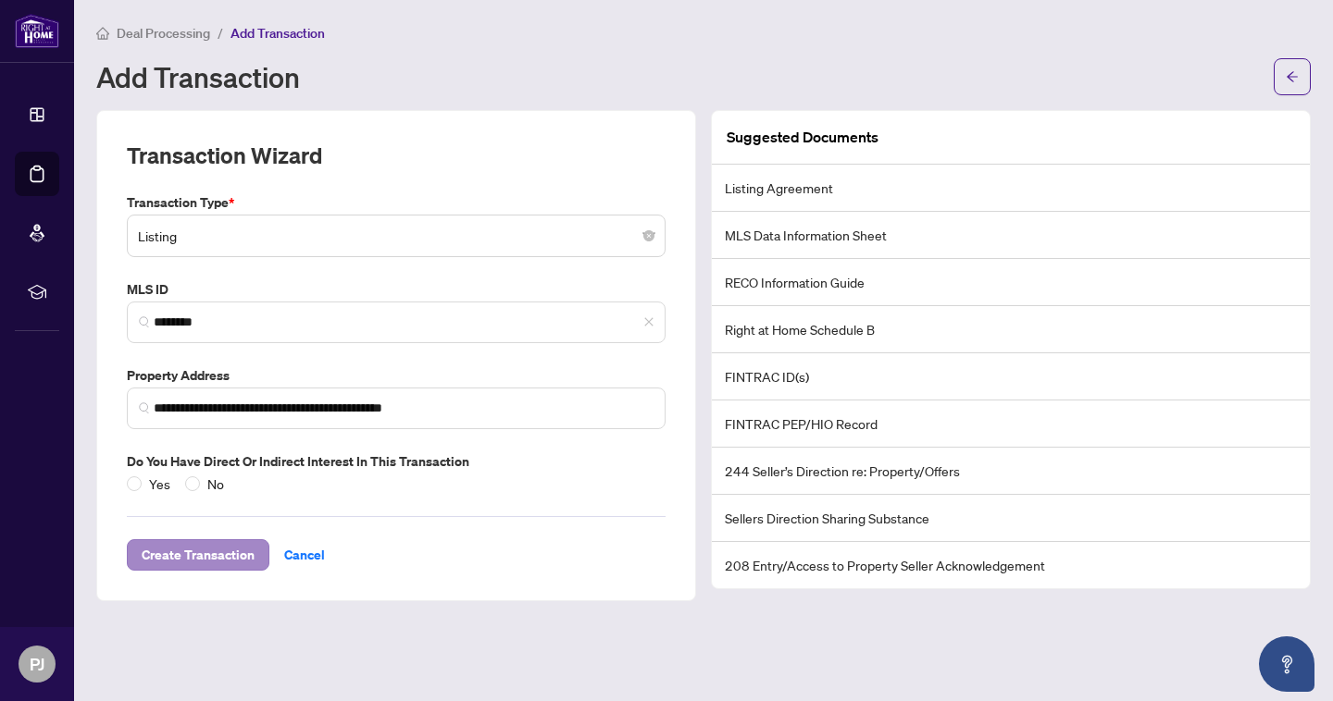
click at [222, 550] on span "Create Transaction" at bounding box center [198, 555] width 113 height 30
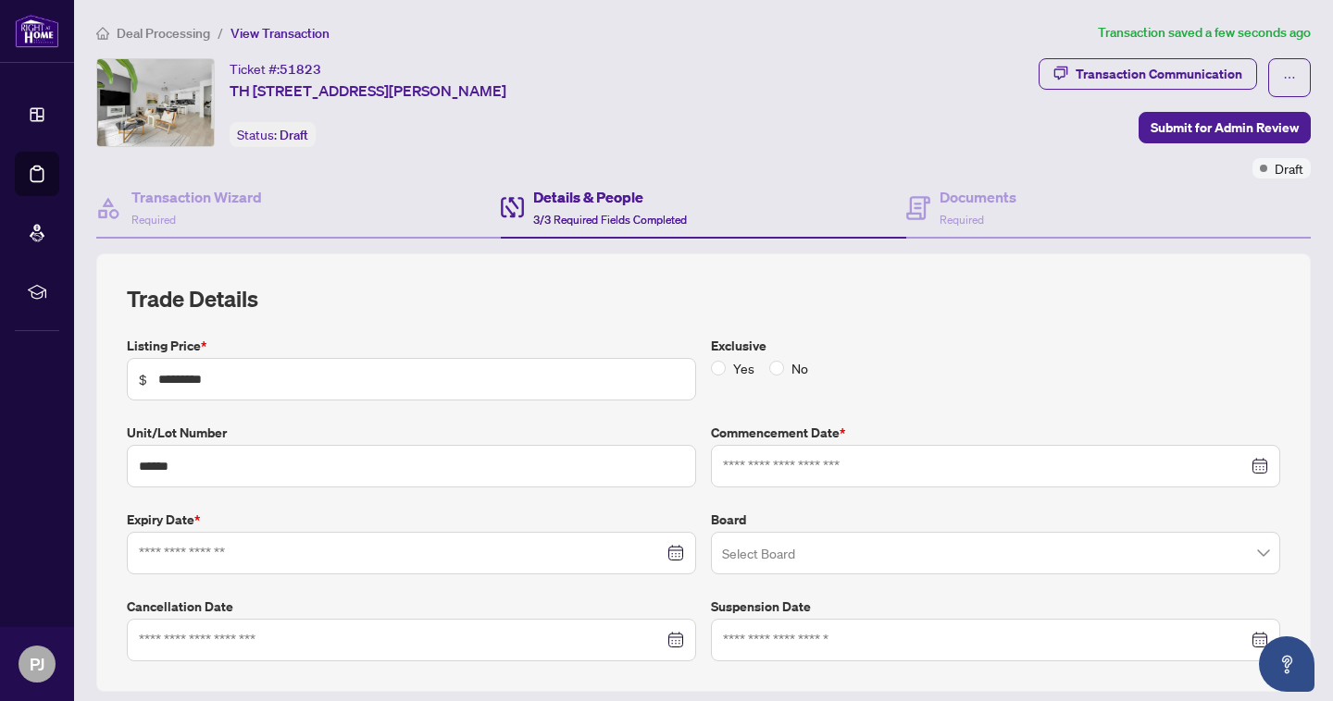
type input "**********"
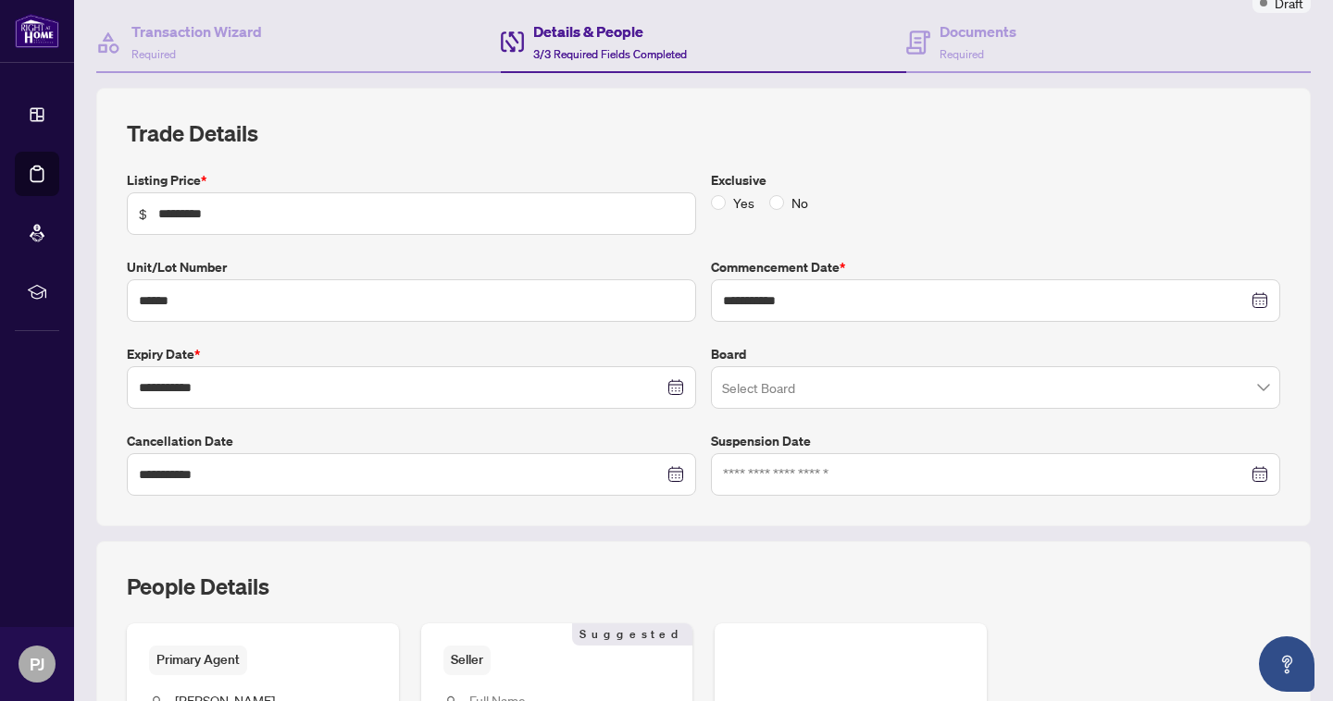
scroll to position [169, 0]
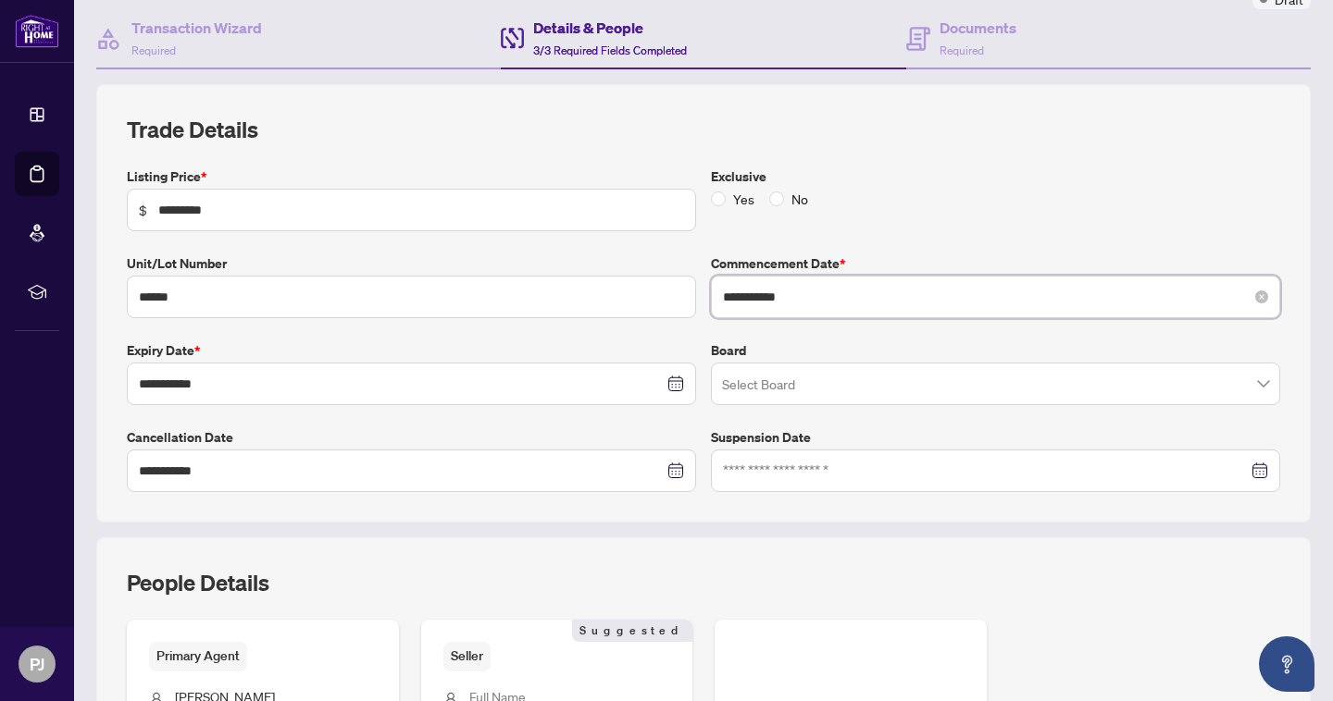
click at [1168, 290] on input "**********" at bounding box center [985, 297] width 525 height 20
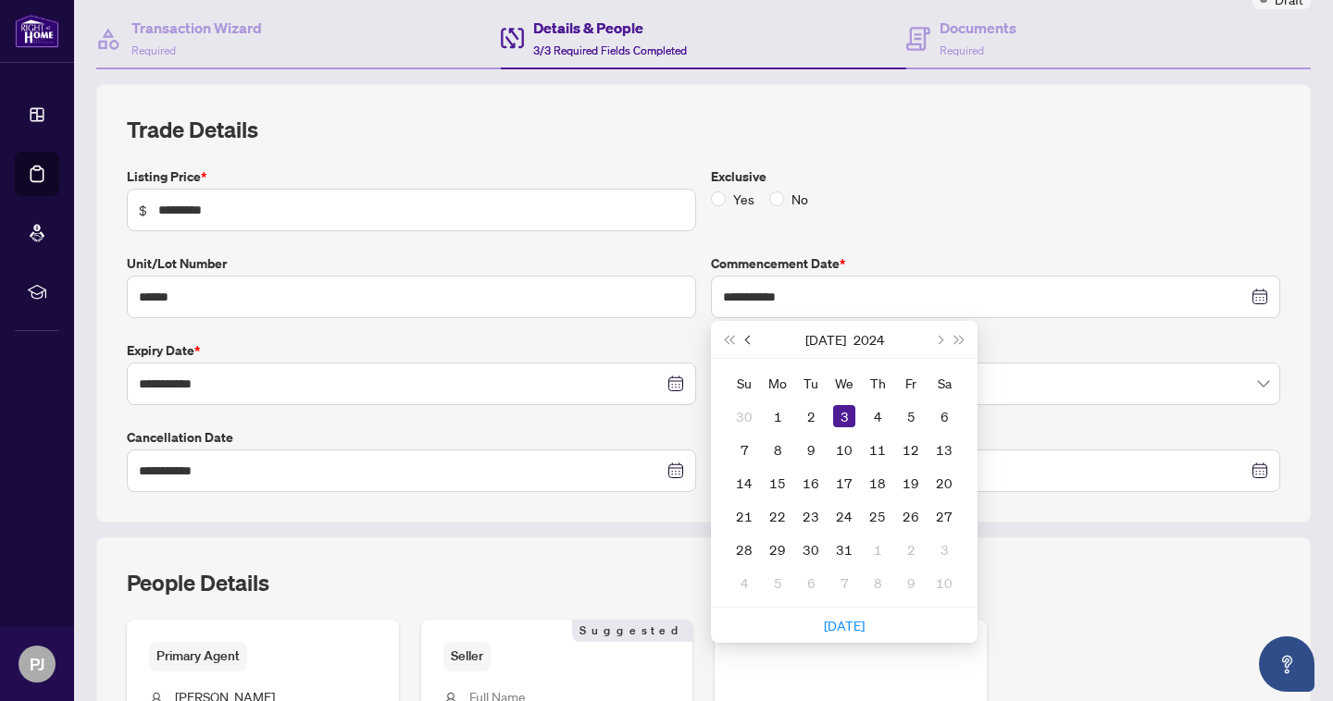
click at [748, 338] on span "Previous month (PageUp)" at bounding box center [749, 339] width 9 height 9
type input "**********"
click at [875, 548] on div "30" at bounding box center [877, 550] width 22 height 22
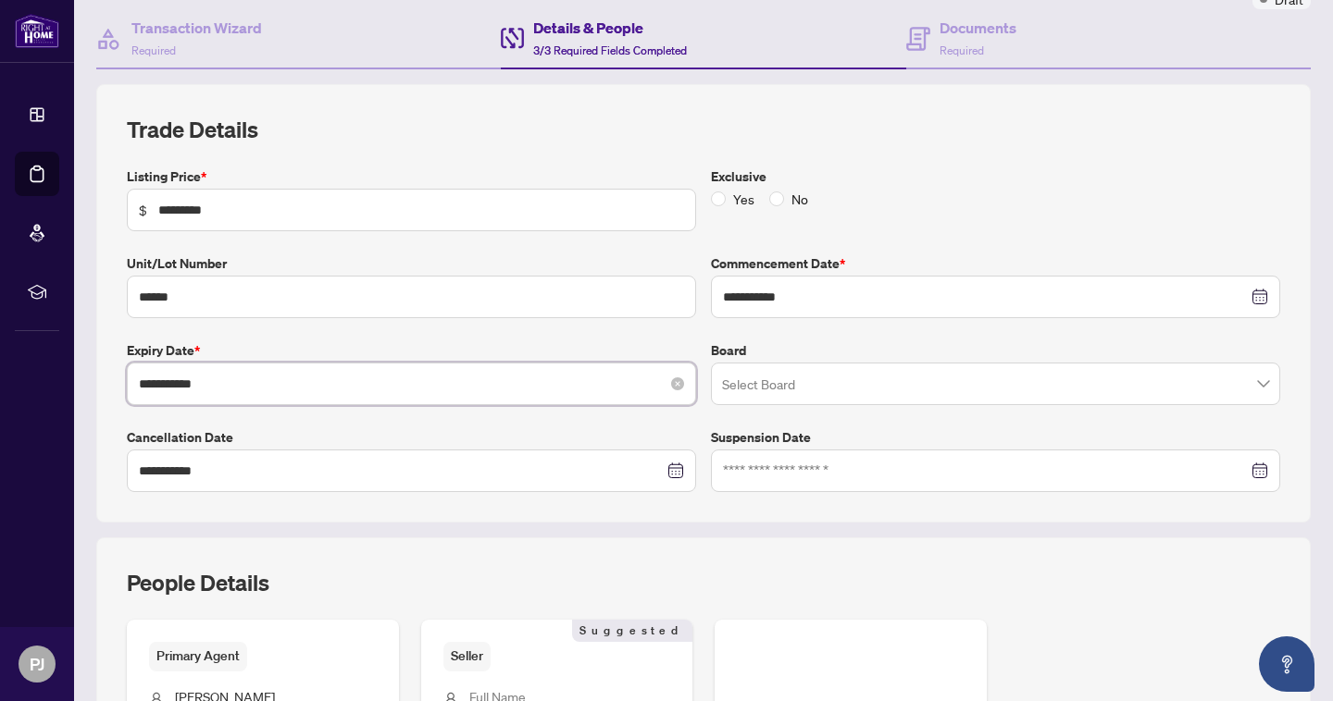
click at [573, 374] on input "**********" at bounding box center [401, 384] width 525 height 20
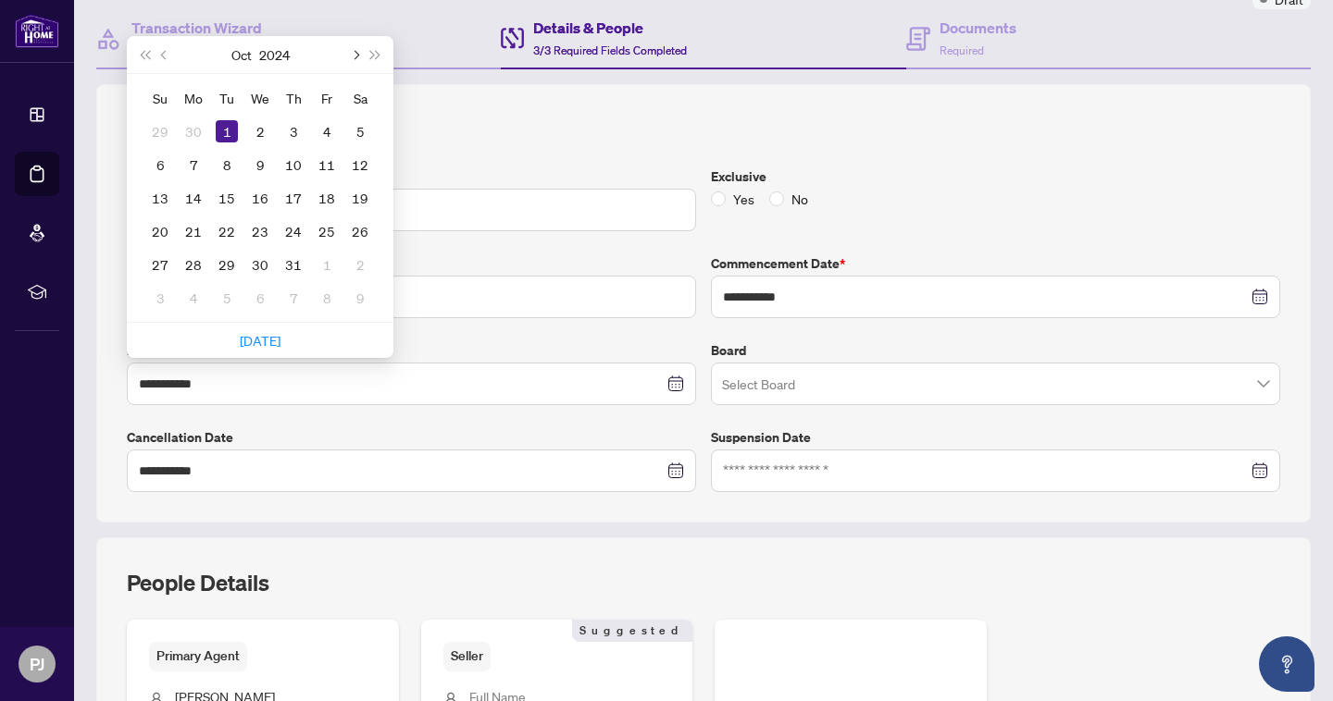
click at [351, 49] on button "Next month (PageDown)" at bounding box center [354, 54] width 20 height 37
type input "**********"
click at [227, 265] on div "31" at bounding box center [227, 265] width 22 height 22
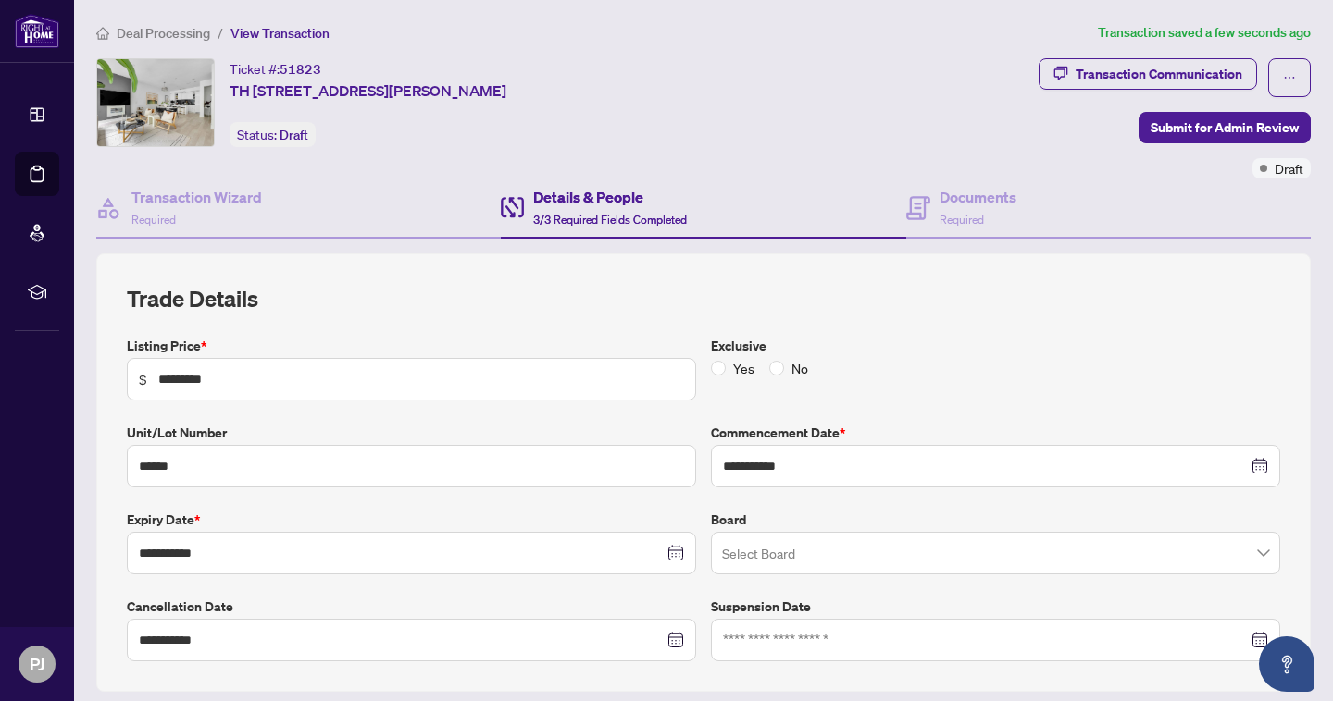
scroll to position [0, 0]
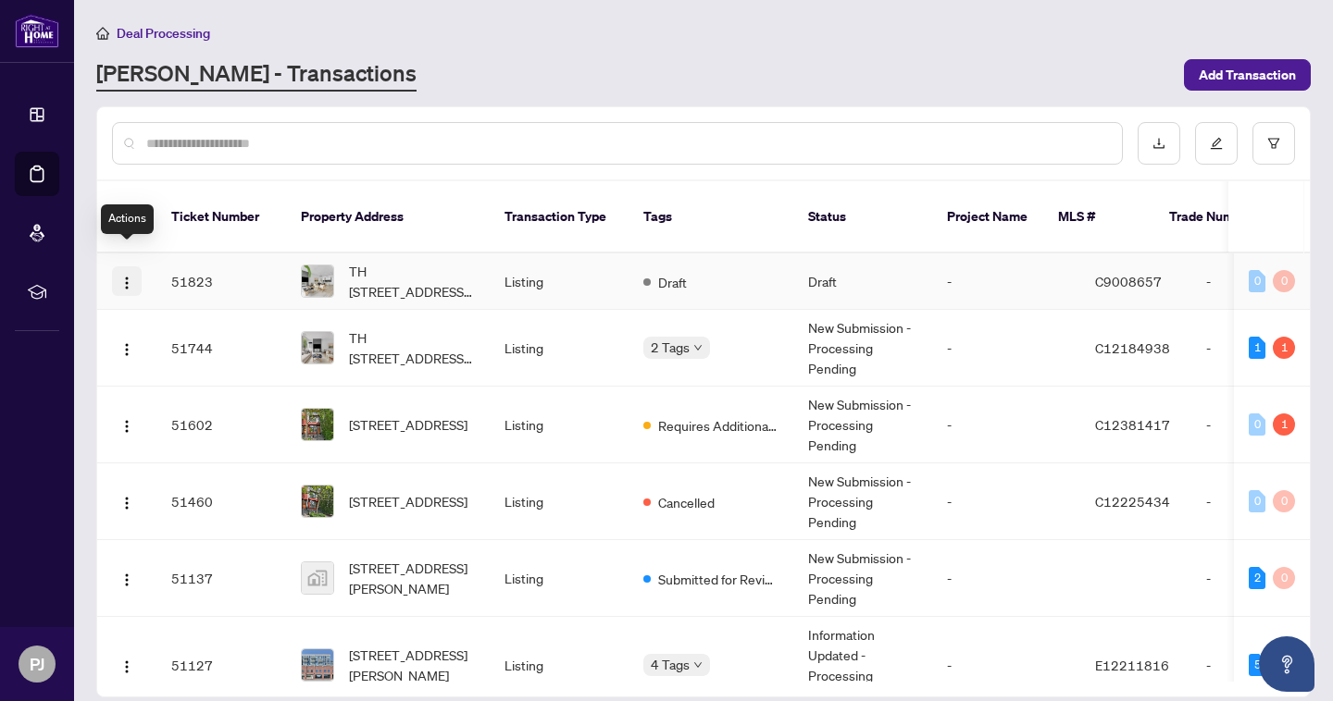
click at [128, 271] on span "button" at bounding box center [126, 281] width 15 height 20
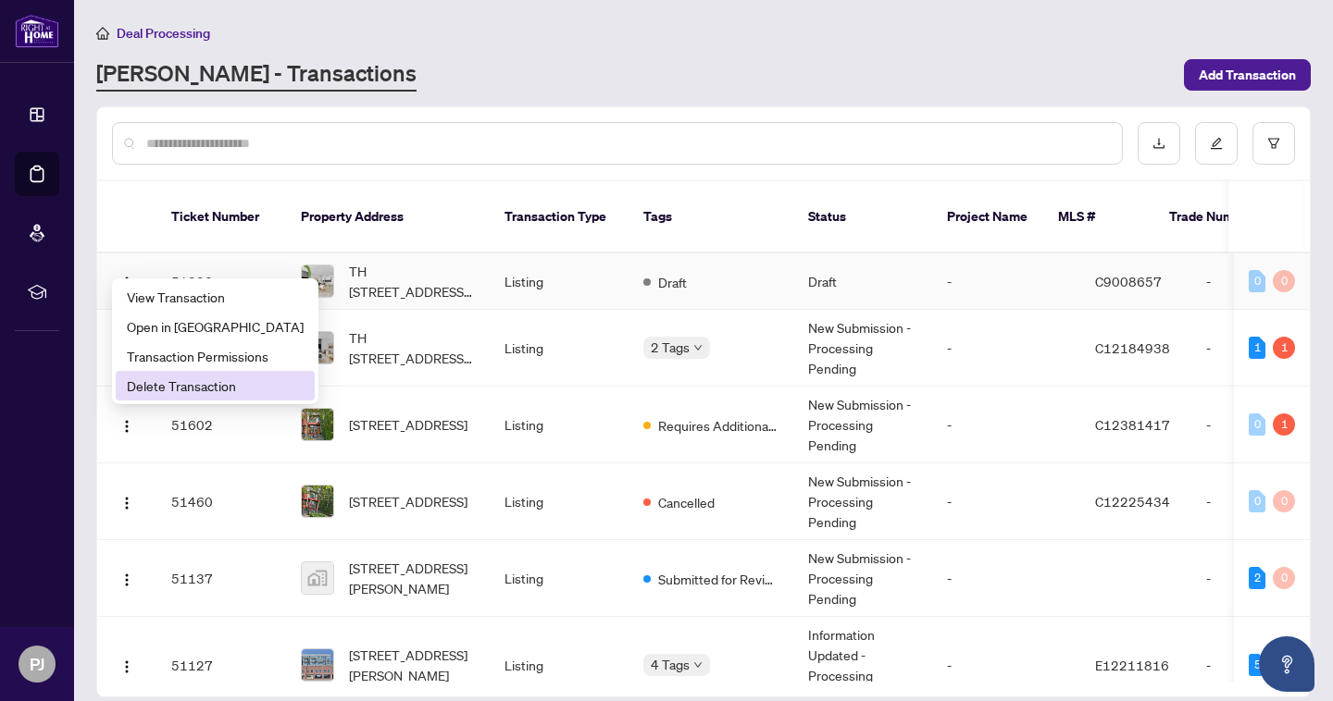
click at [181, 384] on span "Delete Transaction" at bounding box center [215, 386] width 177 height 20
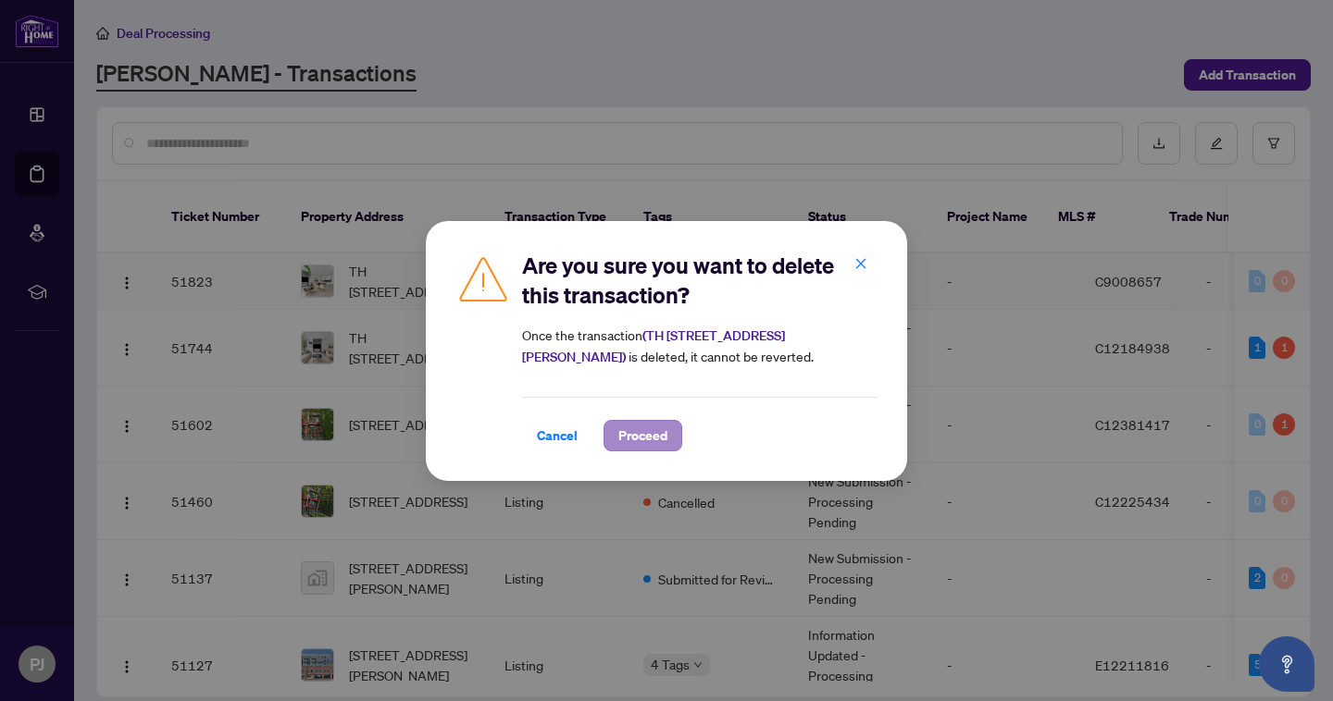
click at [647, 437] on span "Proceed" at bounding box center [642, 436] width 49 height 30
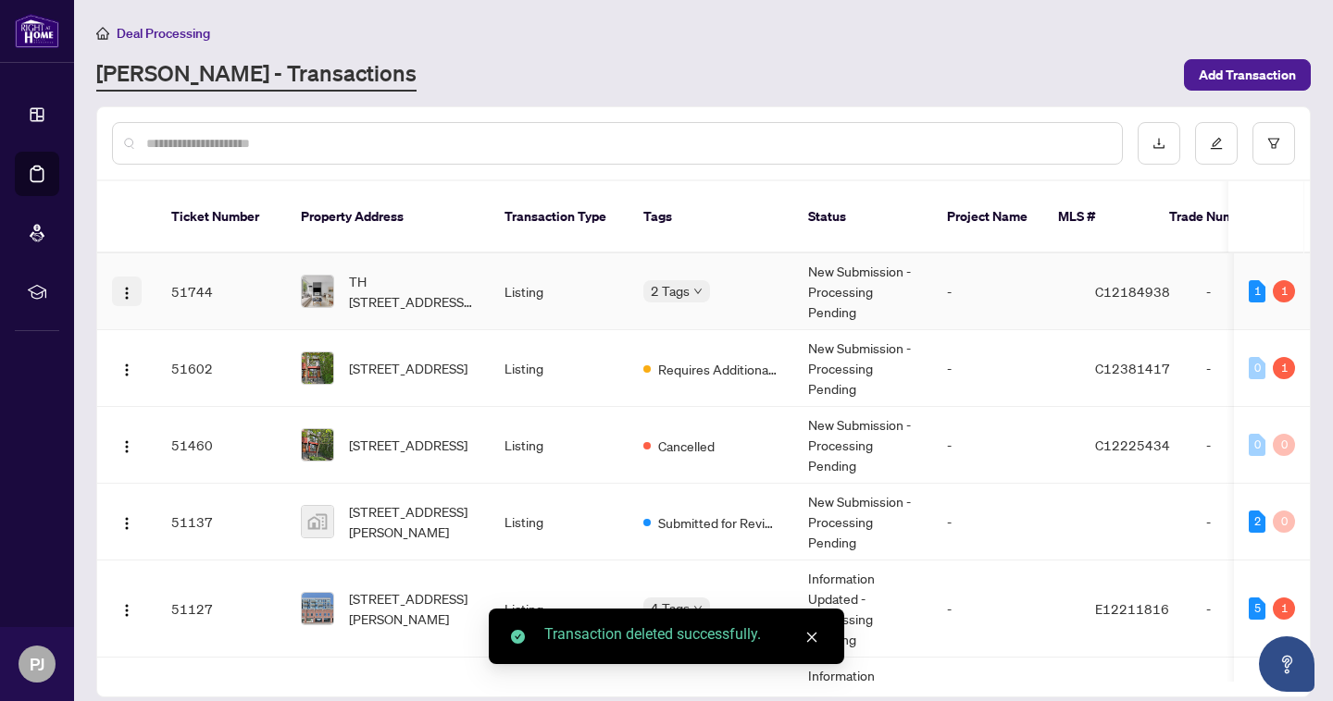
click at [129, 286] on img "button" at bounding box center [126, 293] width 15 height 15
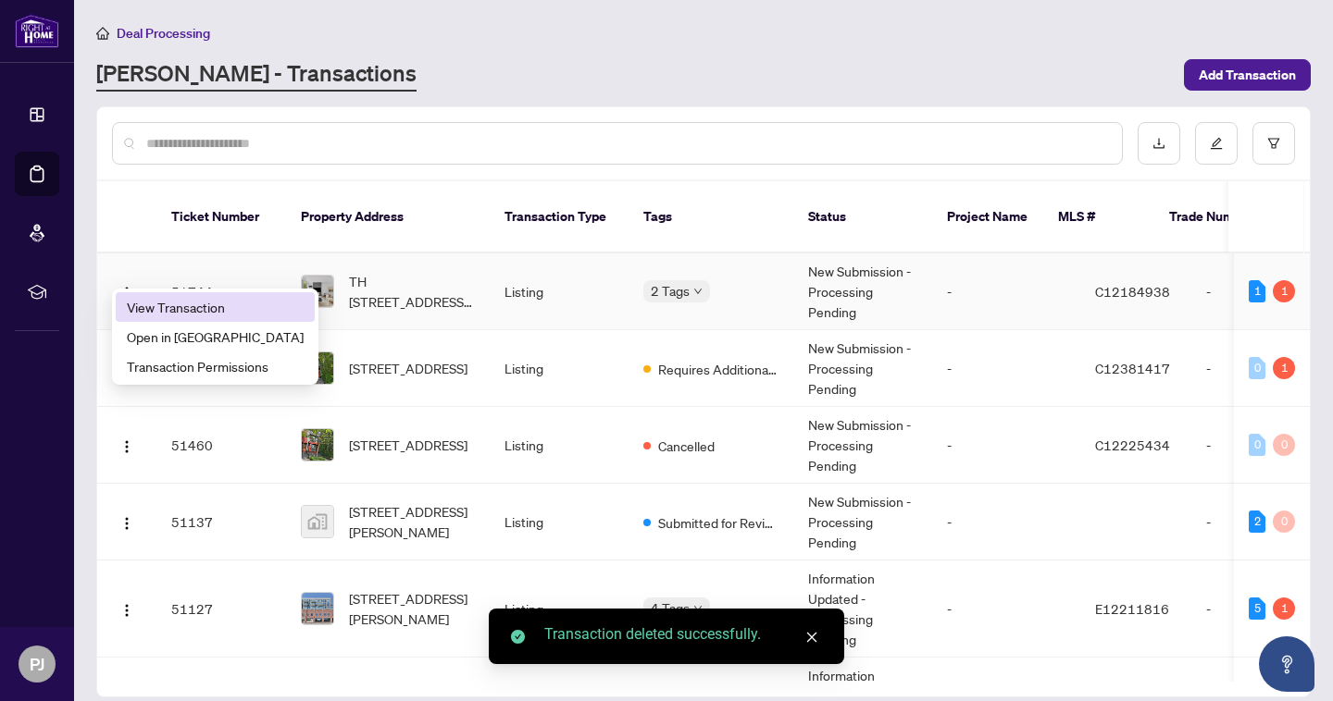
click at [145, 311] on span "View Transaction" at bounding box center [215, 307] width 177 height 20
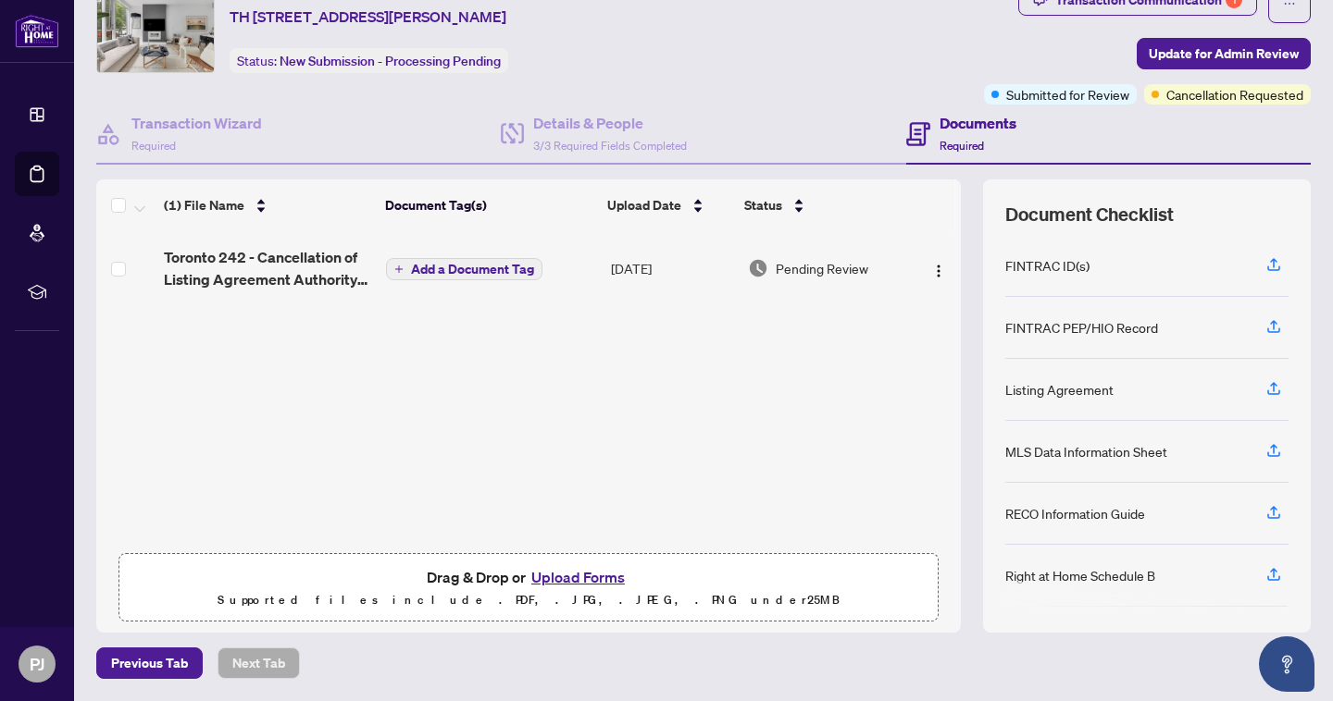
scroll to position [73, 0]
click at [584, 579] on button "Upload Forms" at bounding box center [578, 578] width 105 height 24
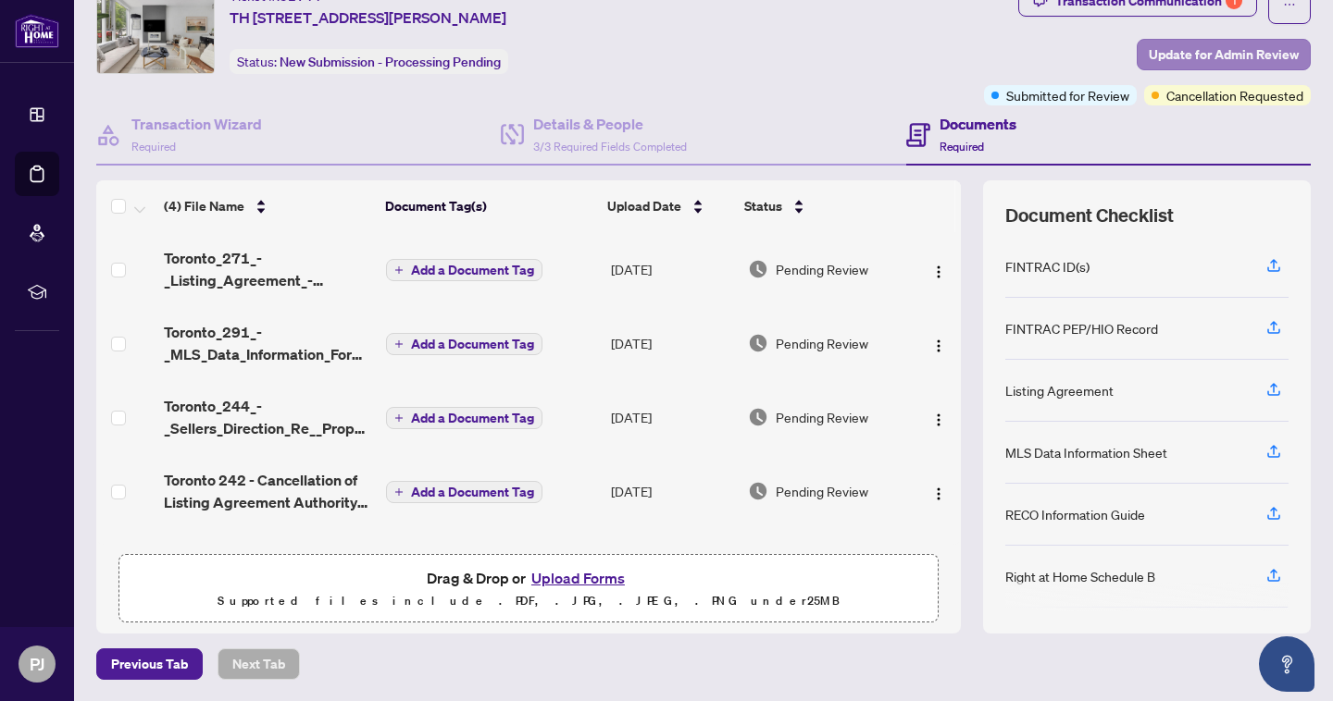
click at [1269, 44] on span "Update for Admin Review" at bounding box center [1223, 55] width 150 height 30
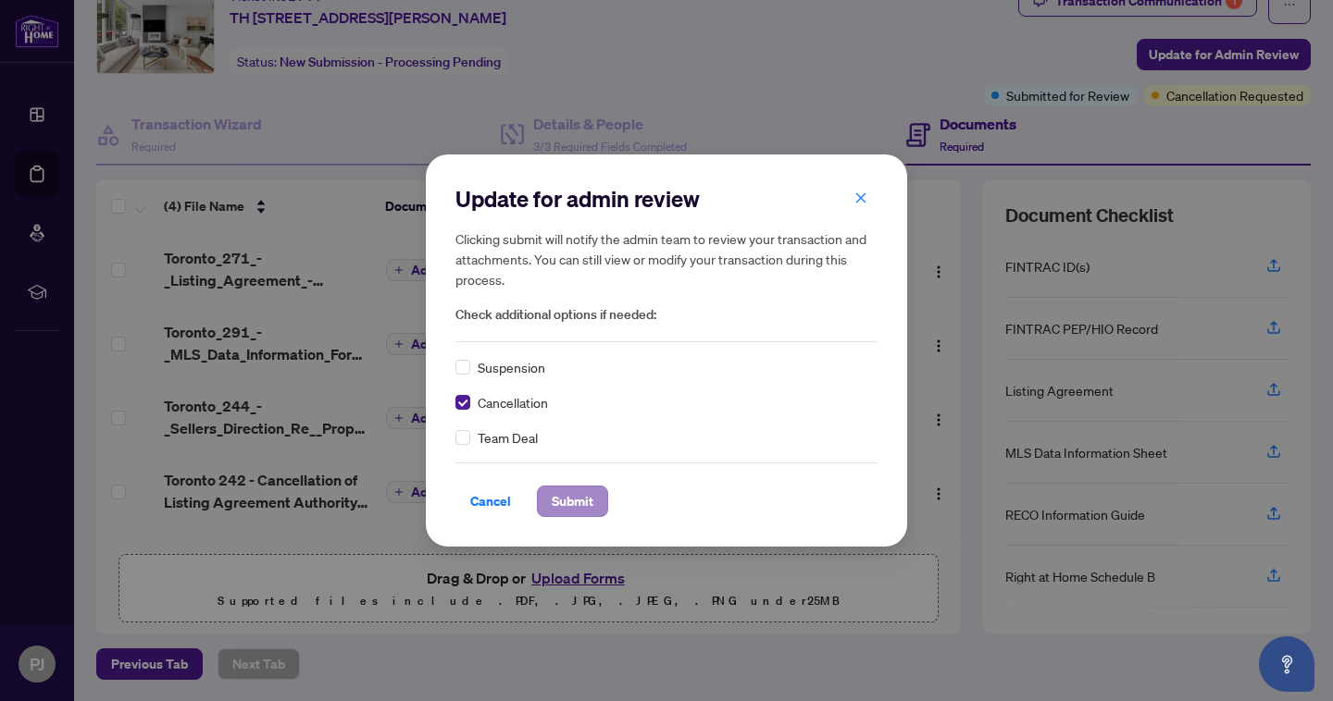
click at [579, 509] on span "Submit" at bounding box center [573, 502] width 42 height 30
